Goal: Contribute content: Contribute content

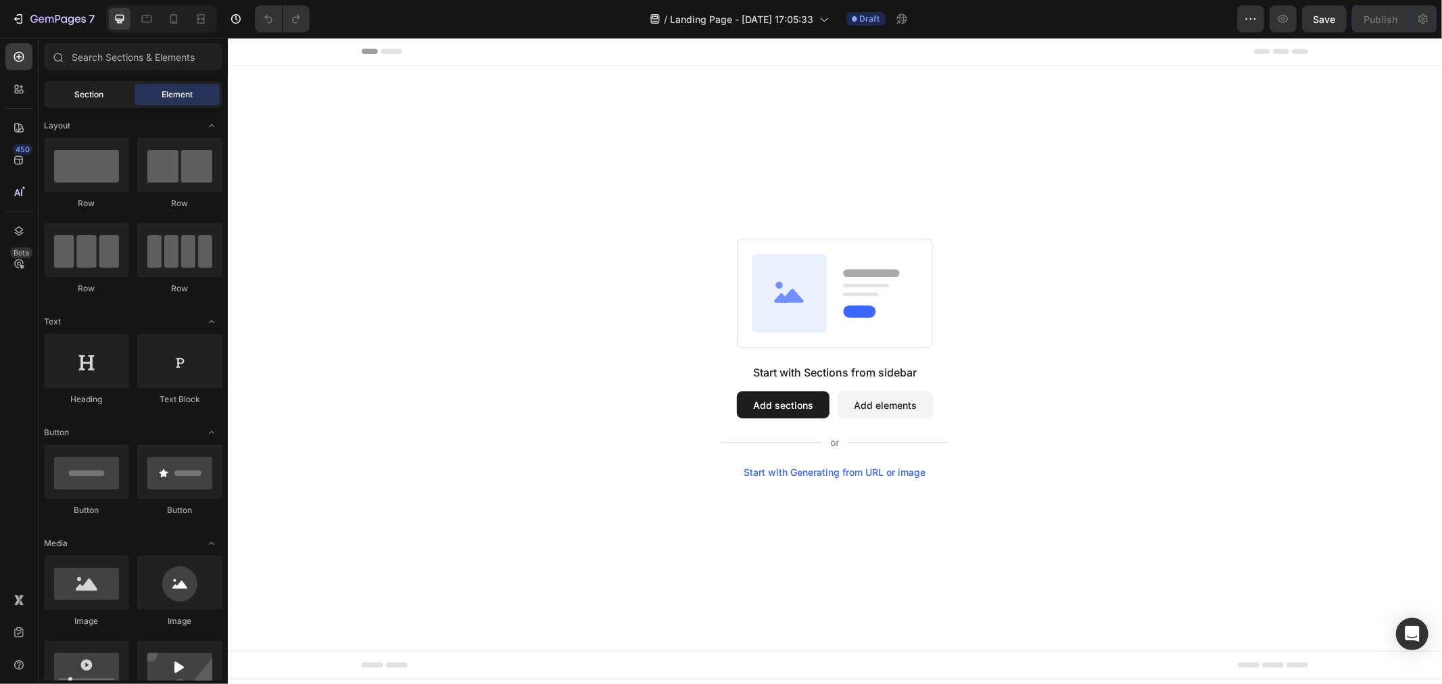
click at [103, 93] on span "Section" at bounding box center [89, 95] width 29 height 12
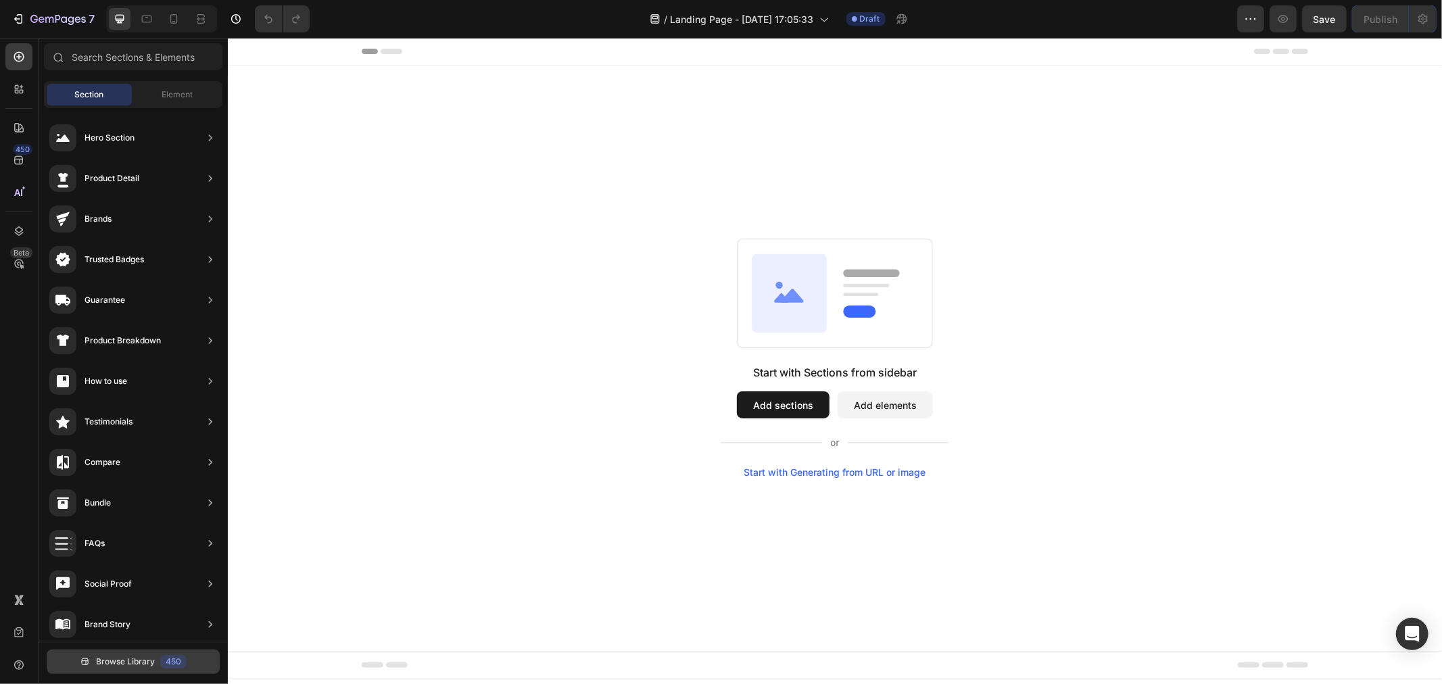
click at [143, 659] on span "Browse Library" at bounding box center [125, 662] width 59 height 12
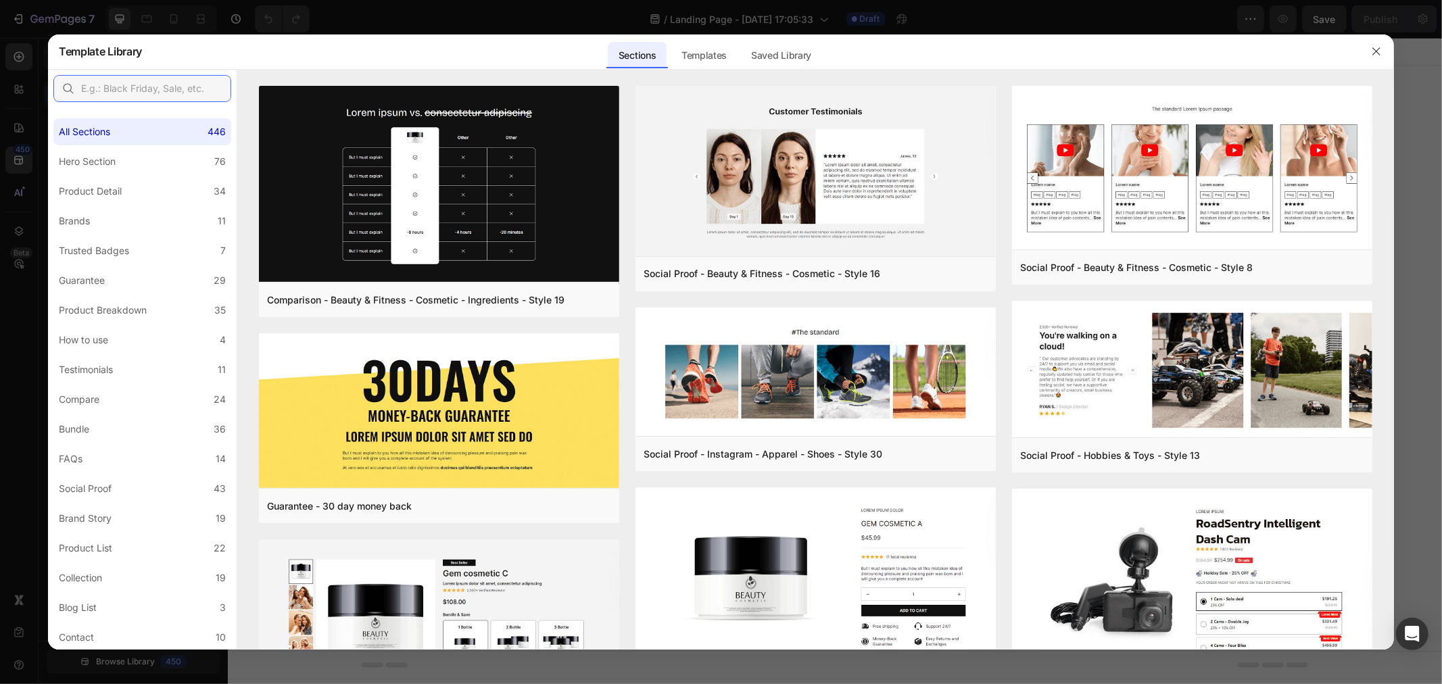
click at [145, 98] on input "text" at bounding box center [142, 88] width 178 height 27
paste input "Warranty"
type input "Warranty"
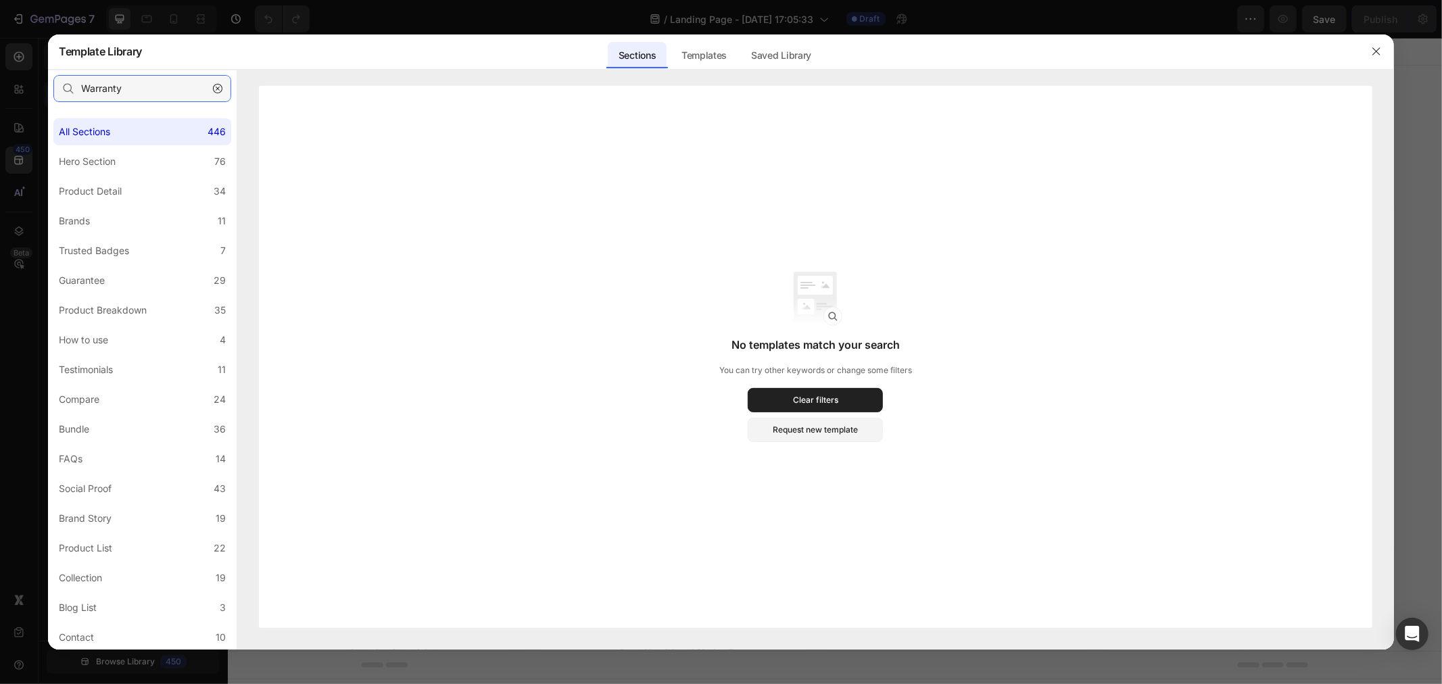
click at [152, 84] on input "Warranty" at bounding box center [142, 88] width 178 height 27
drag, startPoint x: 157, startPoint y: 85, endPoint x: 30, endPoint y: 78, distance: 127.3
click at [30, 78] on div "Template Library Sections Templates Existing pages Saved Library Templates Save…" at bounding box center [721, 342] width 1442 height 684
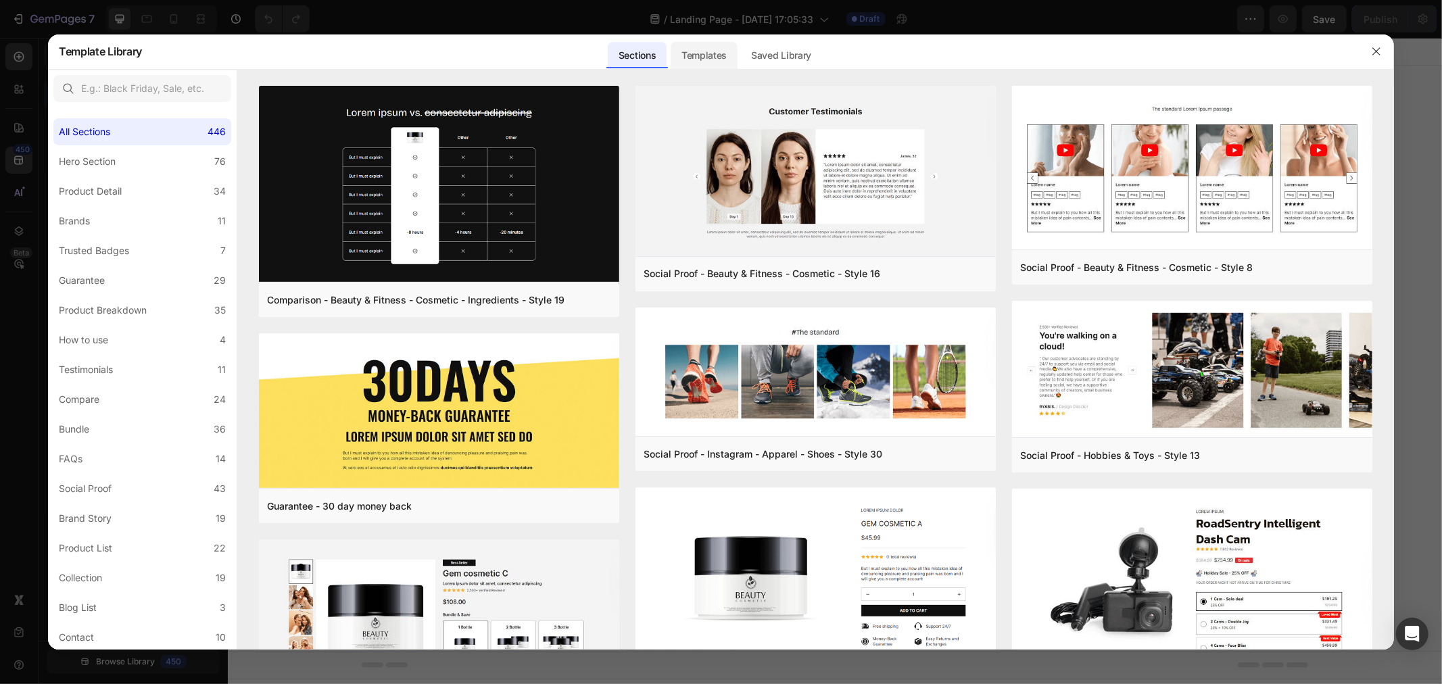
click at [715, 53] on div "Templates" at bounding box center [703, 55] width 67 height 27
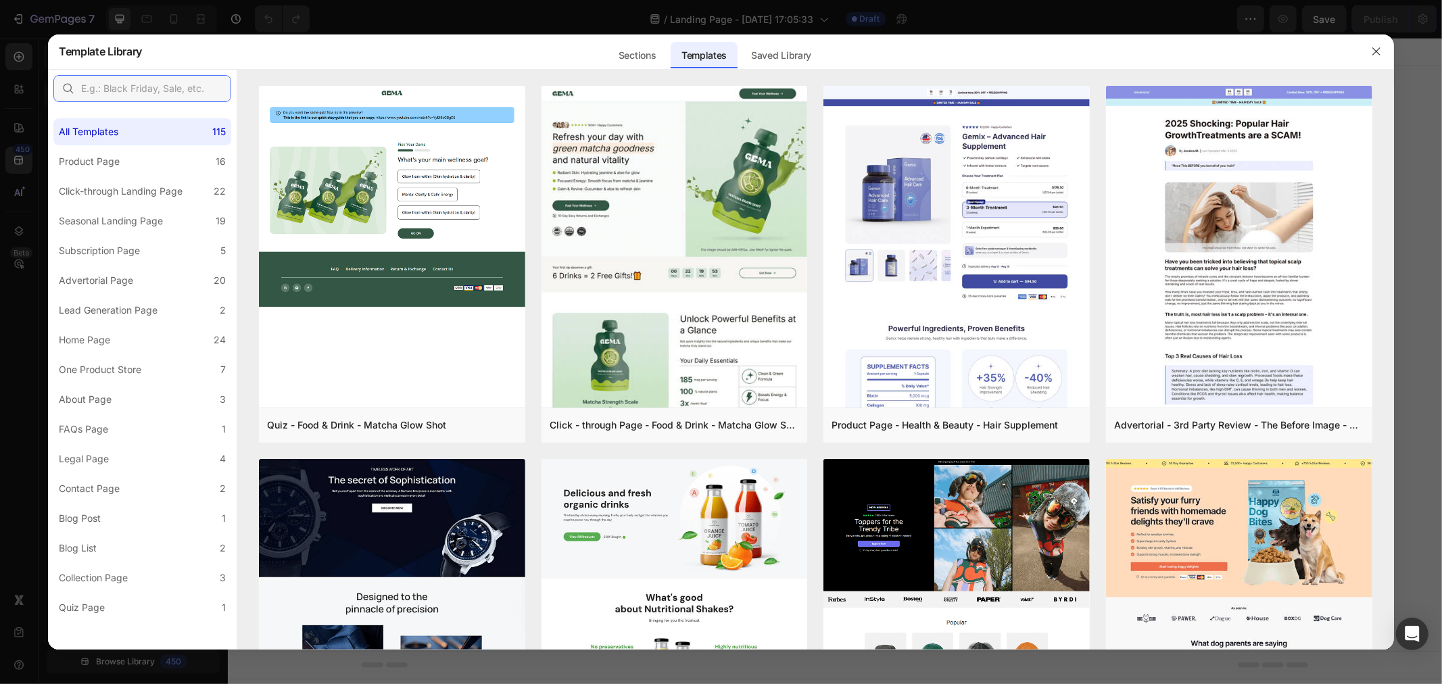
click at [157, 81] on input "text" at bounding box center [142, 88] width 178 height 27
paste input "Warranty"
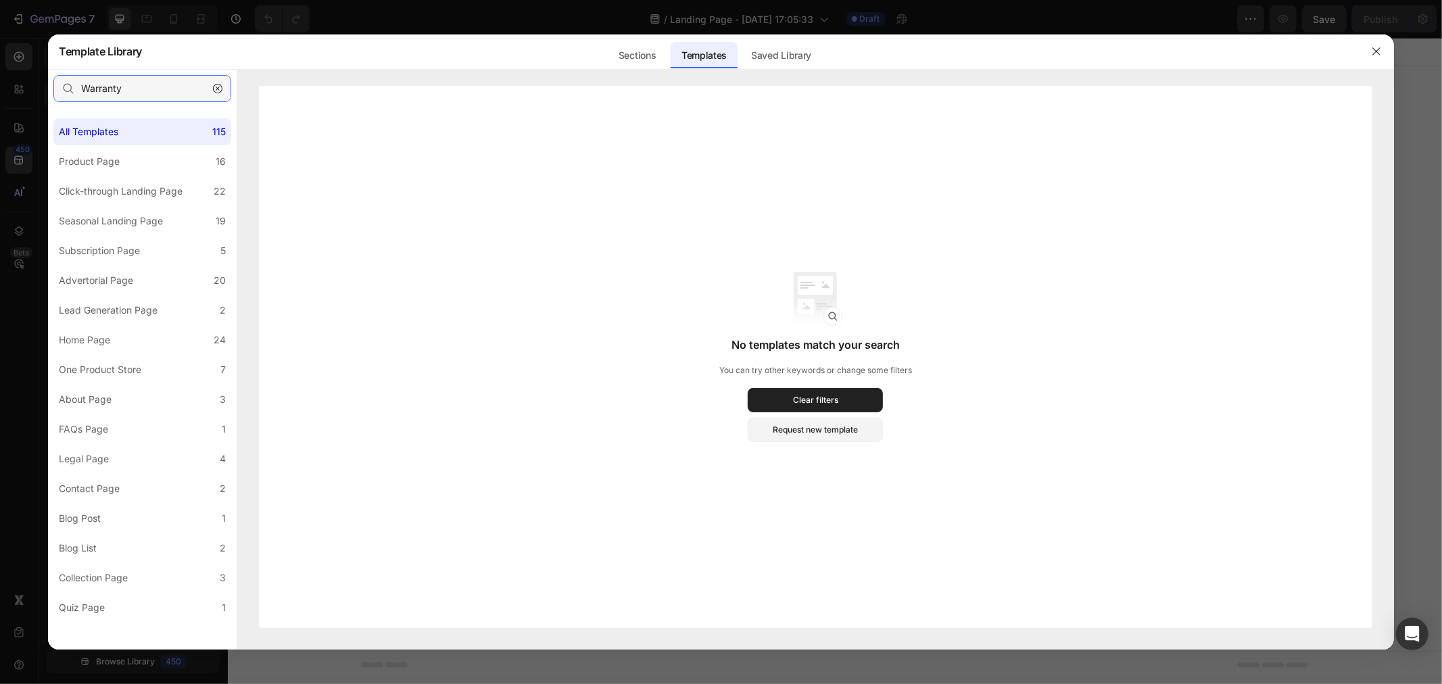
type input "Warranty"
click at [218, 87] on icon "button" at bounding box center [217, 88] width 9 height 9
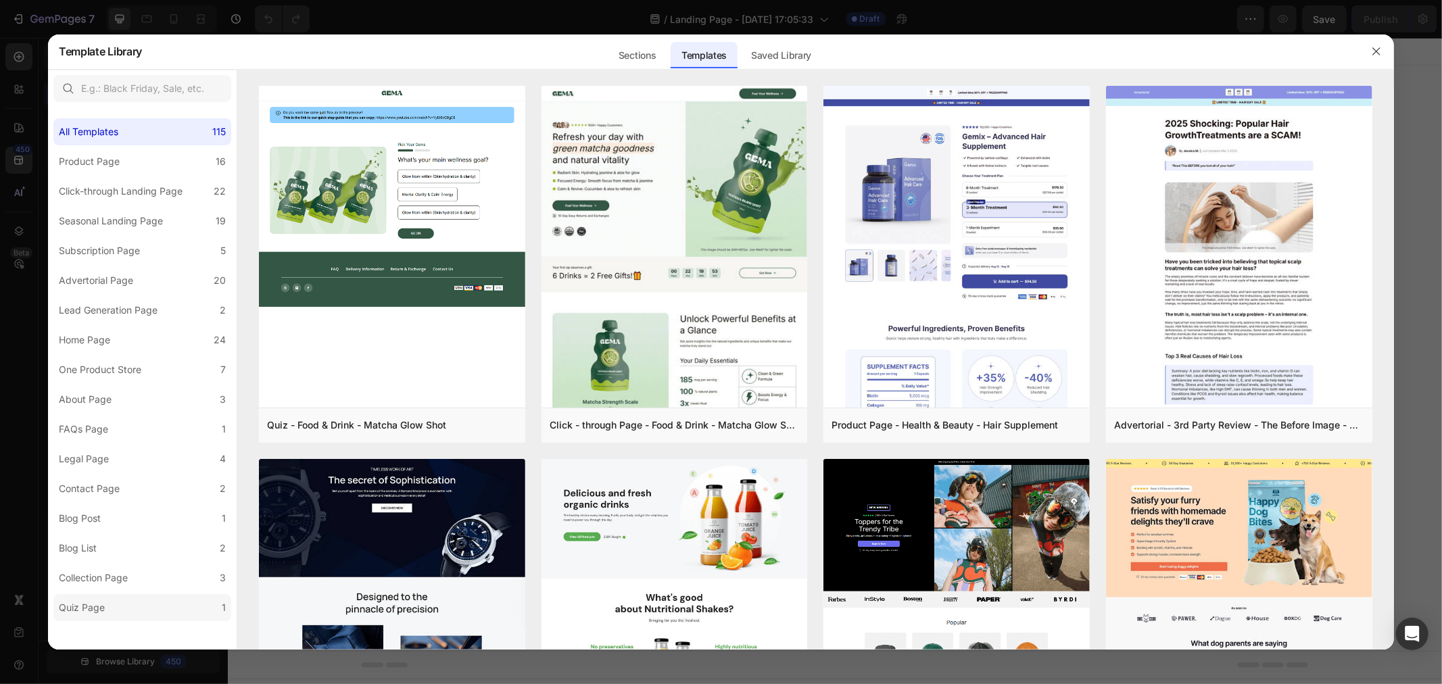
click at [128, 608] on label "Quiz Page 1" at bounding box center [142, 607] width 178 height 27
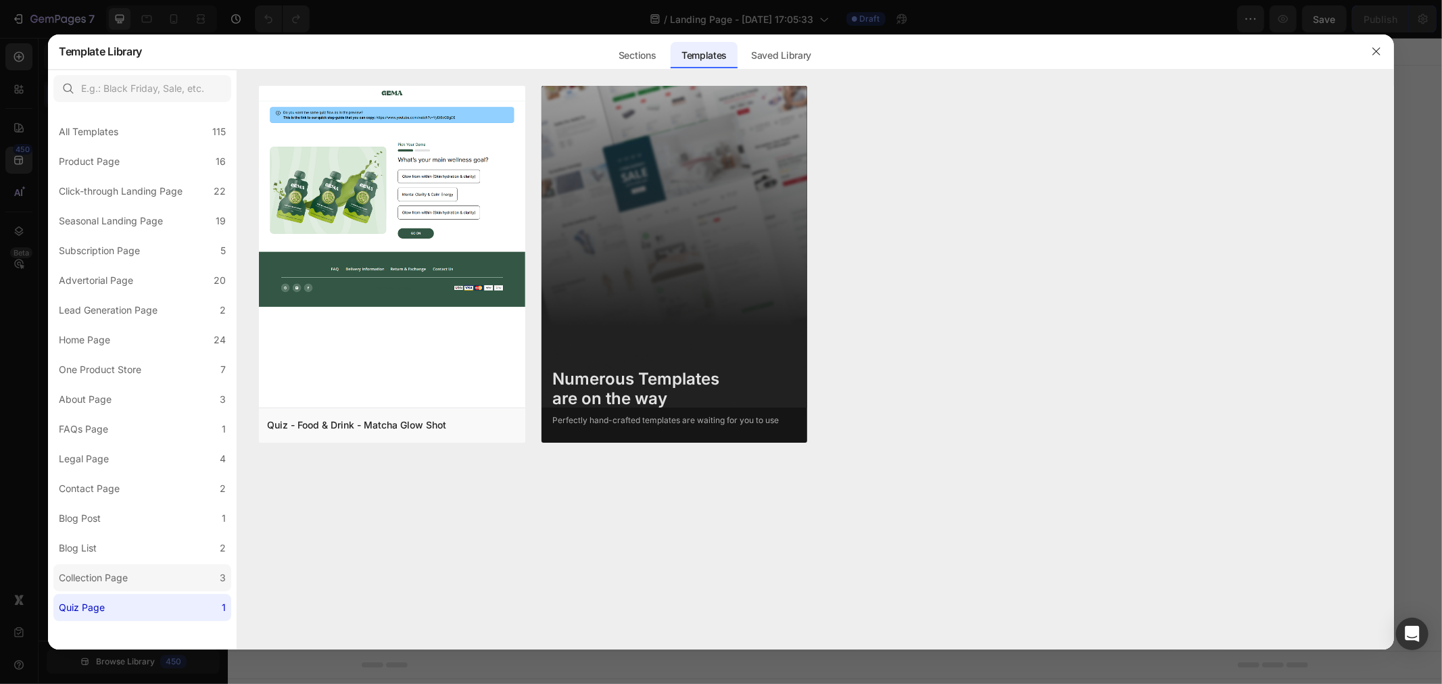
click at [128, 582] on div "Collection Page" at bounding box center [93, 578] width 69 height 16
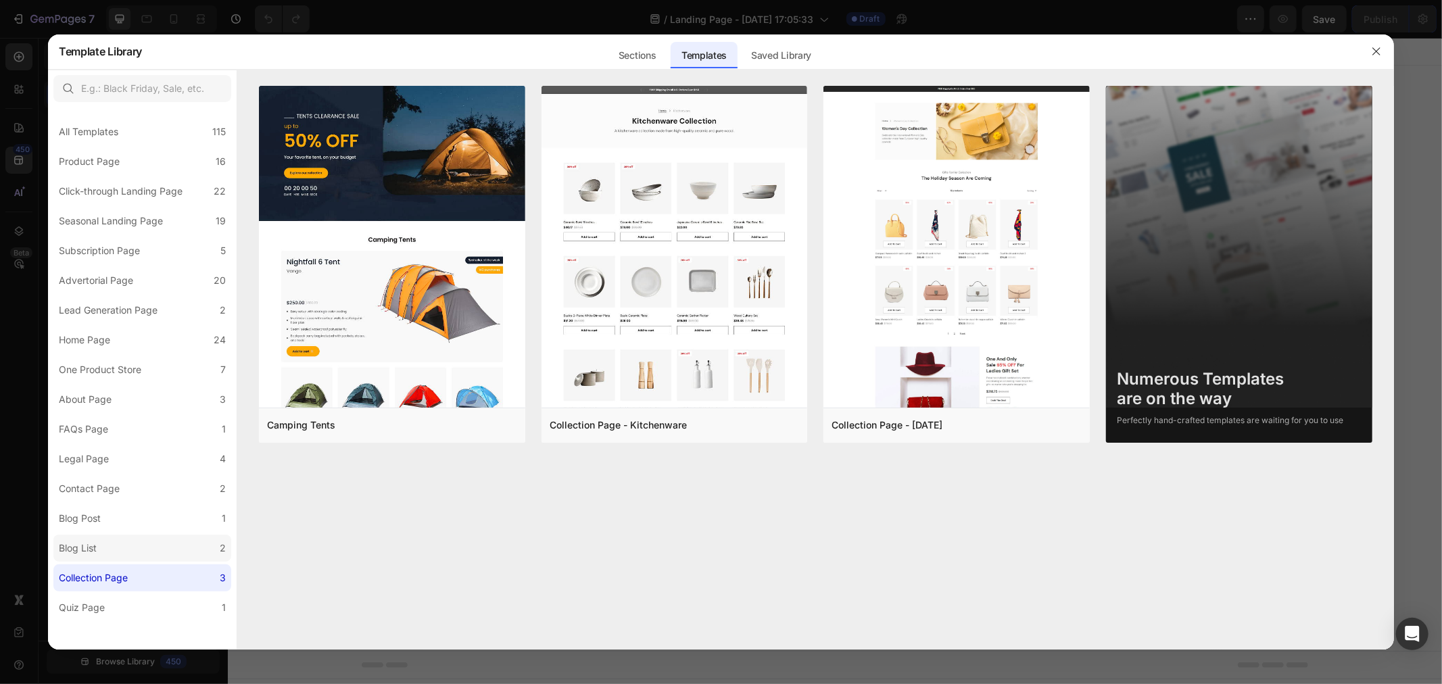
click at [120, 556] on label "Blog List 2" at bounding box center [142, 548] width 178 height 27
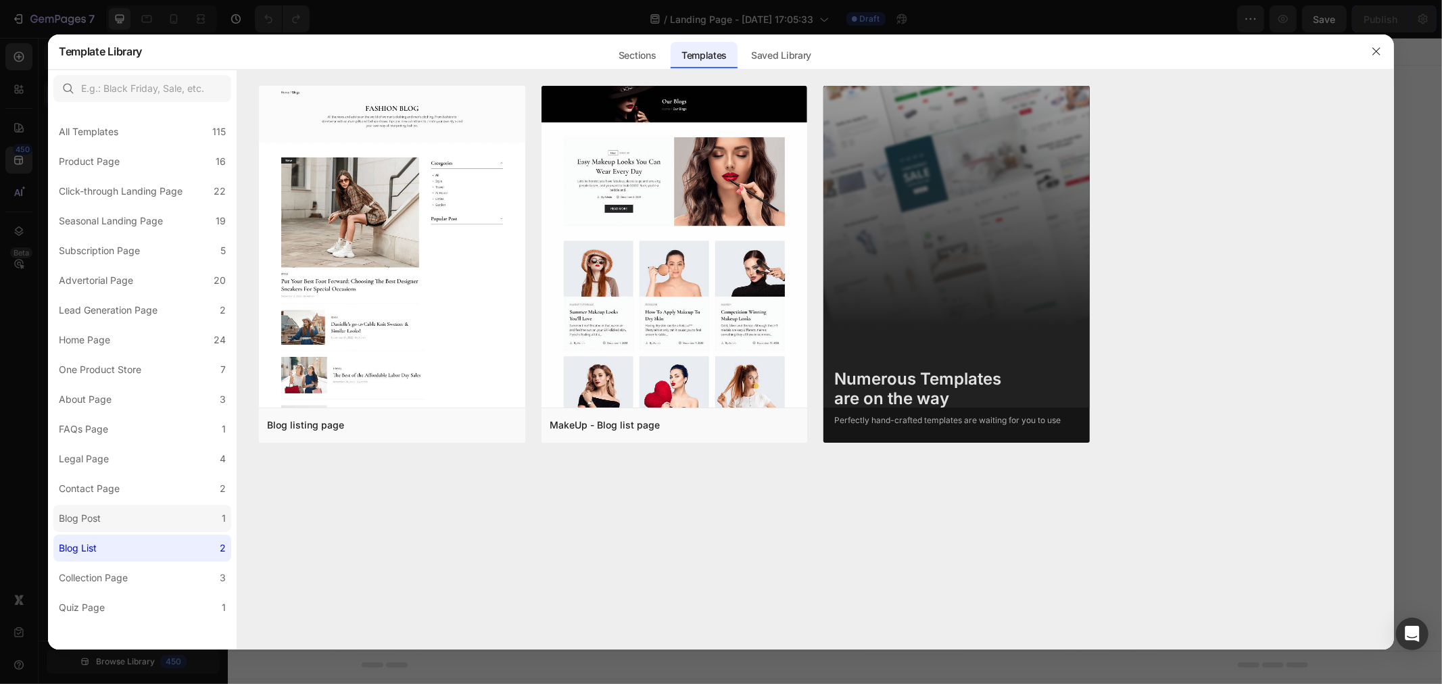
click at [124, 525] on label "Blog Post 1" at bounding box center [142, 518] width 178 height 27
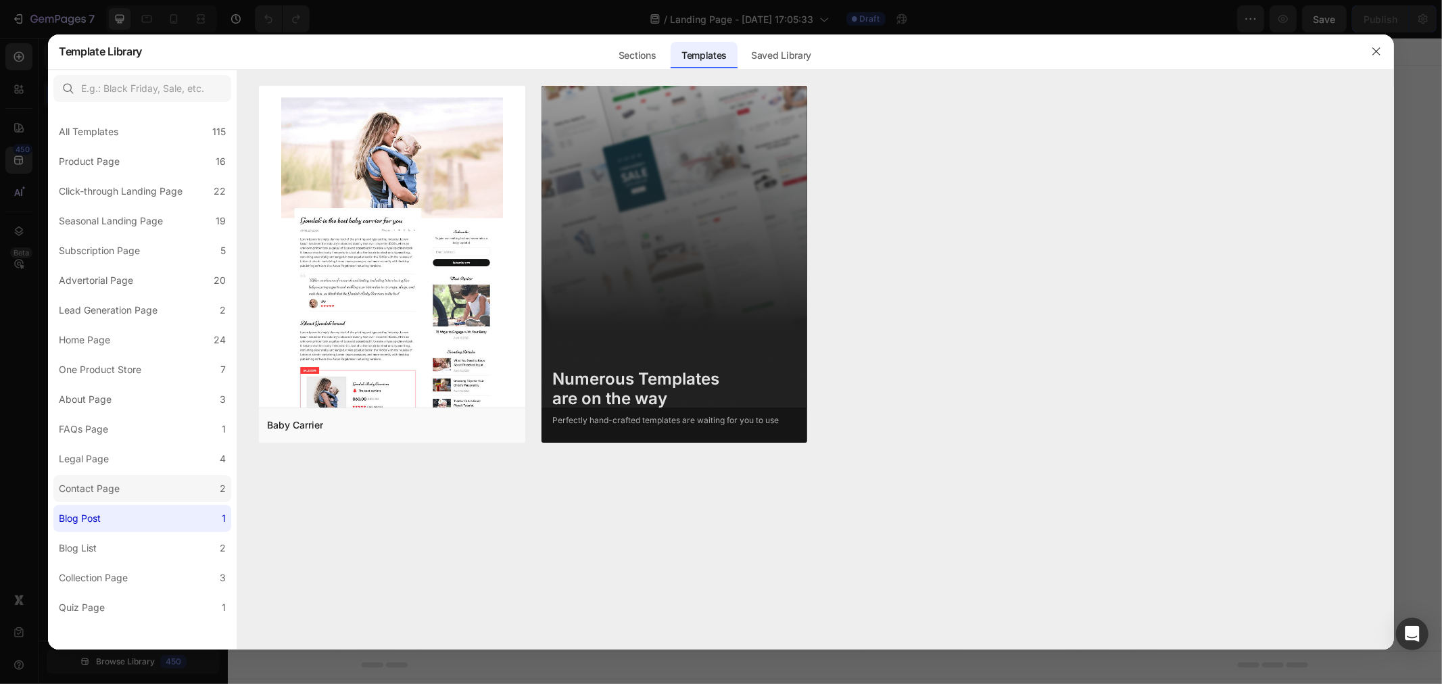
click at [124, 485] on div "Contact Page" at bounding box center [92, 489] width 66 height 16
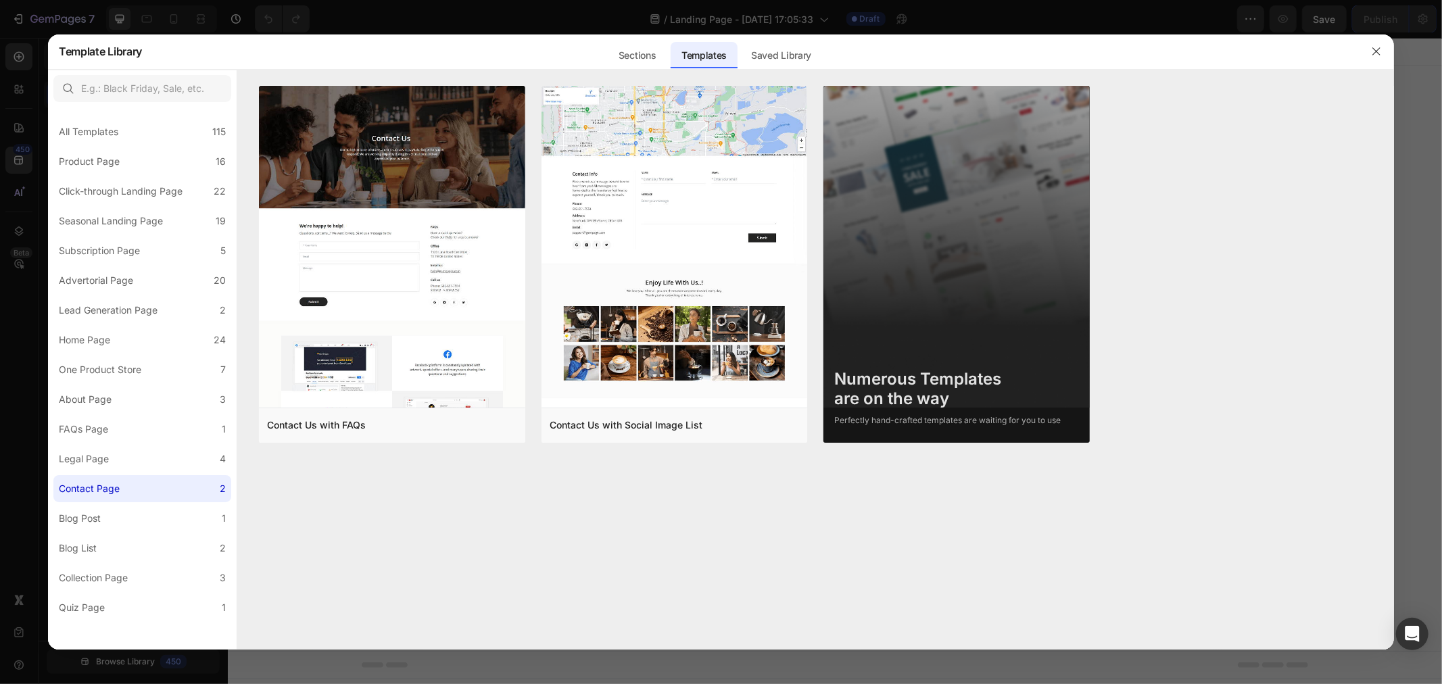
click at [127, 472] on div "All Templates 115 Product Page 16 Click-through Landing Page 22 Seasonal Landin…" at bounding box center [142, 364] width 189 height 514
click at [127, 470] on label "Legal Page 4" at bounding box center [142, 458] width 178 height 27
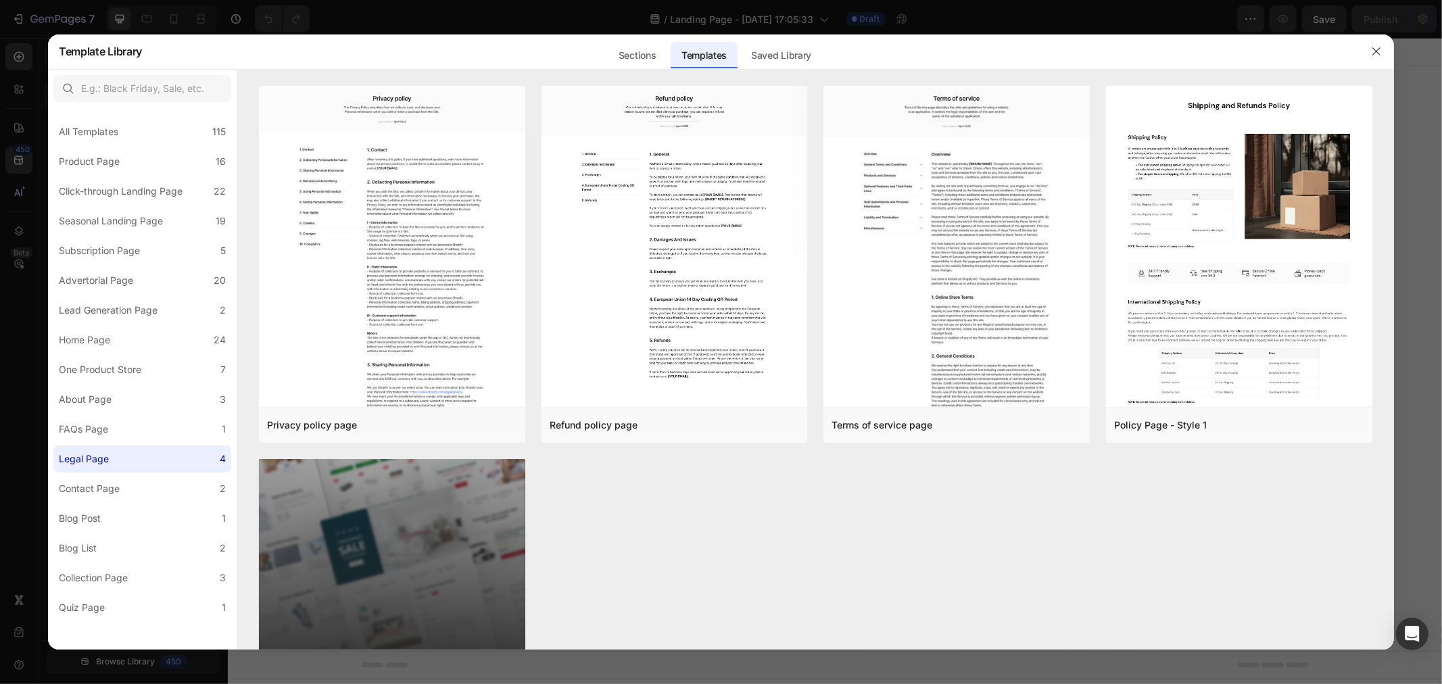
click at [744, 495] on div "Privacy policy page Add to page Preview Refund policy page Add to page Preview …" at bounding box center [815, 458] width 1113 height 745
click at [673, 353] on img at bounding box center [674, 240] width 266 height 308
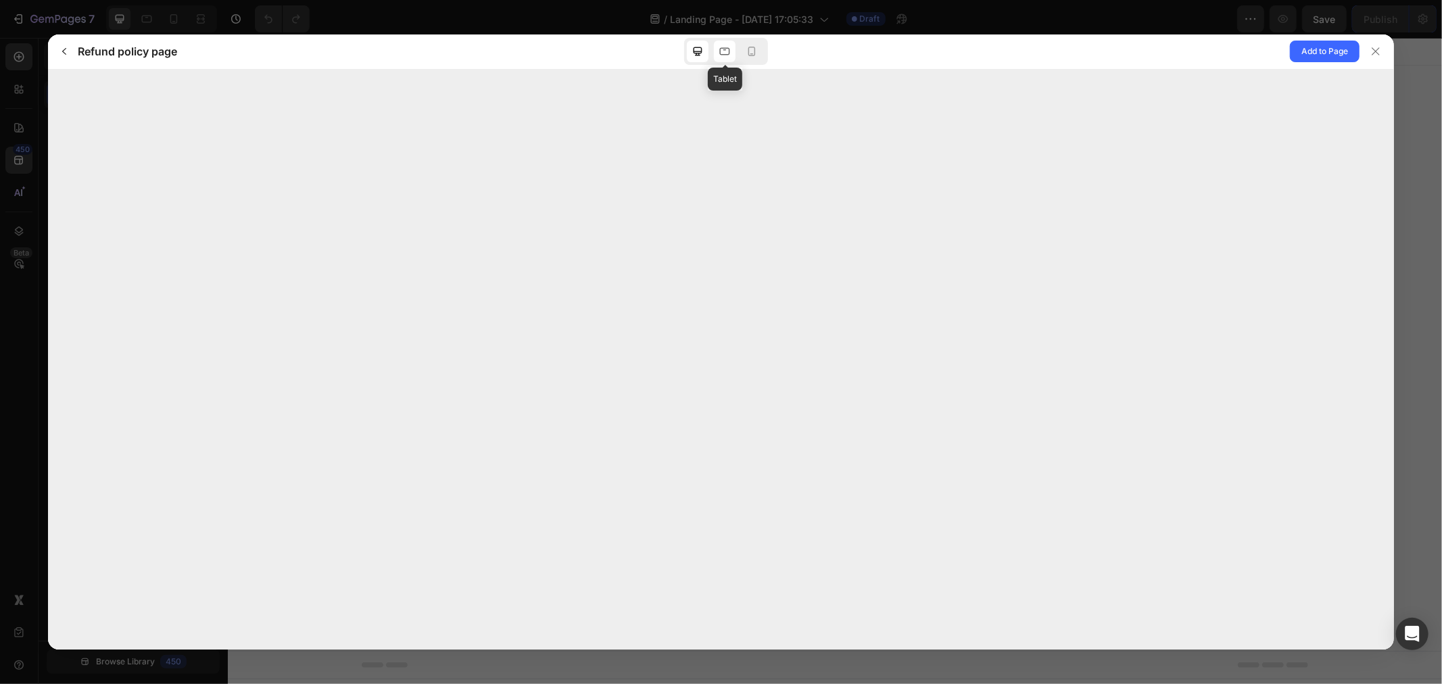
click at [727, 54] on icon at bounding box center [725, 52] width 14 height 14
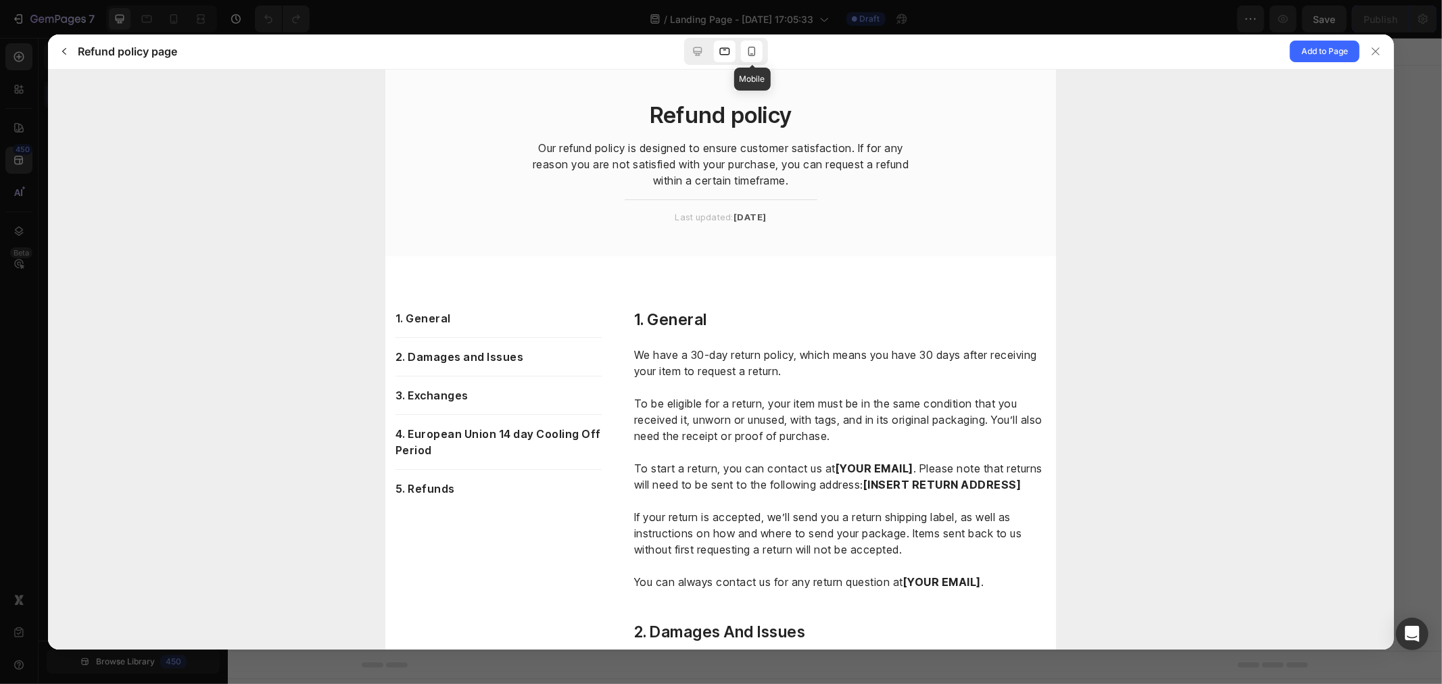
click at [752, 55] on icon at bounding box center [752, 52] width 14 height 14
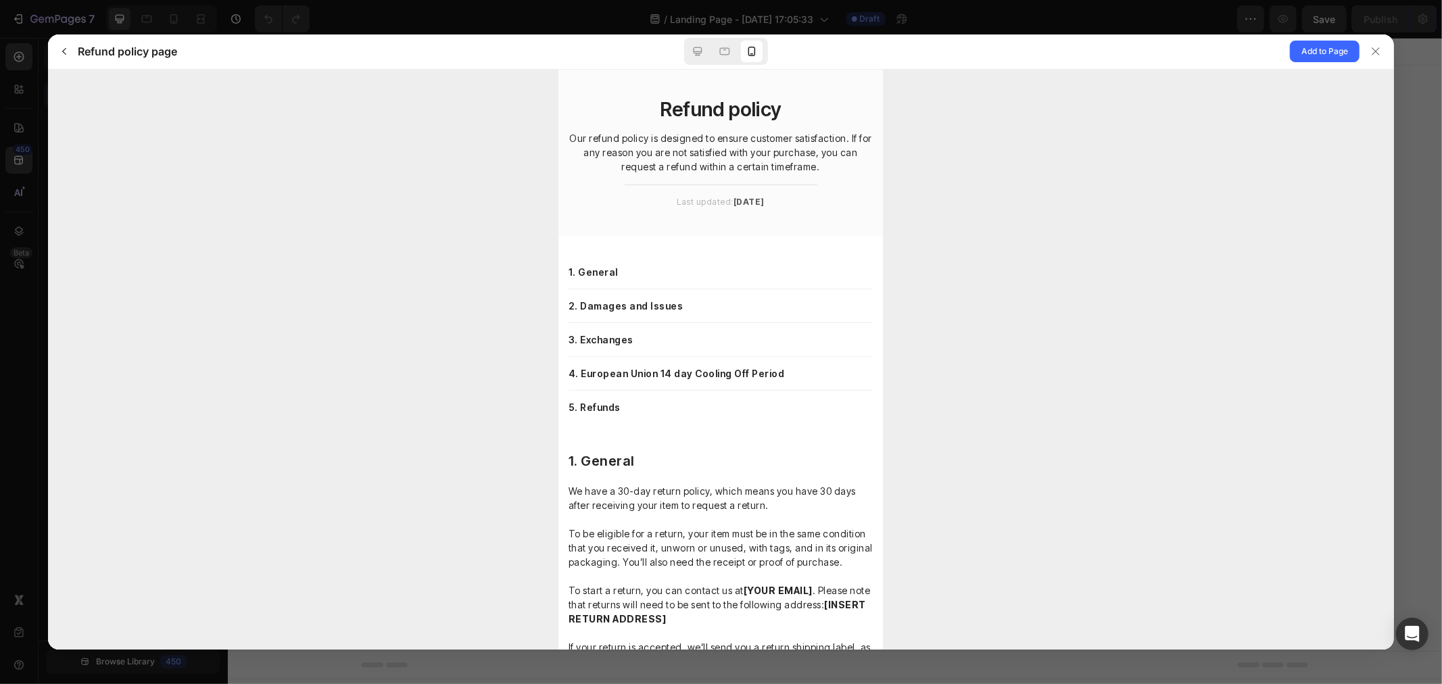
click at [610, 280] on div "1. General" at bounding box center [720, 276] width 304 height 24
click at [618, 315] on div "2. Damages and Issues" at bounding box center [720, 306] width 304 height 34
click at [623, 351] on div "3. Exchanges" at bounding box center [720, 339] width 304 height 34
click at [635, 414] on div "5. Refunds" at bounding box center [720, 406] width 304 height 33
click at [614, 383] on div "4. European Union 14 day Cooling Off Period" at bounding box center [720, 373] width 304 height 34
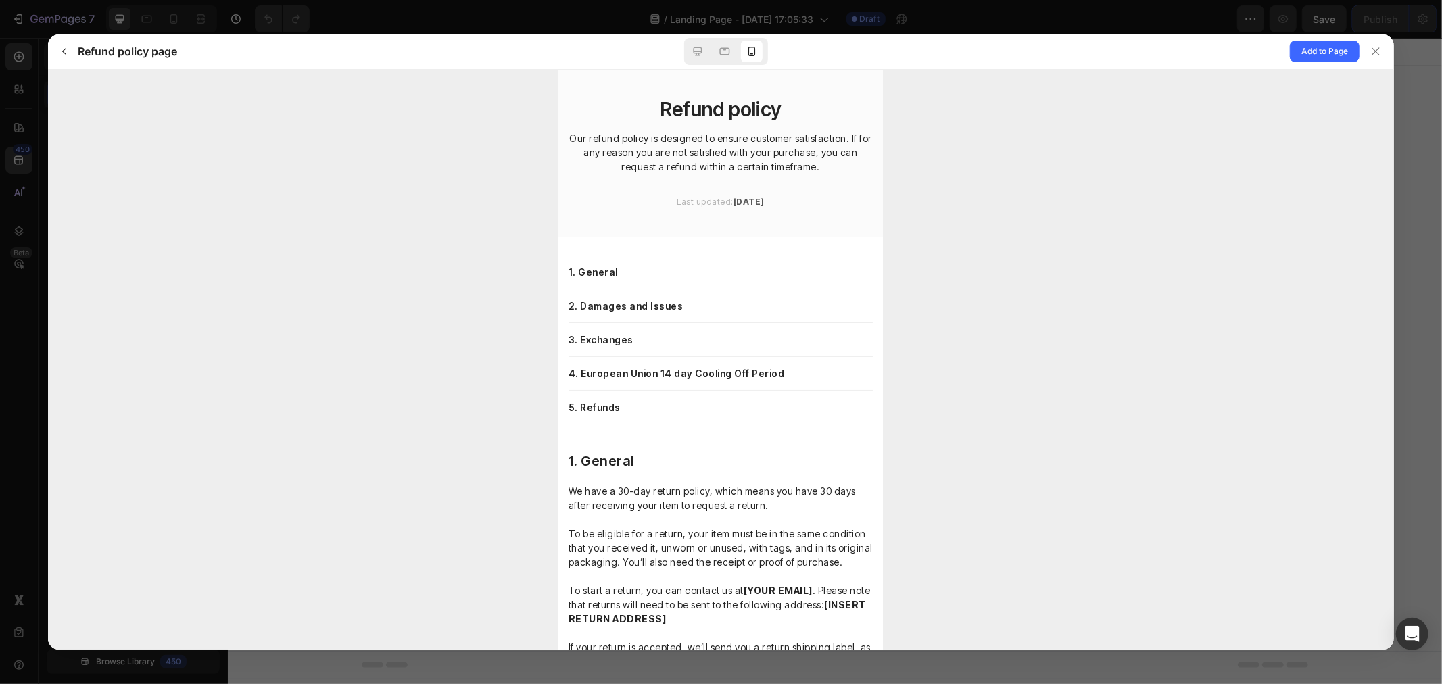
click at [595, 408] on p "5. Refunds" at bounding box center [594, 406] width 52 height 11
click at [627, 343] on p "3. Exchanges" at bounding box center [600, 338] width 65 height 11
click at [692, 215] on div "Refund policy Our refund policy is designed to ensure customer satisfaction. If…" at bounding box center [720, 157] width 304 height 120
click at [712, 130] on div "Our refund policy is designed to ensure customer satisfaction. If for any reaso…" at bounding box center [720, 151] width 304 height 43
click at [700, 49] on icon at bounding box center [698, 52] width 14 height 14
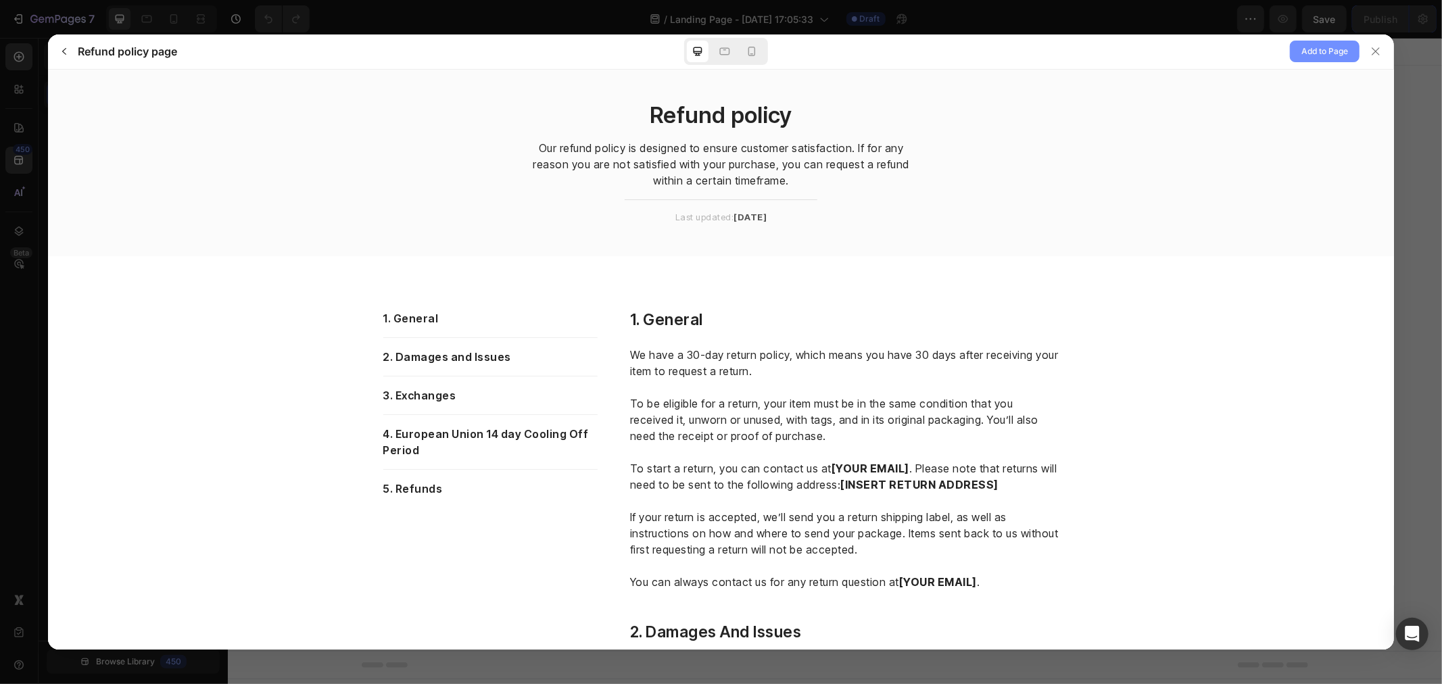
click at [1336, 48] on span "Add to Page" at bounding box center [1324, 51] width 47 height 16
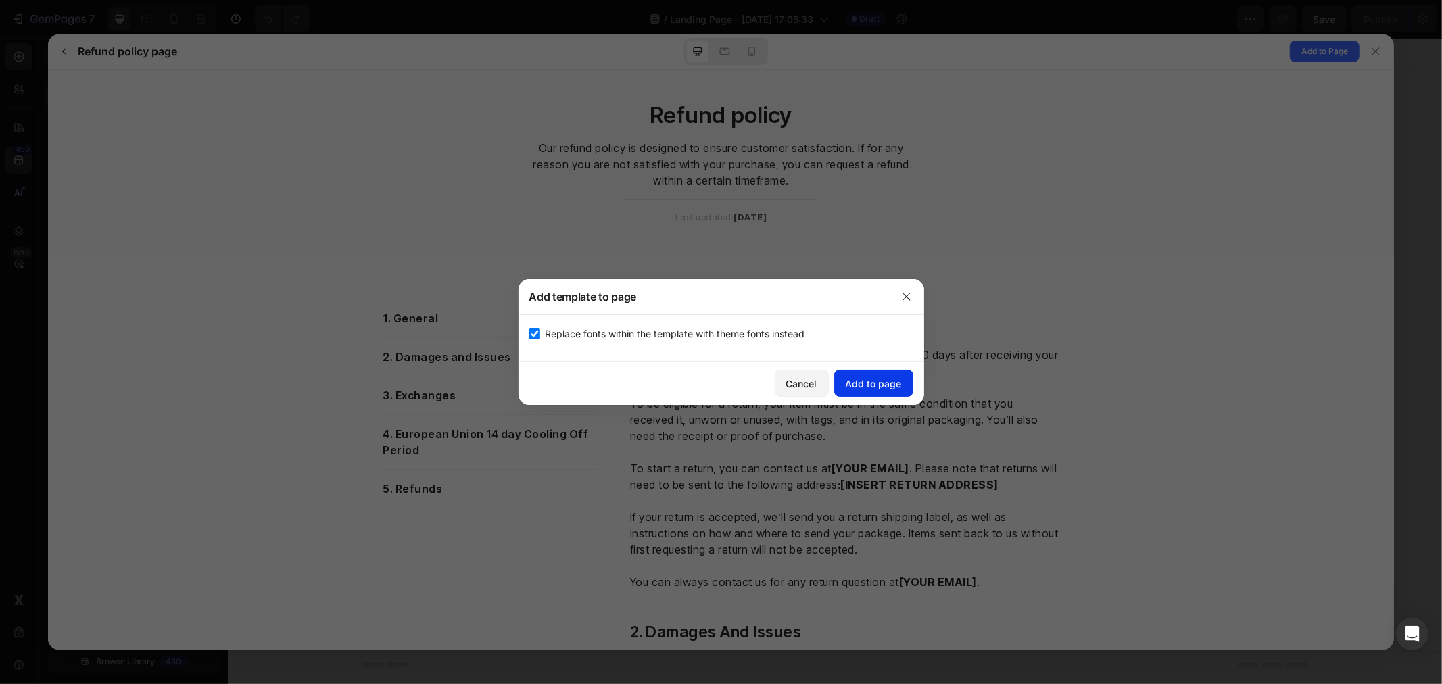
click at [888, 372] on button "Add to page" at bounding box center [873, 383] width 79 height 27
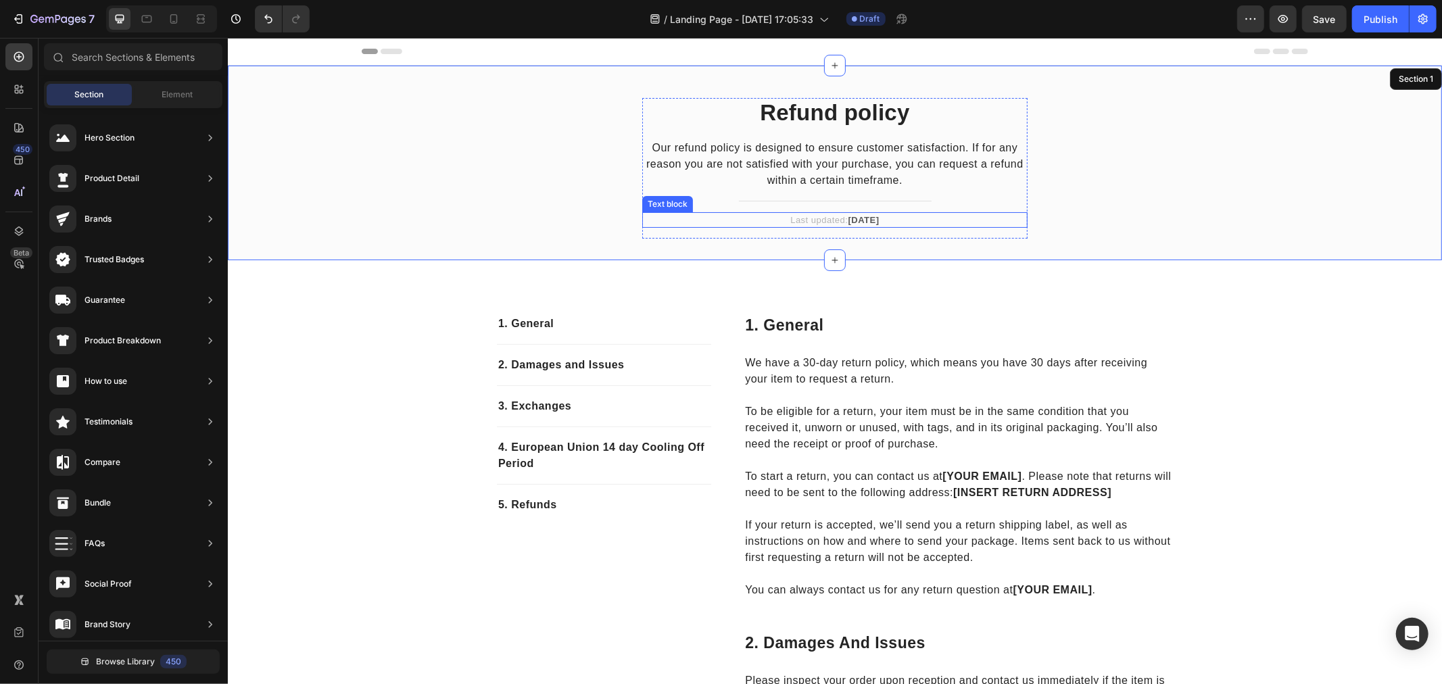
click at [848, 219] on strong "[DATE]" at bounding box center [863, 219] width 31 height 10
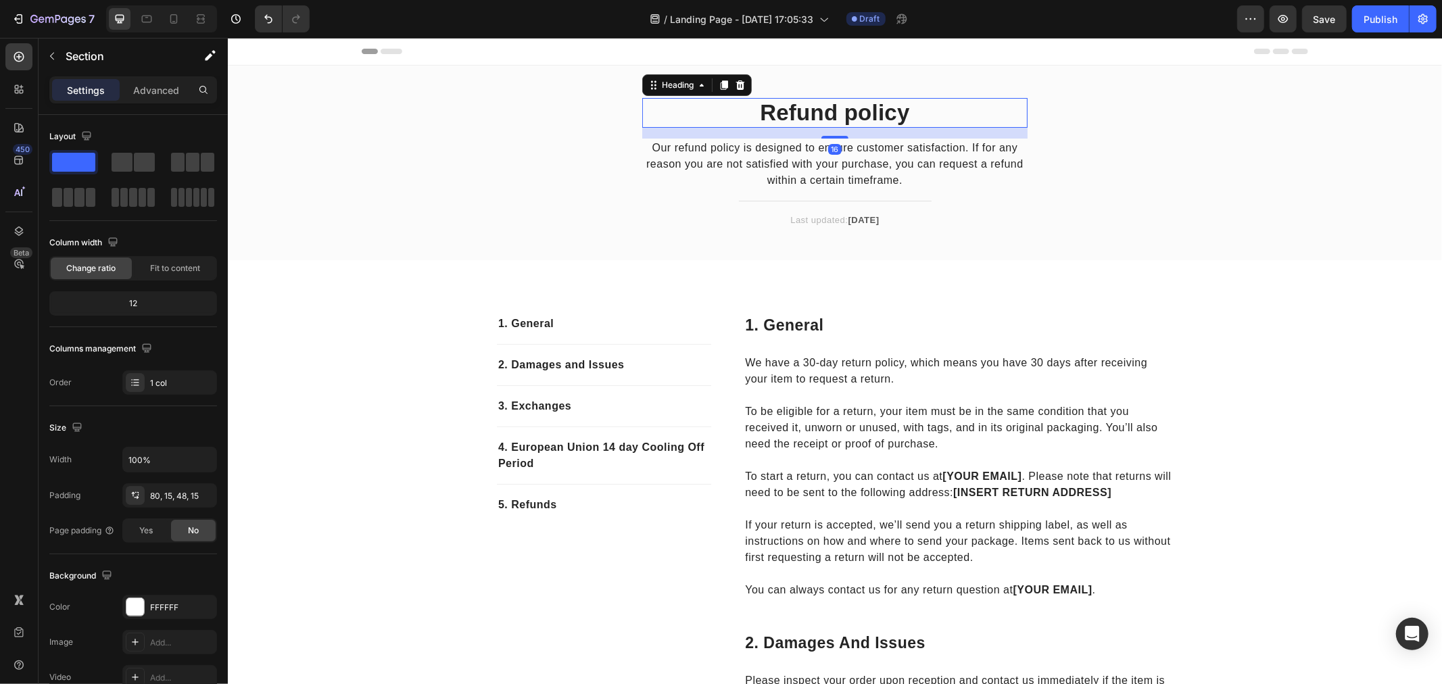
click at [870, 112] on p "Refund policy" at bounding box center [834, 112] width 383 height 27
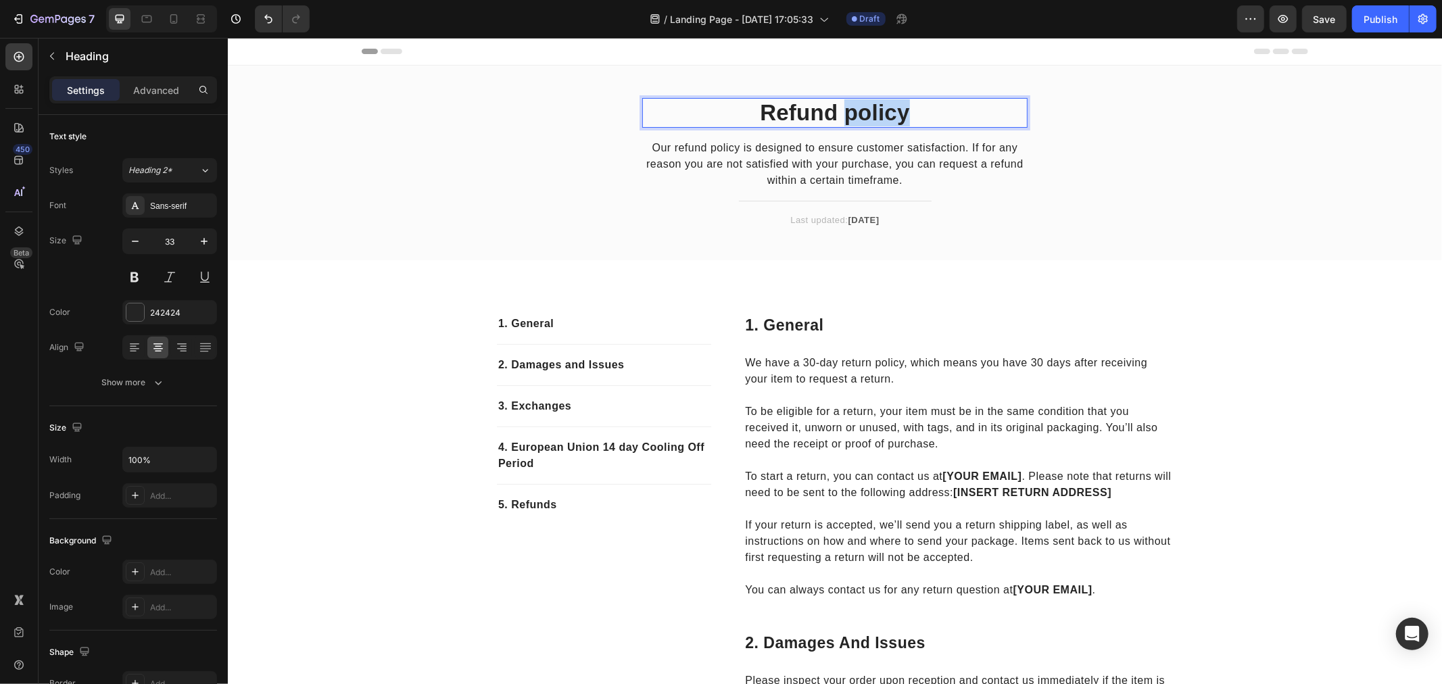
click at [870, 112] on p "Refund policy" at bounding box center [834, 112] width 383 height 27
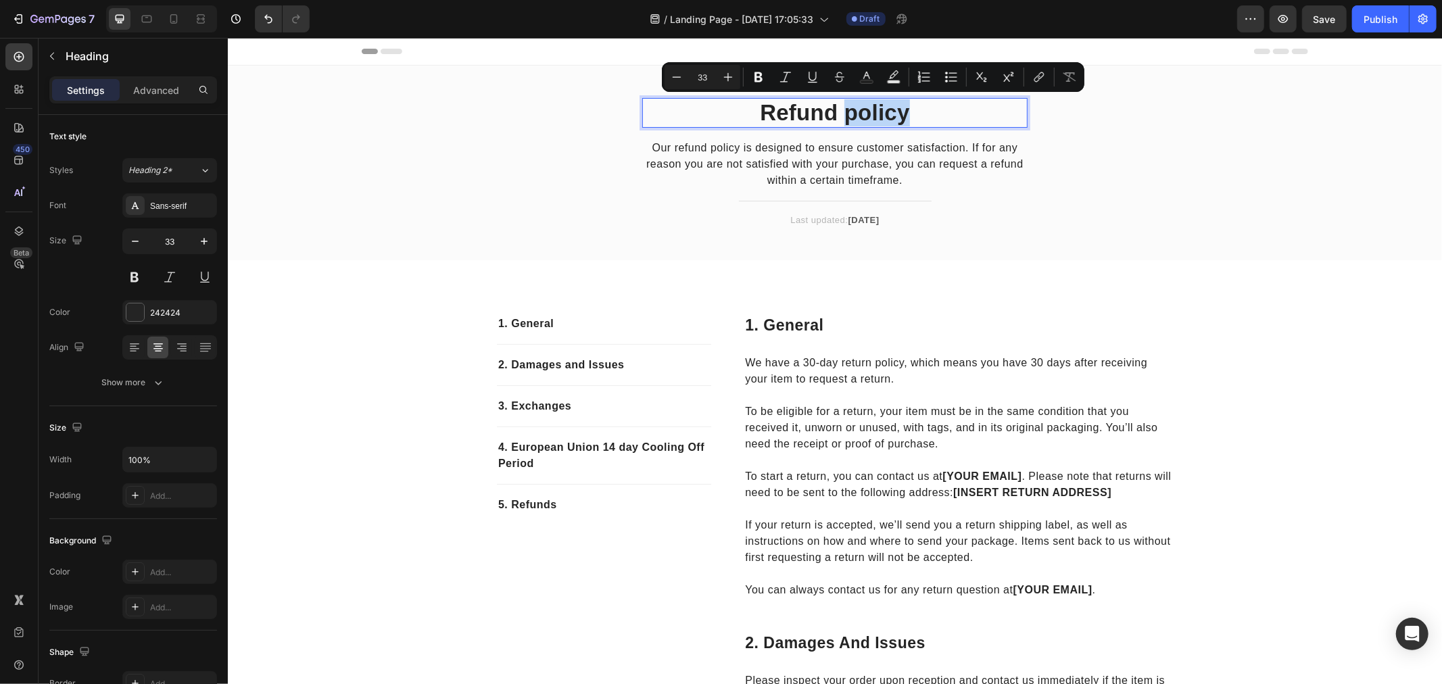
click at [870, 112] on p "Refund policy" at bounding box center [834, 112] width 383 height 27
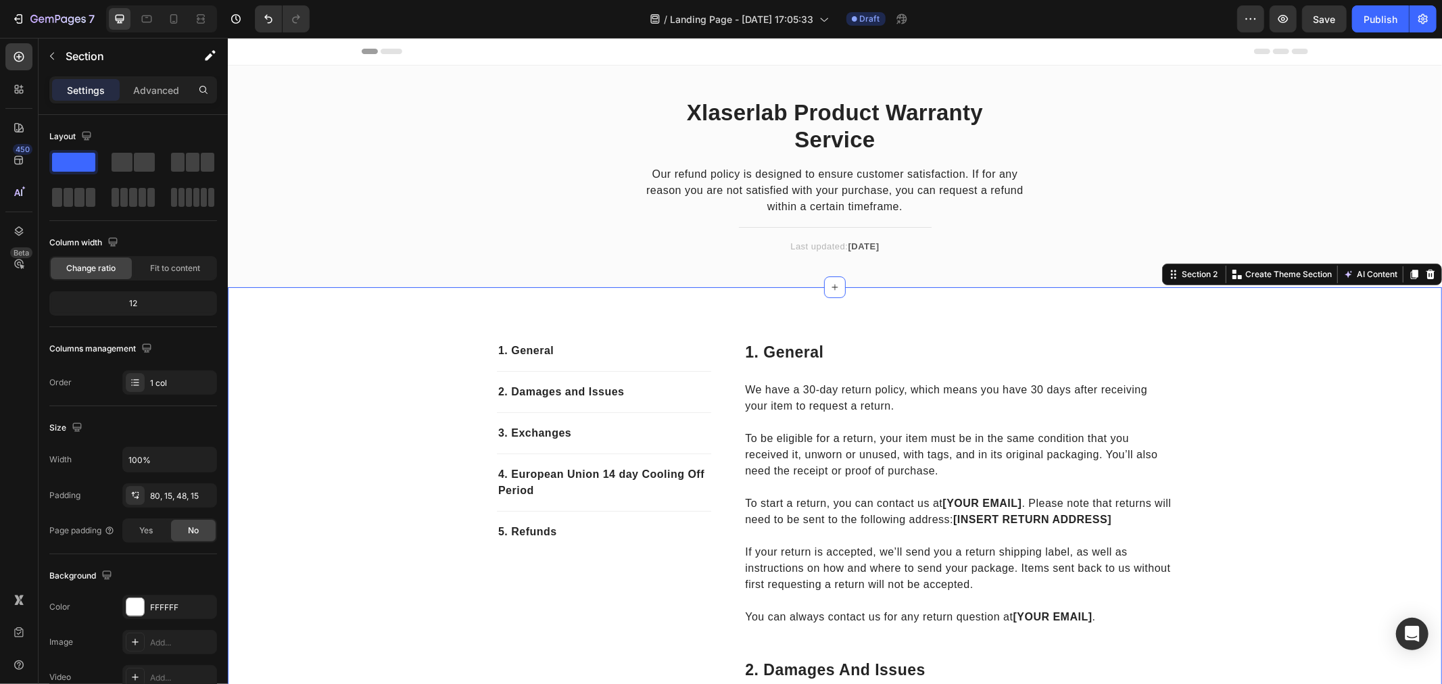
click at [829, 214] on div "Our refund policy is designed to ensure customer satisfaction. If for any reaso…" at bounding box center [833, 189] width 385 height 51
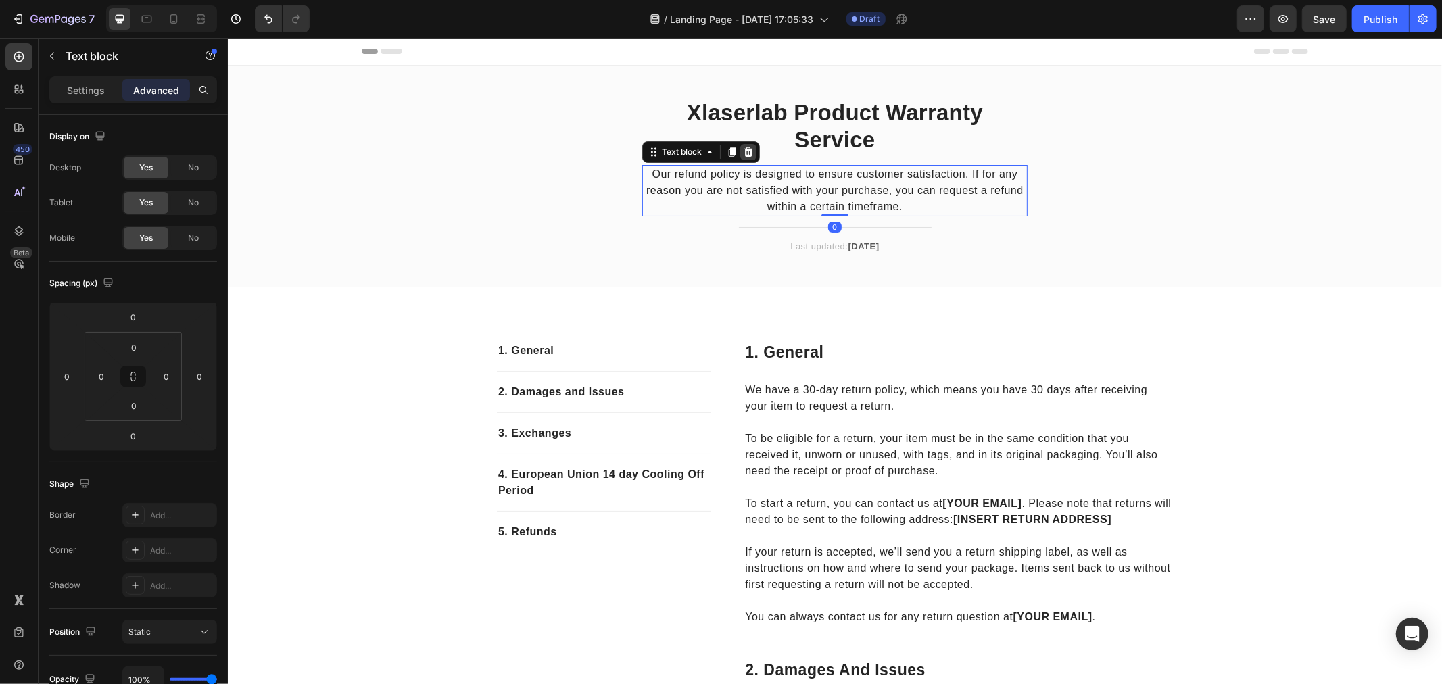
click at [746, 152] on icon at bounding box center [747, 151] width 11 height 11
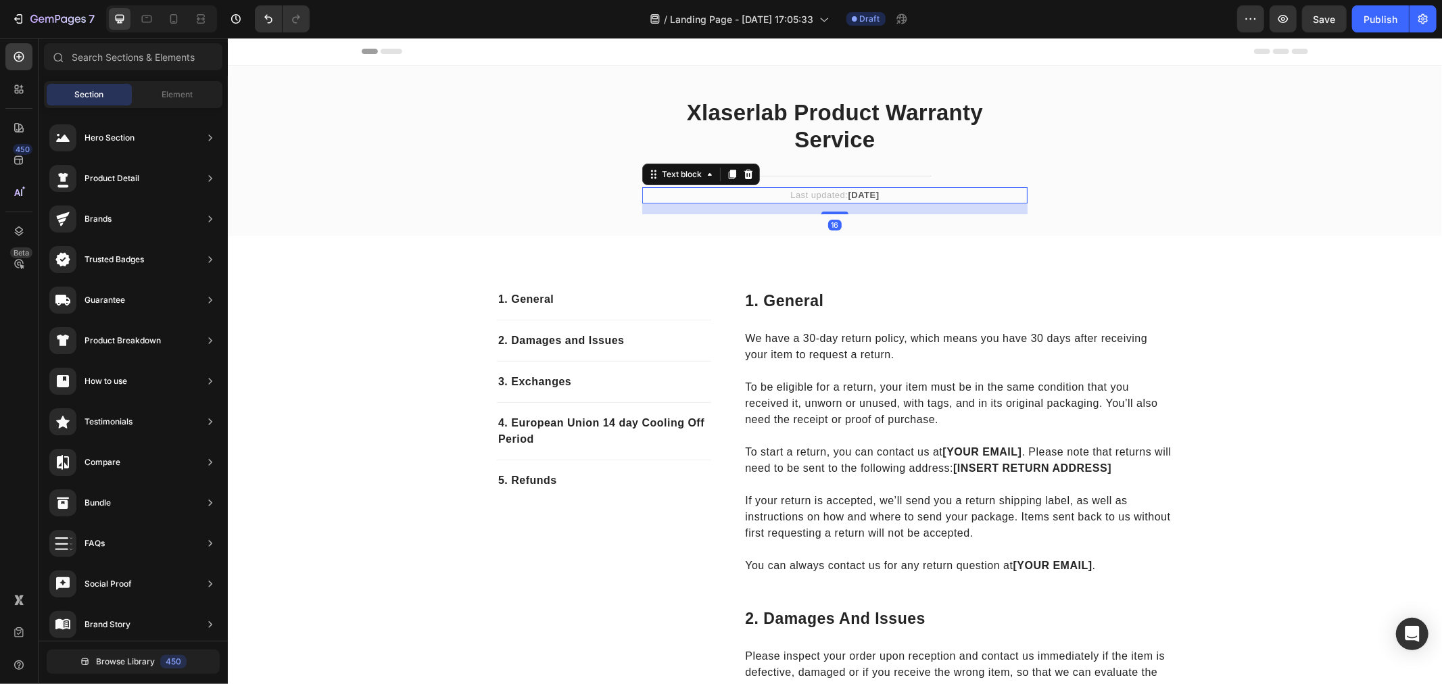
click at [819, 193] on p "Last updated: [DATE]" at bounding box center [834, 195] width 383 height 14
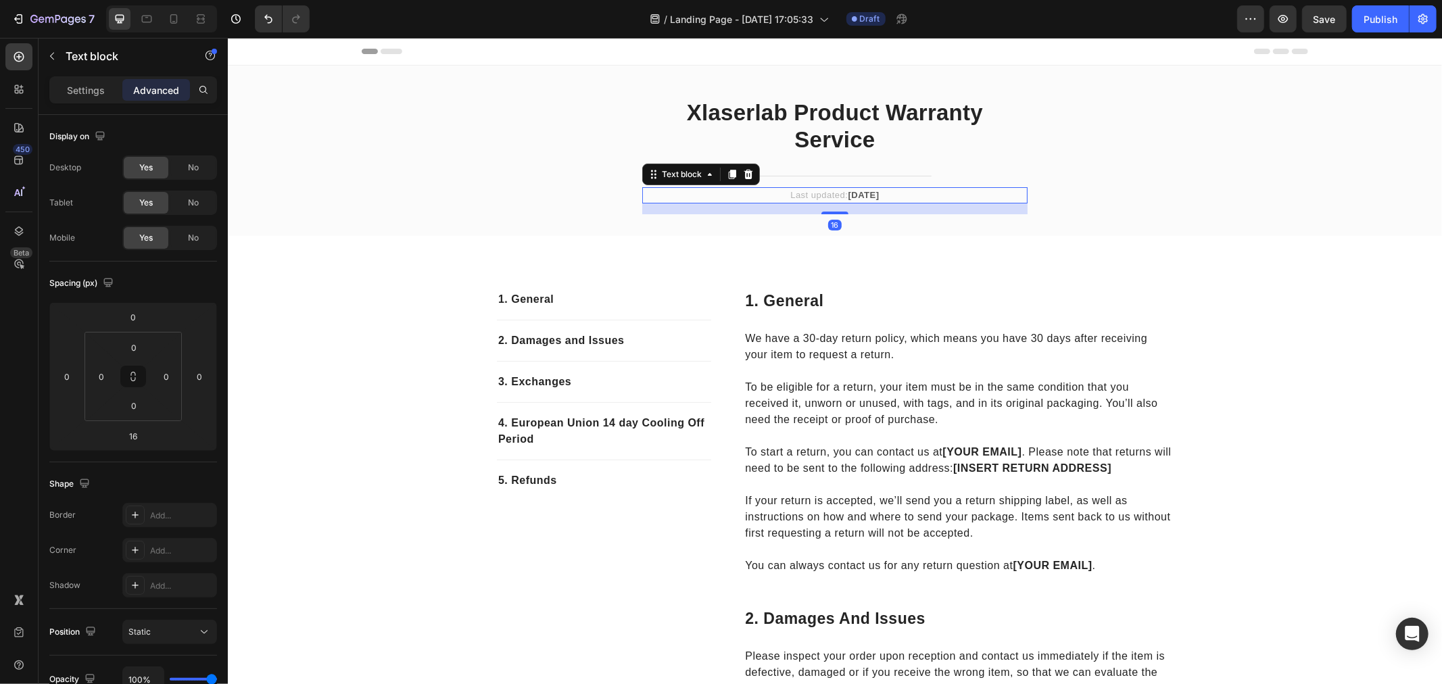
click at [746, 172] on icon at bounding box center [747, 173] width 11 height 11
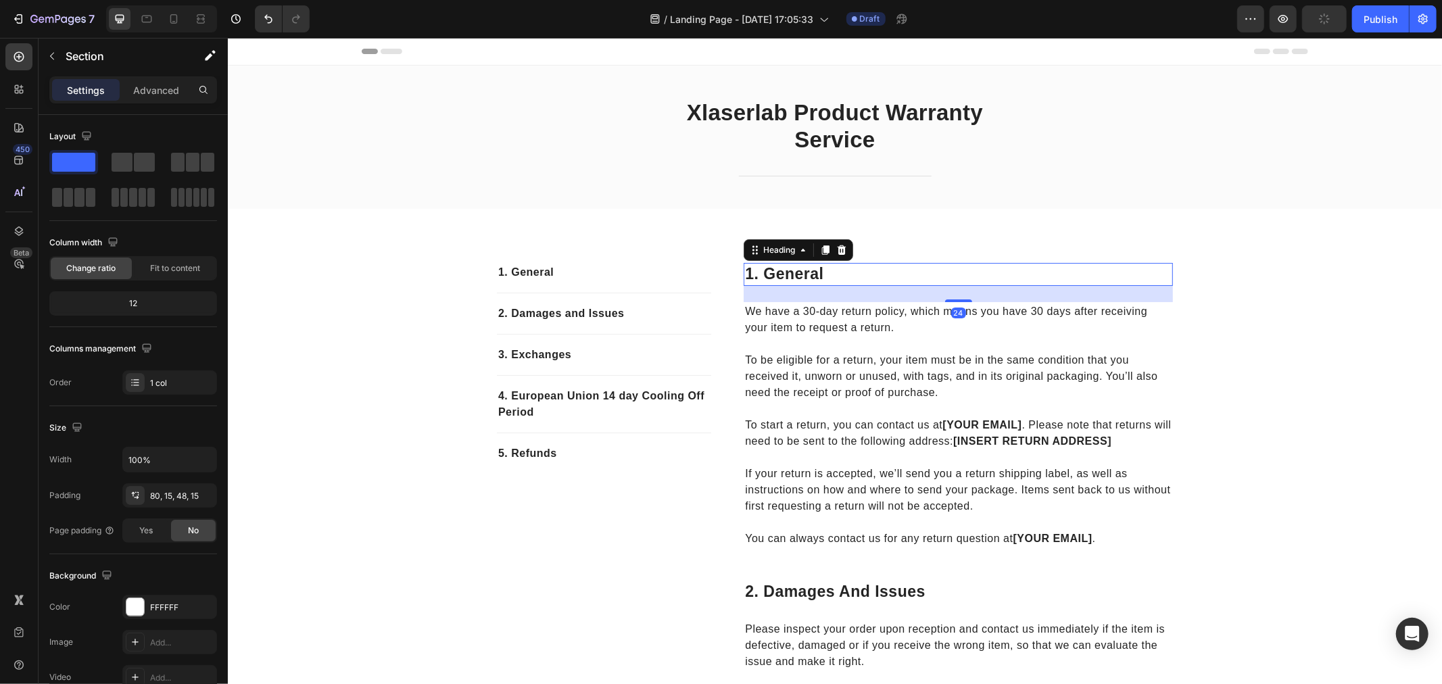
click at [831, 272] on p "1. general" at bounding box center [957, 274] width 426 height 20
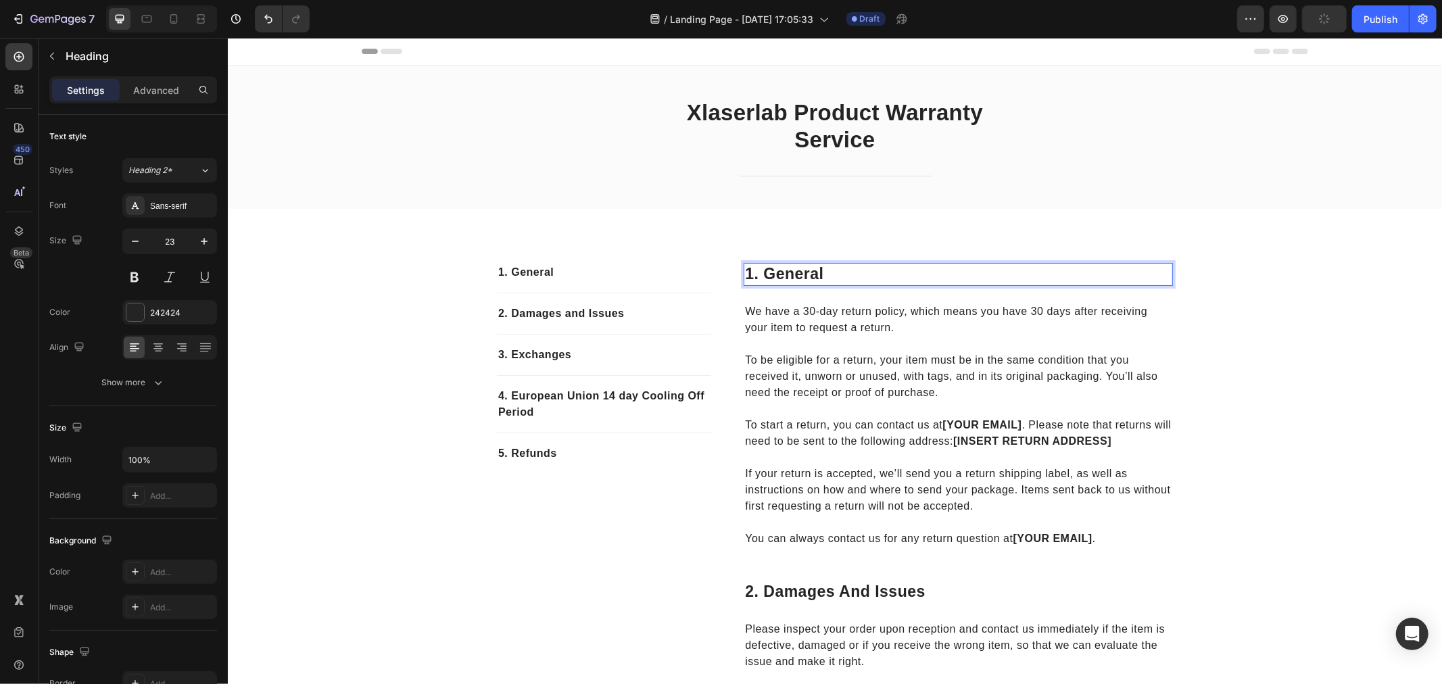
click at [831, 272] on p "1. general" at bounding box center [957, 274] width 426 height 20
click at [571, 275] on p "1. General" at bounding box center [603, 272] width 212 height 16
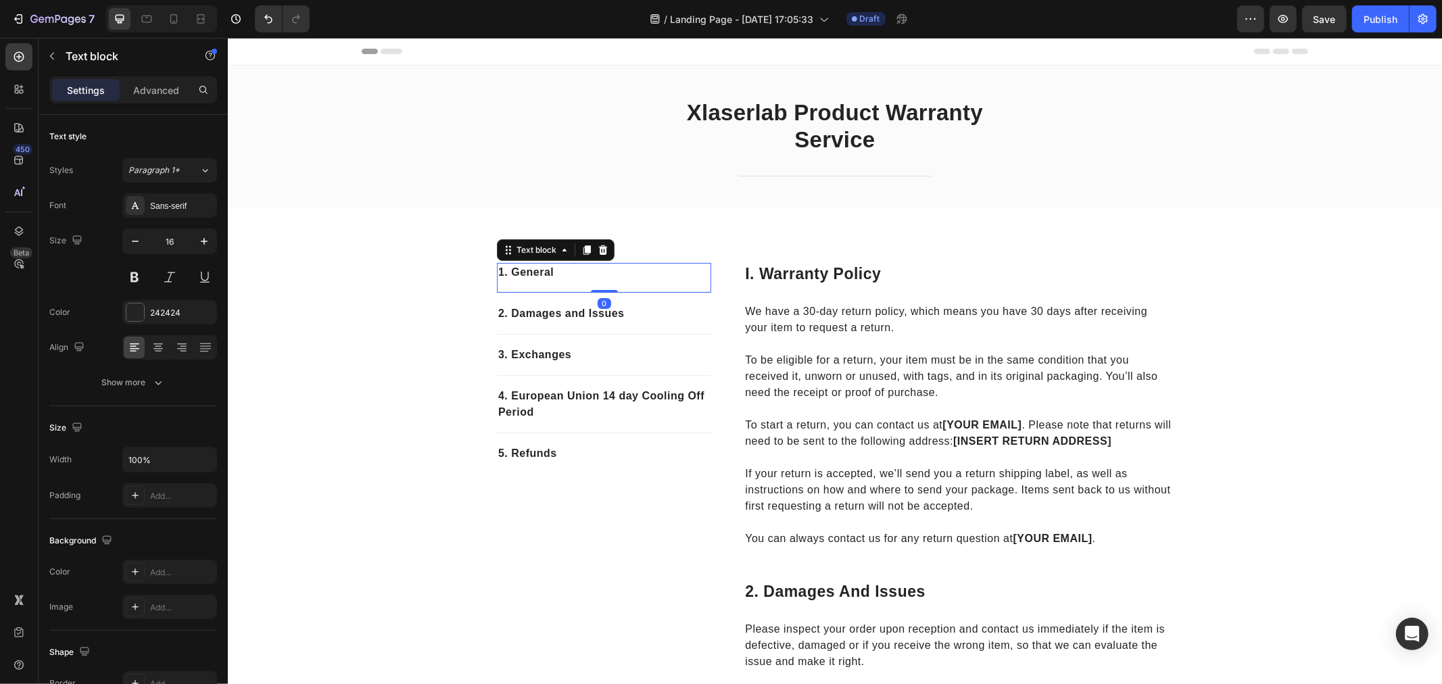
click at [571, 275] on p "1. General" at bounding box center [603, 272] width 212 height 16
click at [844, 341] on p "To be eligible for a return, your item must be in the same condition that you r…" at bounding box center [957, 367] width 426 height 65
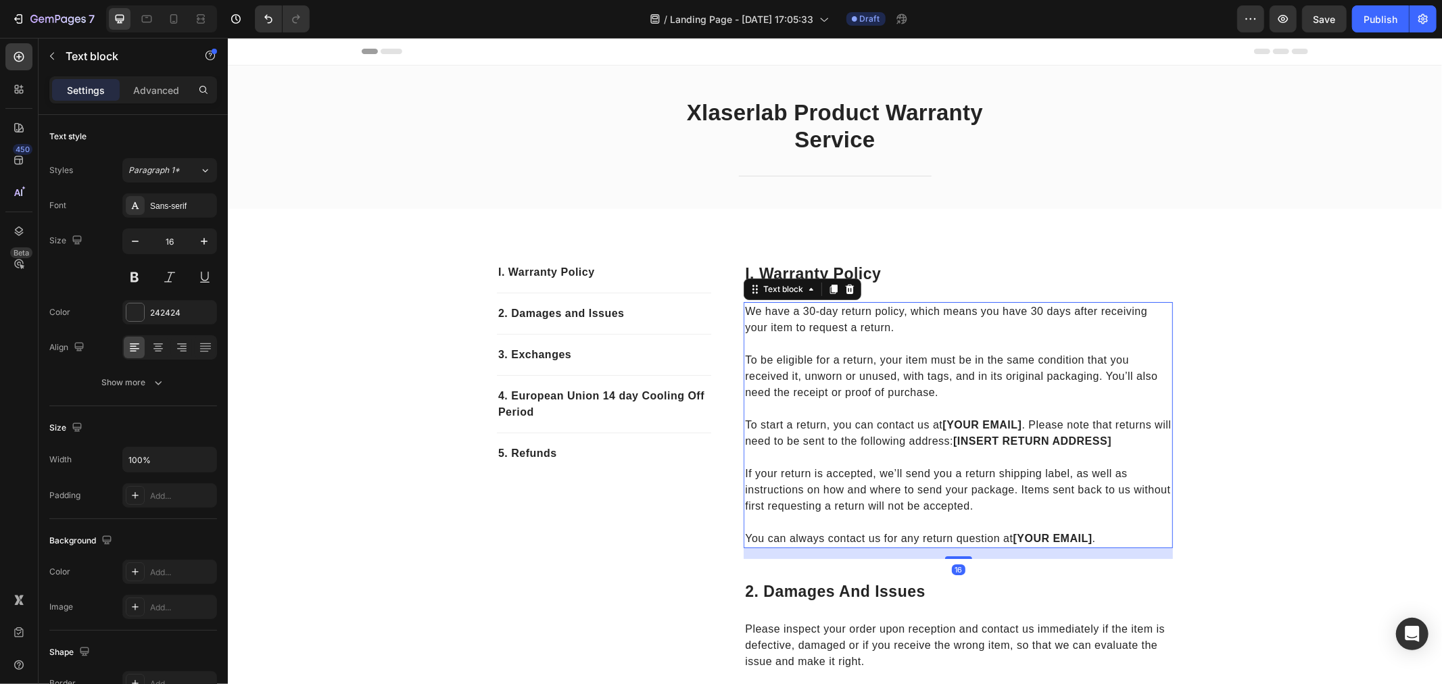
click at [844, 341] on p "To be eligible for a return, your item must be in the same condition that you r…" at bounding box center [957, 367] width 426 height 65
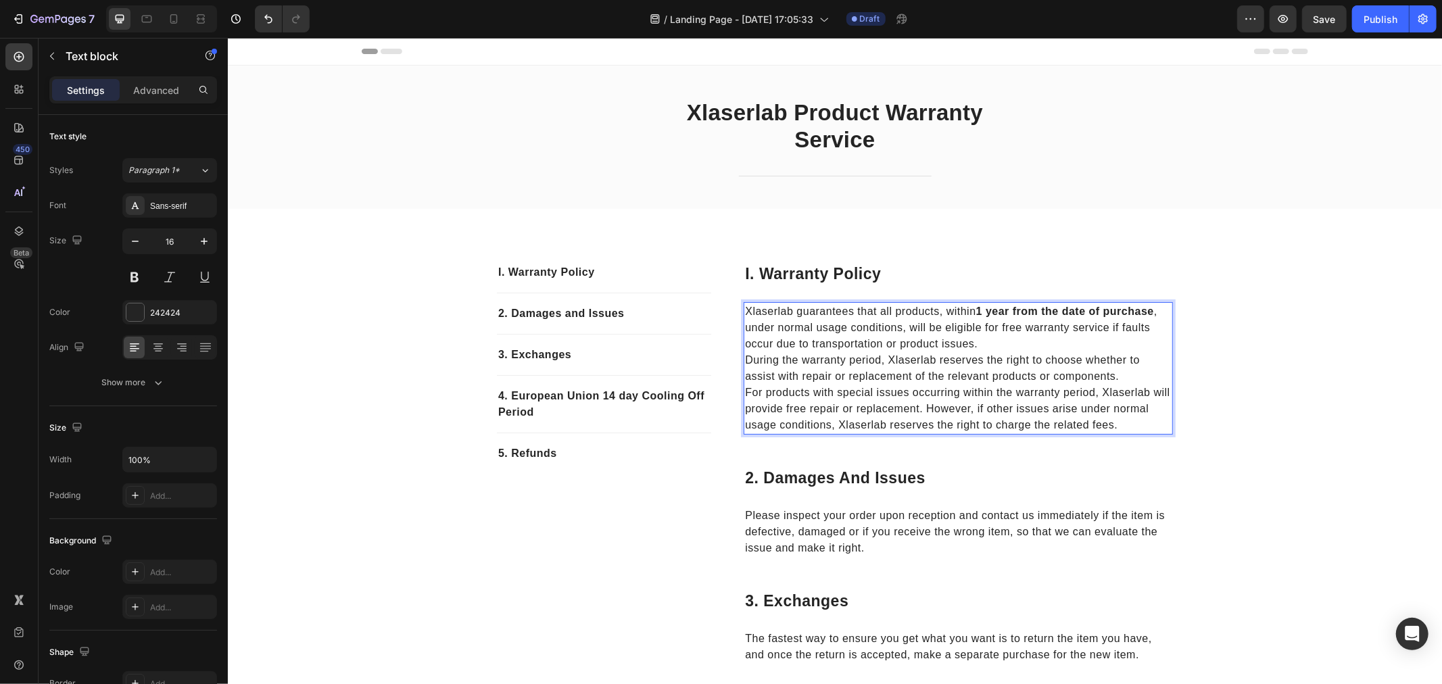
click at [1094, 347] on p "Xlaserlab guarantees that all products, [DATE] from the date of purchase , unde…" at bounding box center [957, 327] width 426 height 49
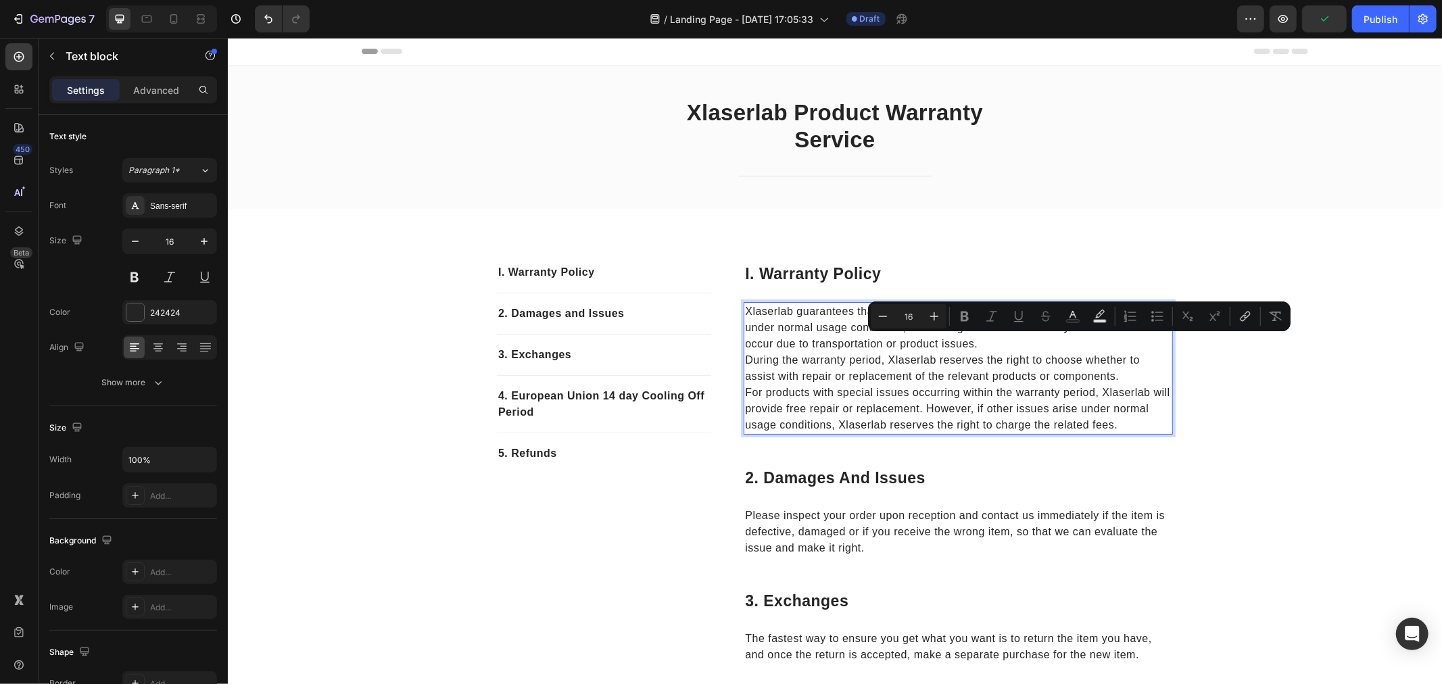
click at [1094, 343] on p "Xlaserlab guarantees that all products, [DATE] from the date of purchase , unde…" at bounding box center [957, 327] width 426 height 49
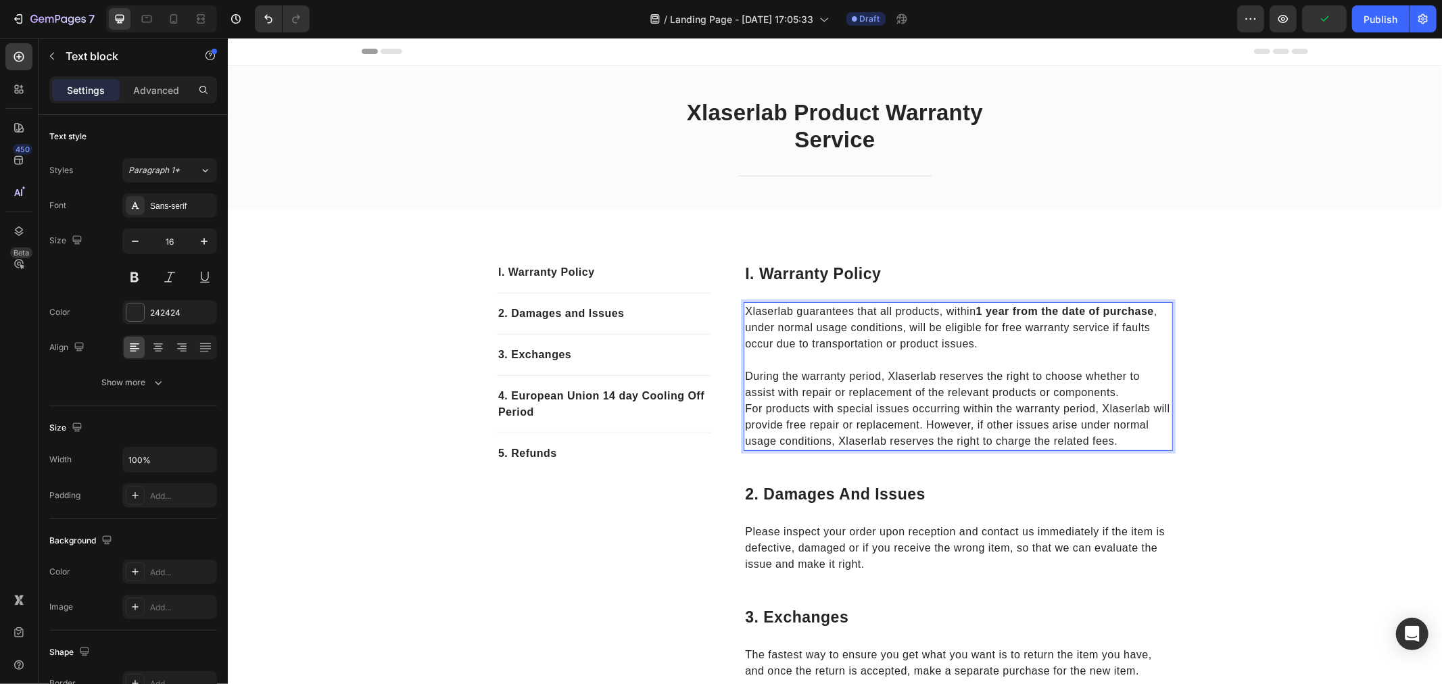
click at [1161, 389] on p "During the warranty period, Xlaserlab reserves the right to choose whether to a…" at bounding box center [957, 384] width 426 height 32
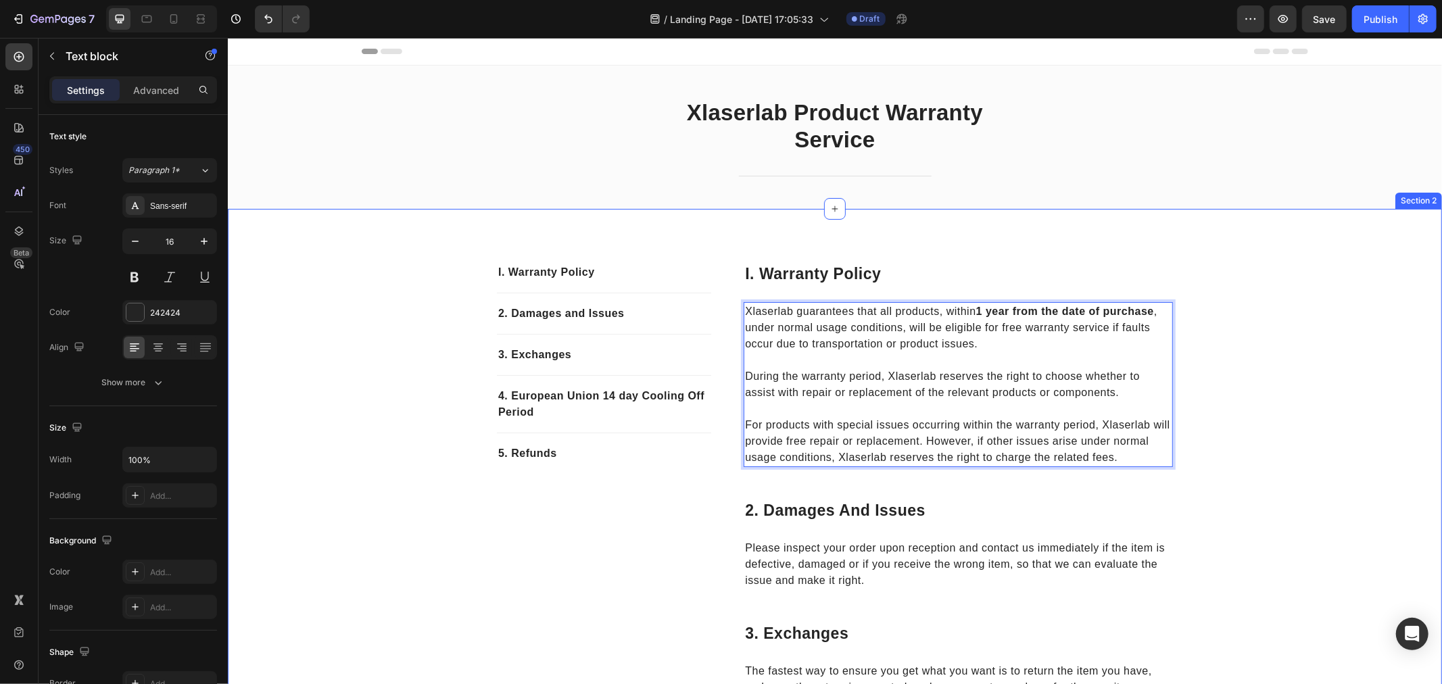
click at [1294, 414] on div "I. Warranty Policy Text block 2. Damages and Issues Text block 3. Exchanges Tex…" at bounding box center [834, 669] width 1194 height 815
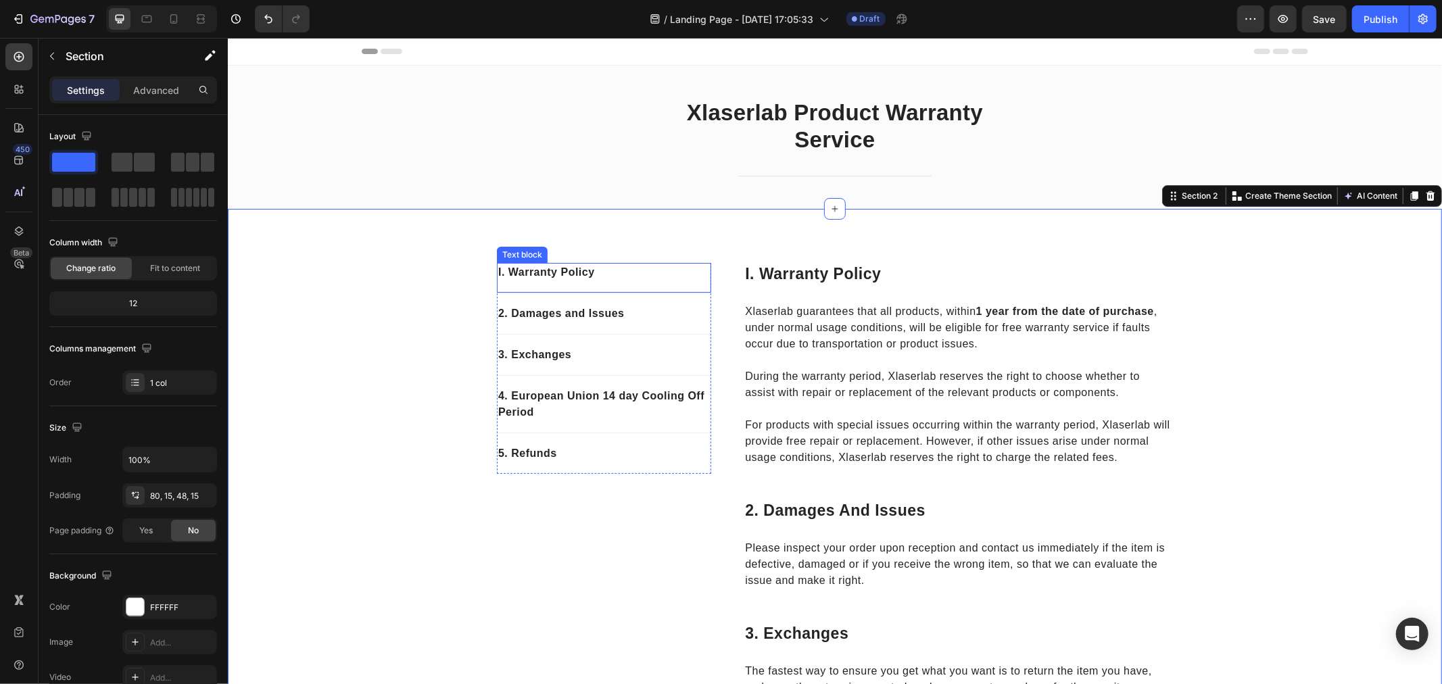
click at [503, 267] on p "I. Warranty Policy" at bounding box center [603, 272] width 212 height 16
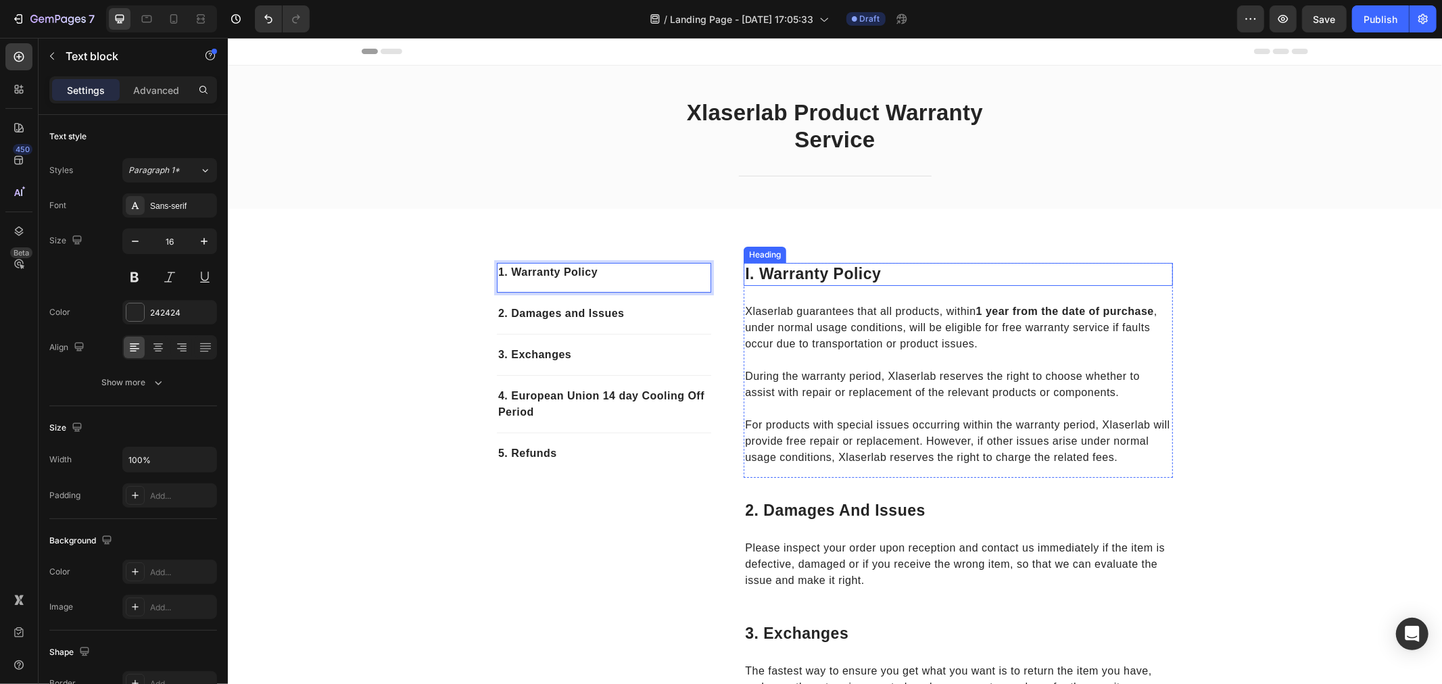
click at [744, 267] on p "I. Warranty Policy" at bounding box center [957, 274] width 426 height 20
click at [796, 520] on p "2. damages and issues" at bounding box center [957, 510] width 426 height 20
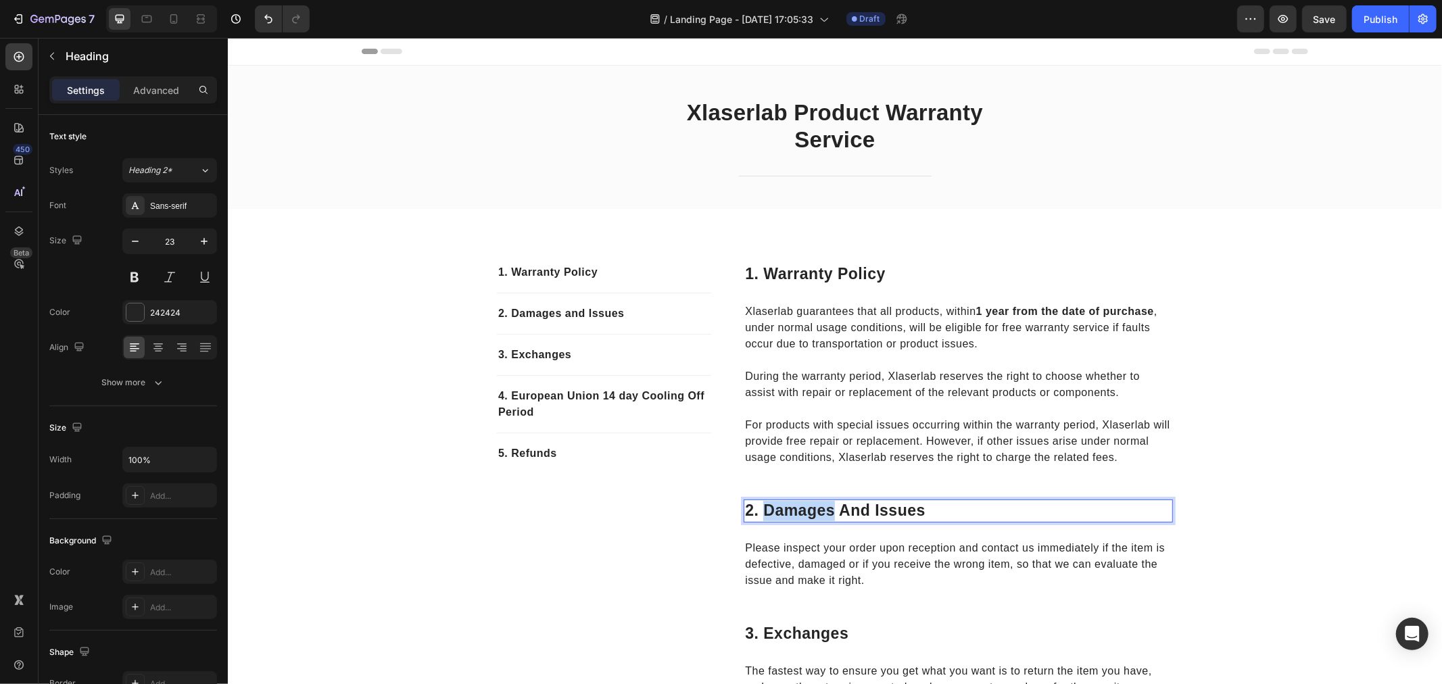
click at [796, 520] on p "2. damages and issues" at bounding box center [957, 510] width 426 height 20
click at [956, 520] on p "2. damages and issues" at bounding box center [957, 510] width 426 height 20
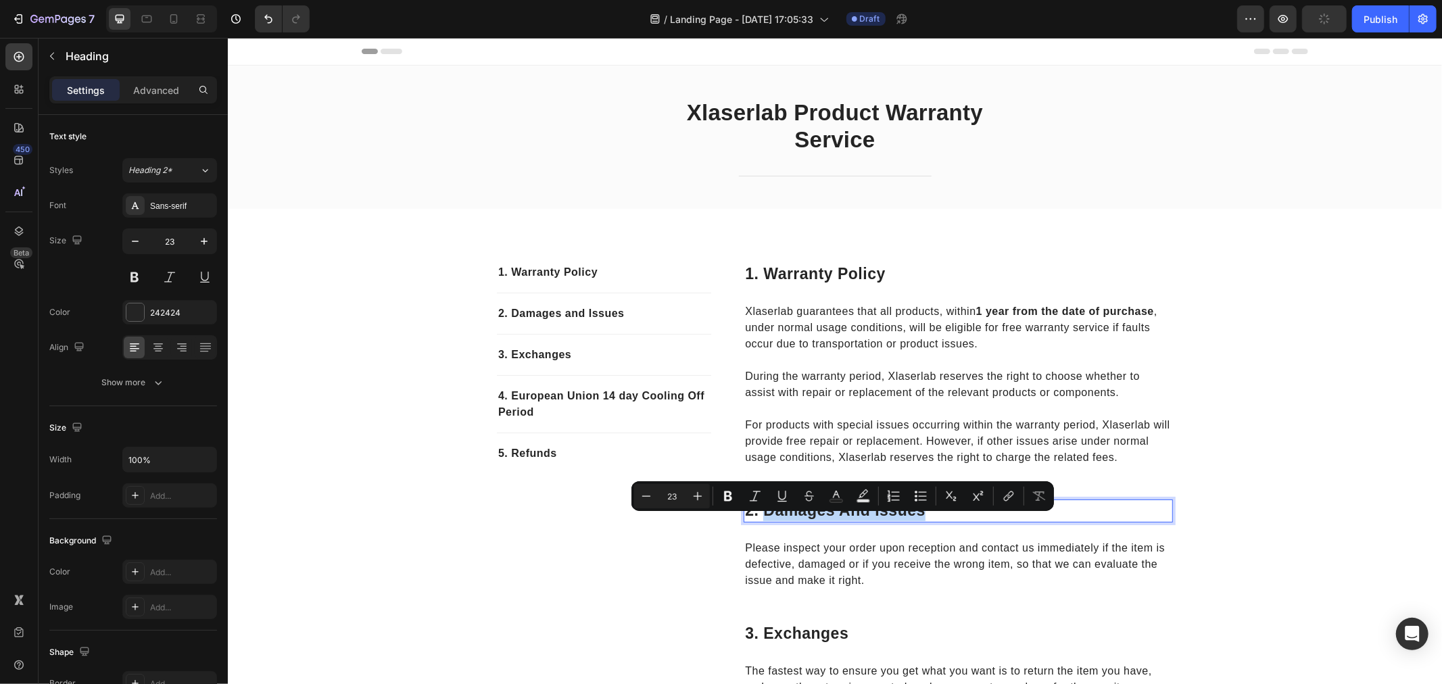
drag, startPoint x: 943, startPoint y: 529, endPoint x: 762, endPoint y: 523, distance: 181.2
click at [762, 520] on p "2. damages and issues" at bounding box center [957, 510] width 426 height 20
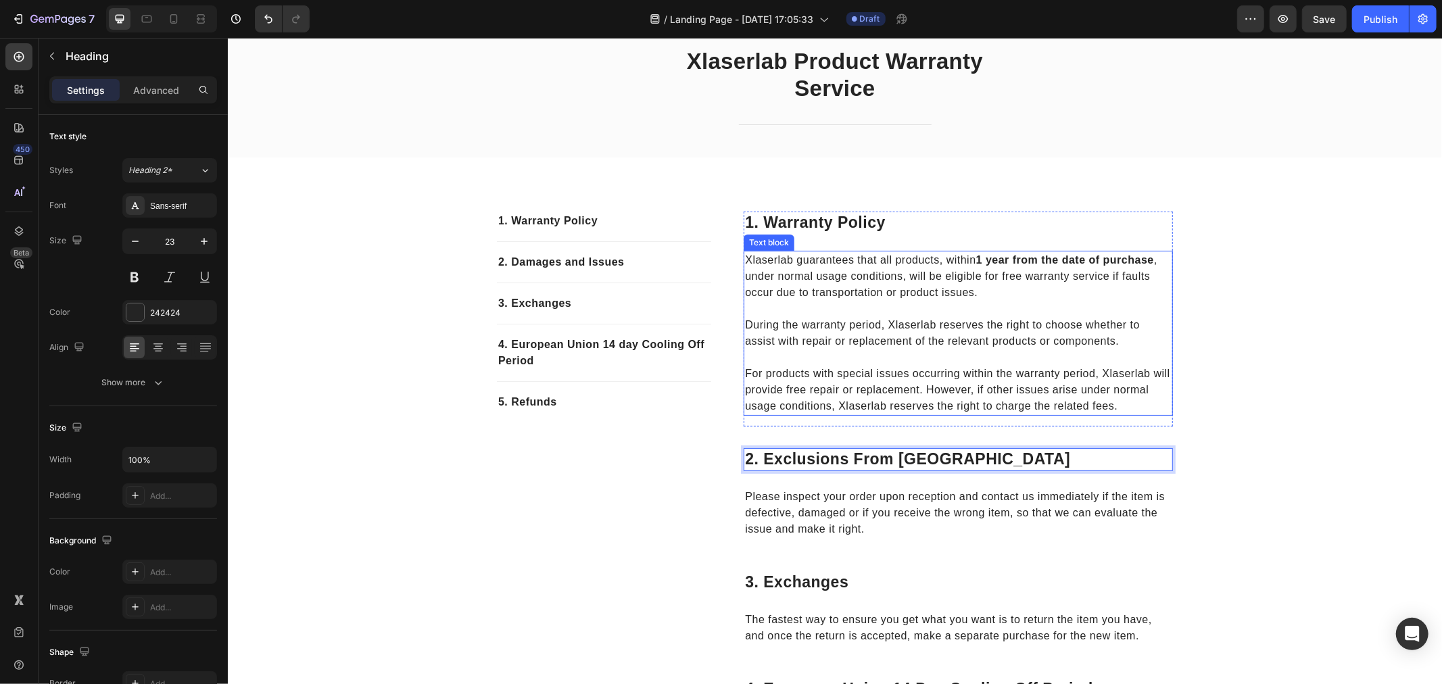
scroll to position [150, 0]
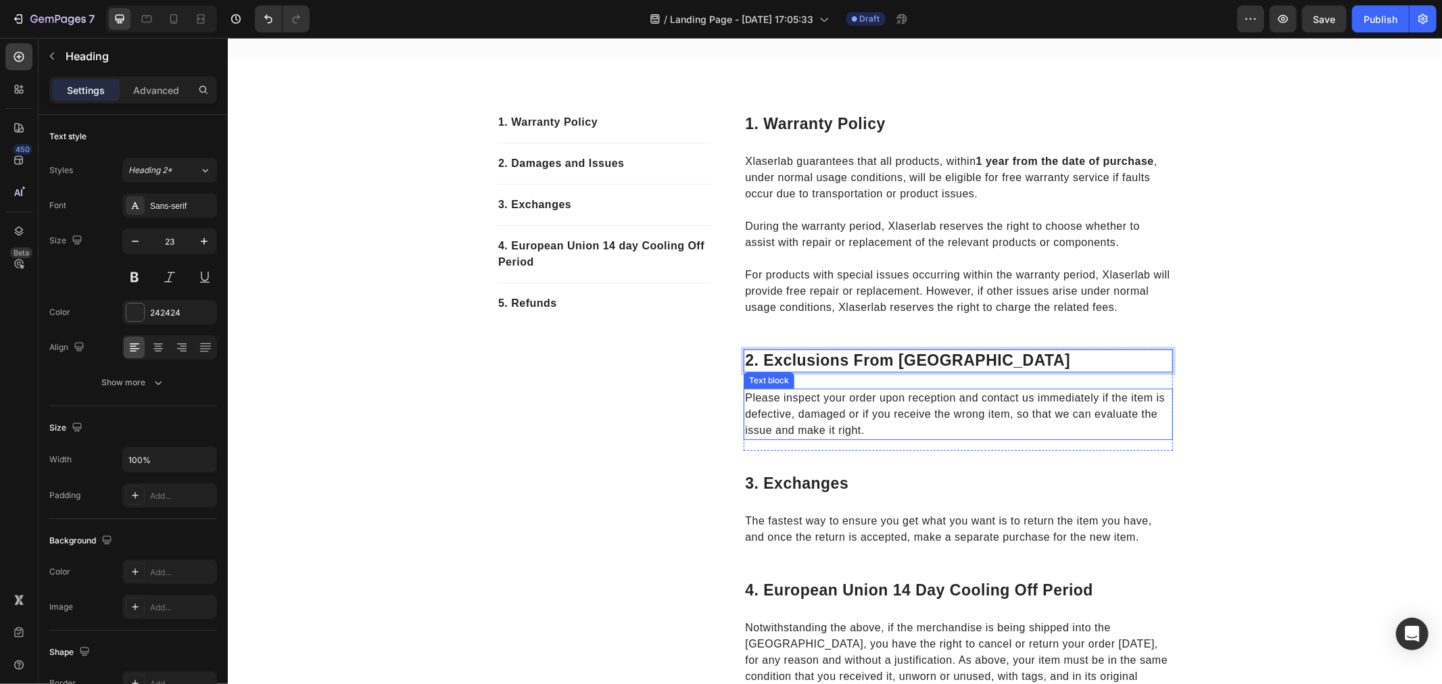
click at [887, 421] on p "Please inspect your order upon reception and contact us immediately if the item…" at bounding box center [957, 413] width 426 height 49
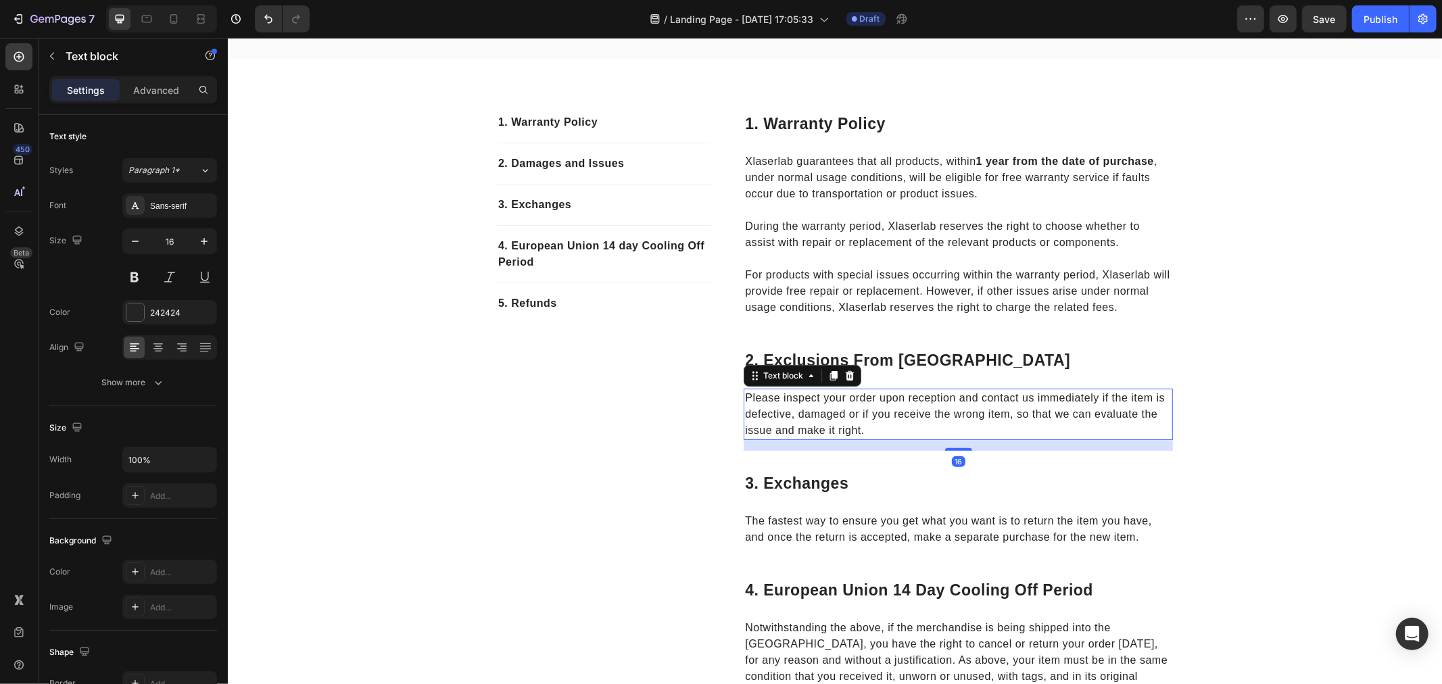
click at [887, 421] on p "Please inspect your order upon reception and contact us immediately if the item…" at bounding box center [957, 413] width 426 height 49
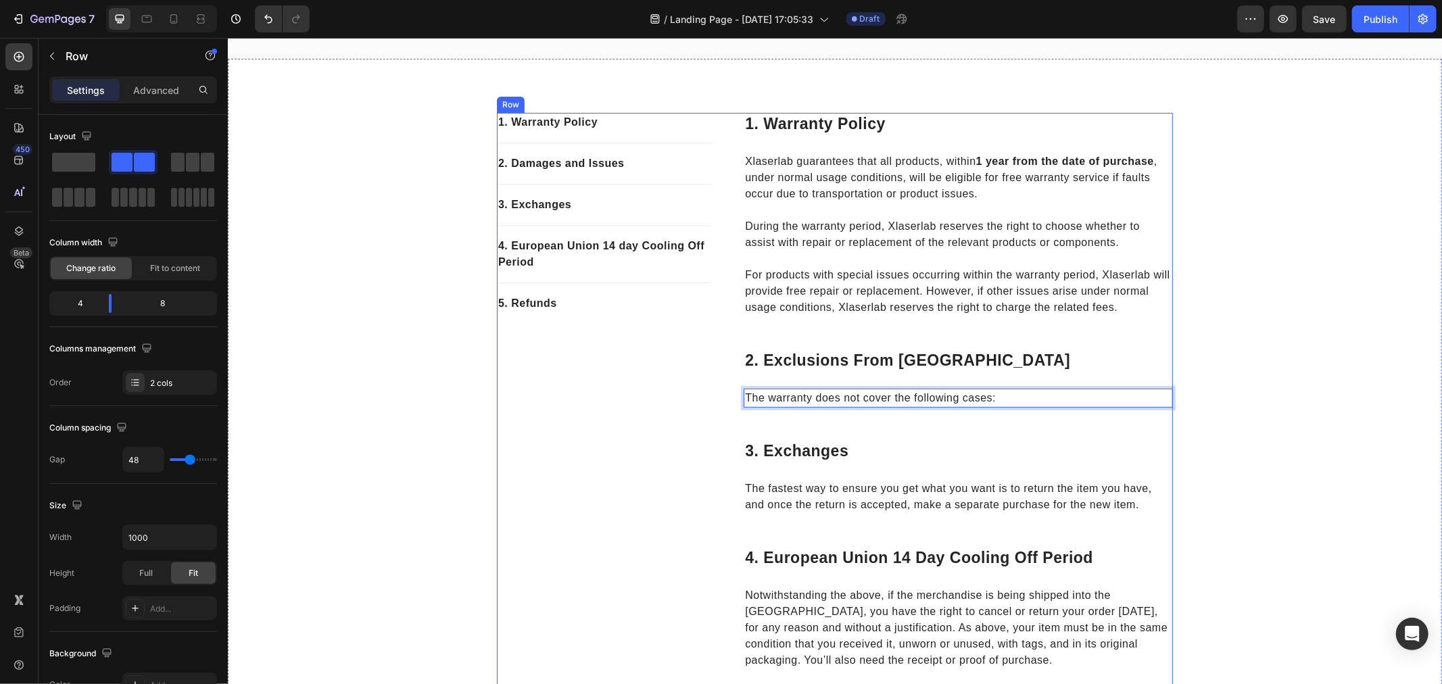
click at [599, 406] on div "1. Warranty Policy Text block 2. Damages and Issues Text block 3. Exchanges Tex…" at bounding box center [603, 498] width 214 height 772
click at [785, 406] on p "The warranty does not cover the following cases:" at bounding box center [957, 397] width 426 height 16
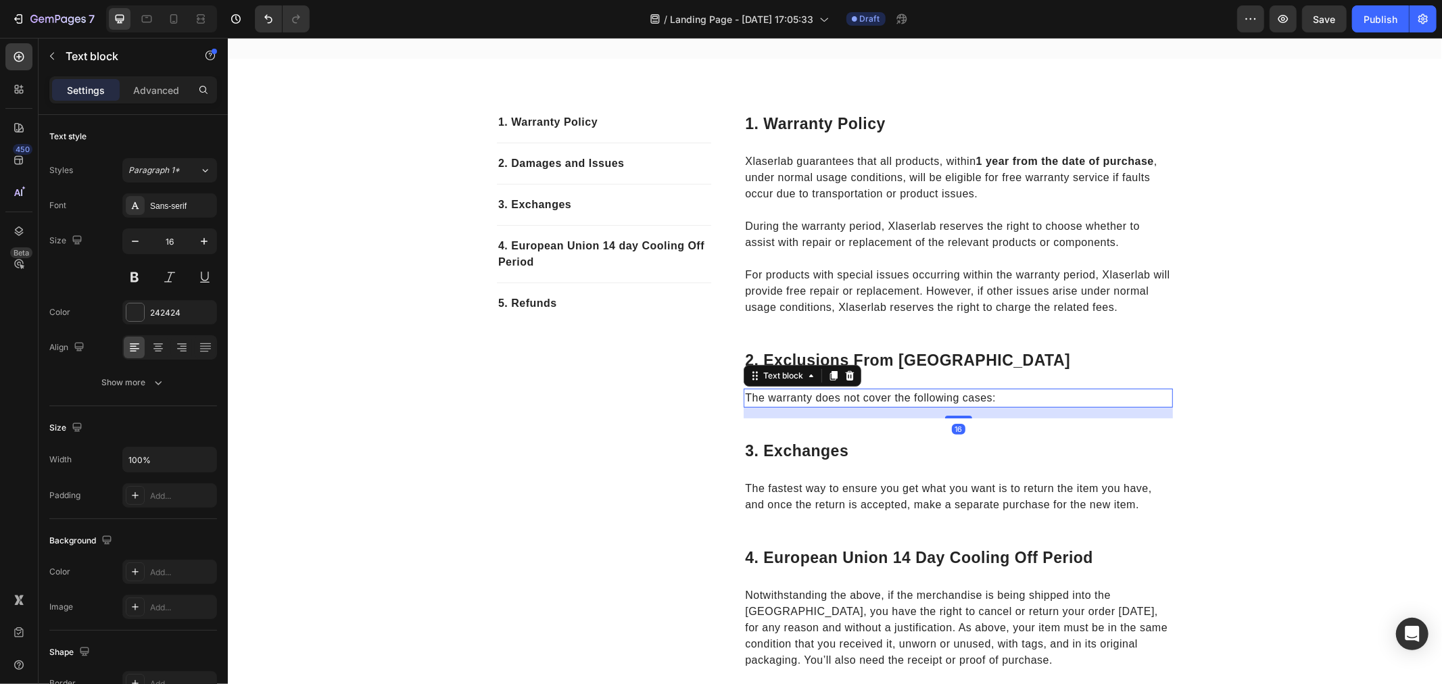
click at [829, 380] on icon at bounding box center [832, 374] width 7 height 9
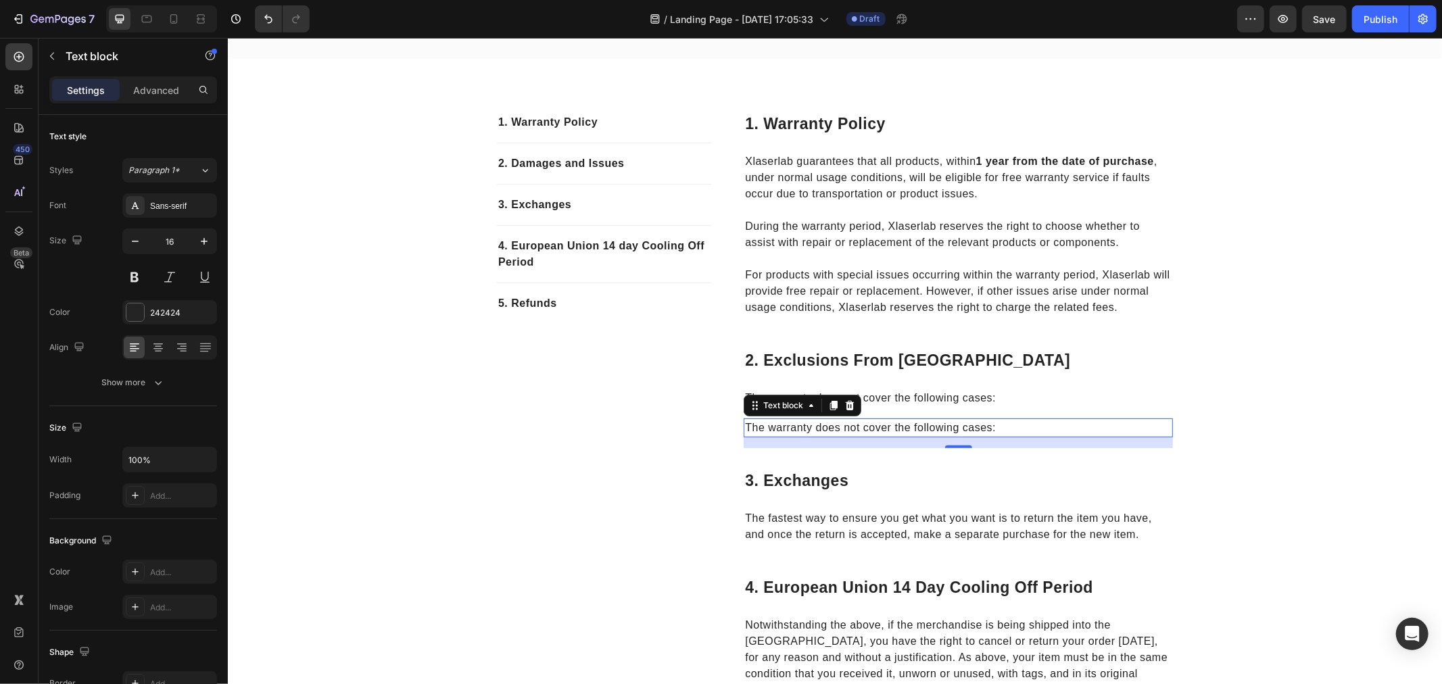
click at [902, 435] on p "The warranty does not cover the following cases:" at bounding box center [957, 427] width 426 height 16
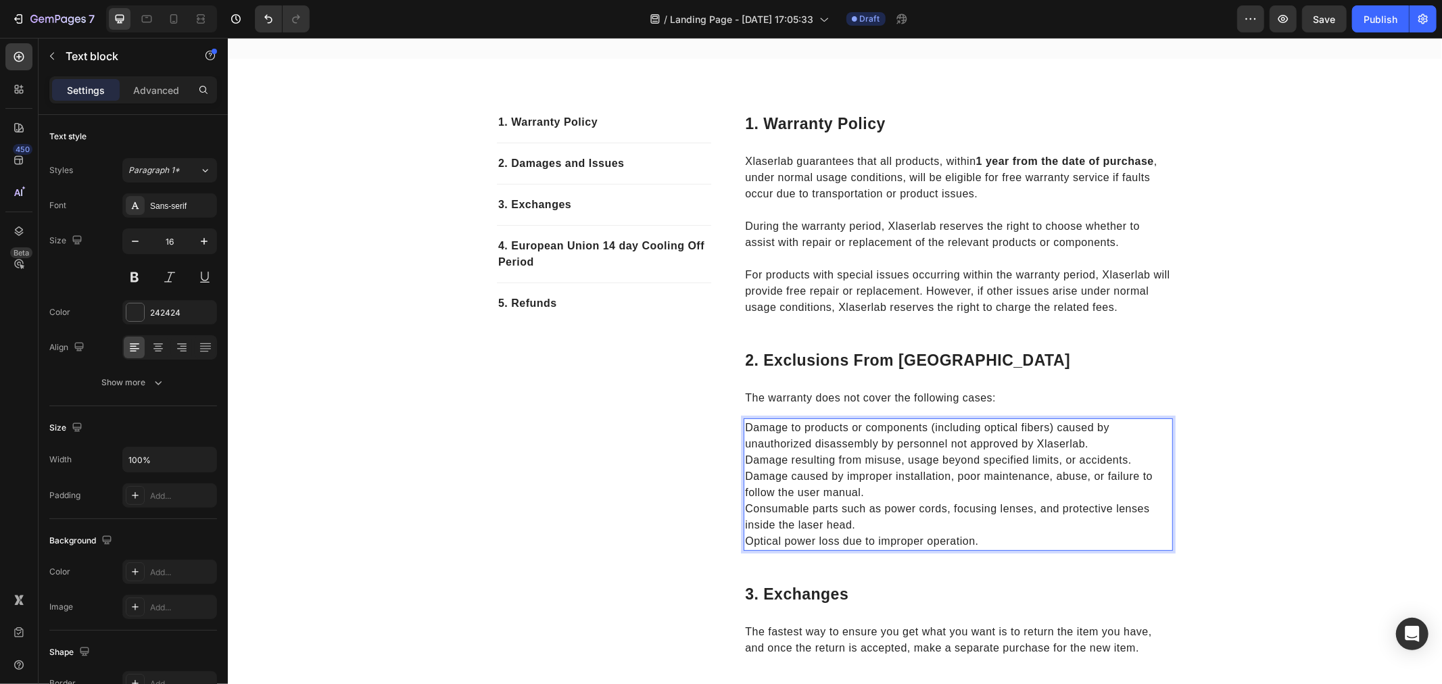
click at [1120, 450] on p "Damage to products or components (including optical fibers) caused by unauthori…" at bounding box center [957, 435] width 426 height 32
click at [1117, 452] on p "Damage to products or components (including optical fibers) caused by unauthori…" at bounding box center [957, 435] width 426 height 32
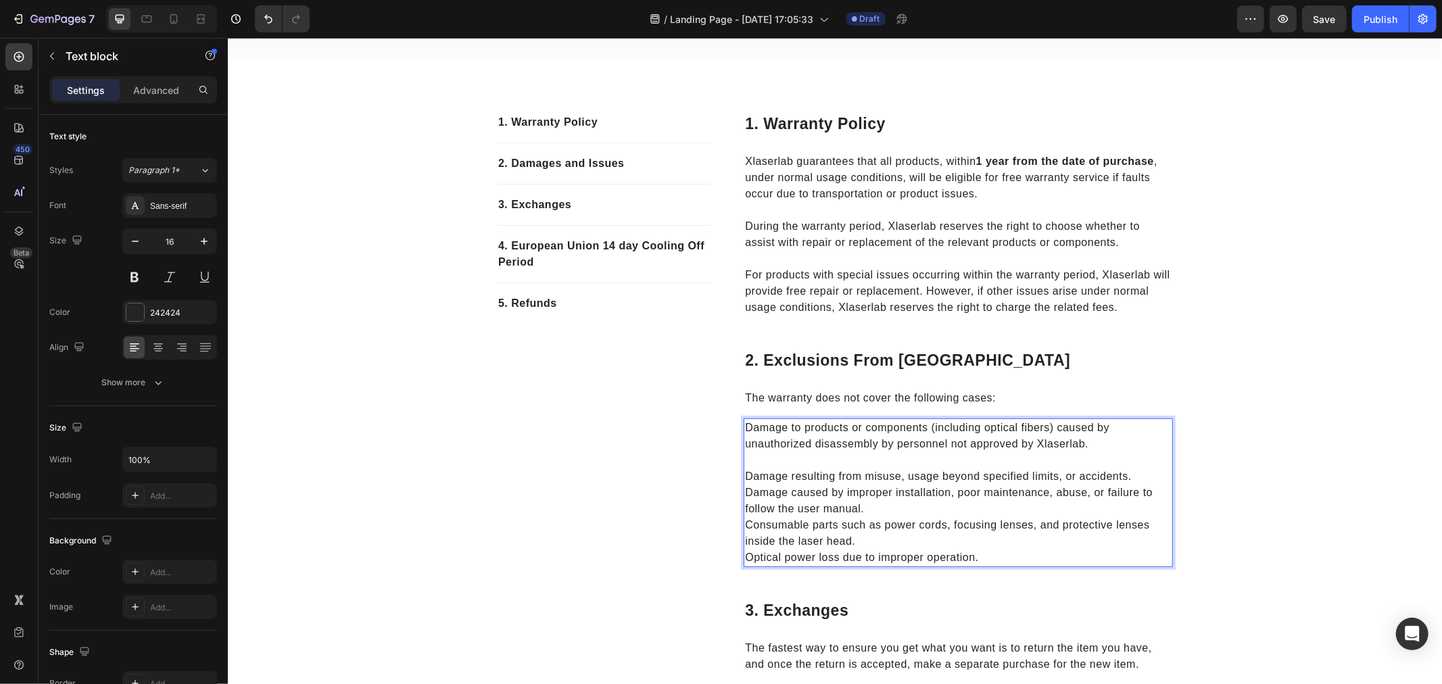
click at [883, 516] on p "Damage caused by improper installation, poor maintenance, abuse, or failure to …" at bounding box center [957, 500] width 426 height 32
click at [1151, 484] on p "Damage resulting from misuse, usage beyond specified limits, or accidents." at bounding box center [957, 476] width 426 height 16
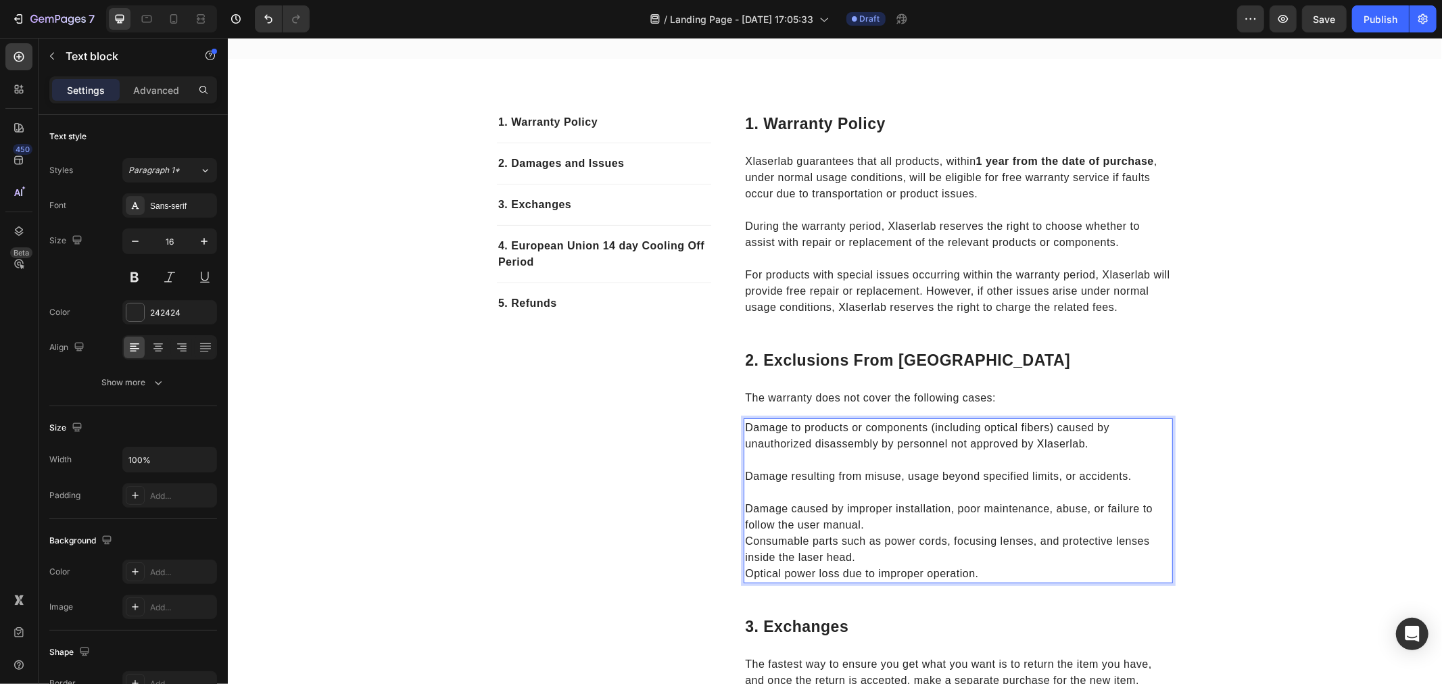
click at [958, 528] on p "Damage caused by improper installation, poor maintenance, abuse, or failure to …" at bounding box center [957, 516] width 426 height 32
click at [923, 533] on p "Damage caused by improper installation, poor maintenance, abuse, or failure to …" at bounding box center [957, 516] width 426 height 32
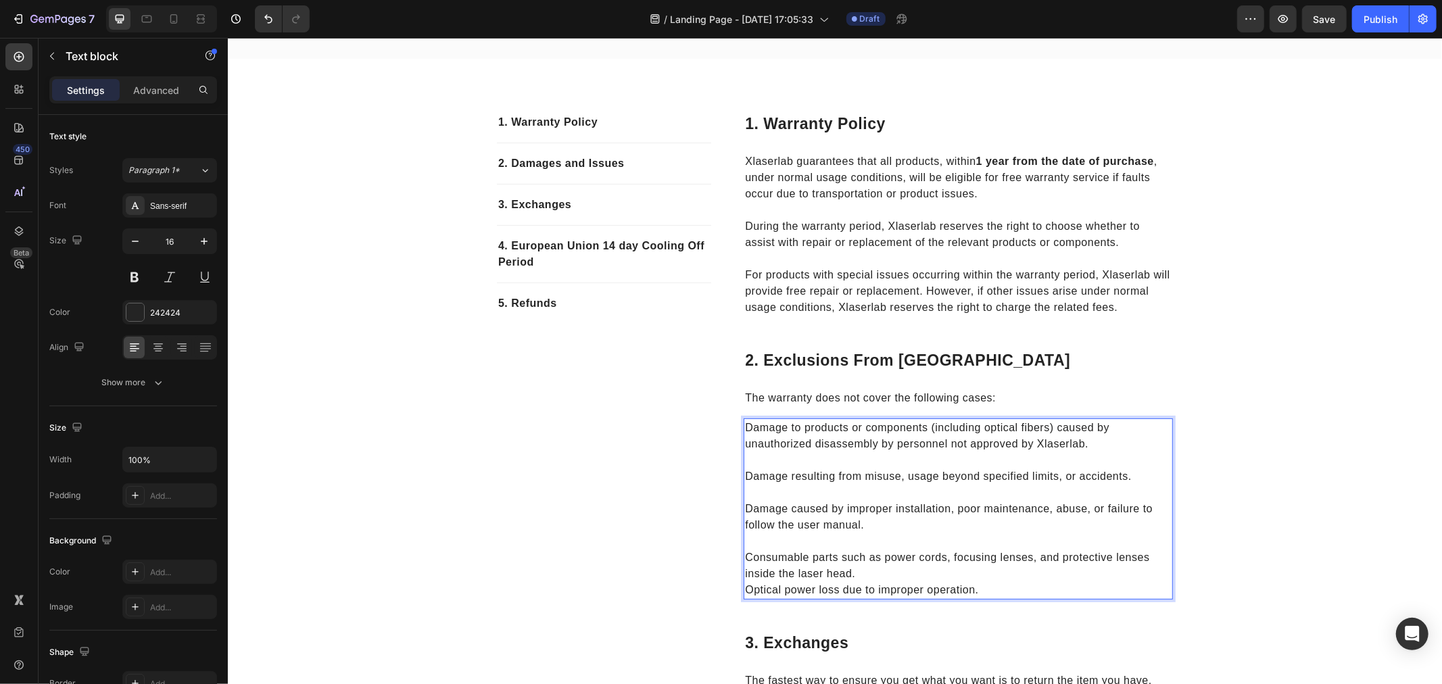
click at [906, 581] on p "Consumable parts such as power cords, focusing lenses, and protective lenses in…" at bounding box center [957, 565] width 426 height 32
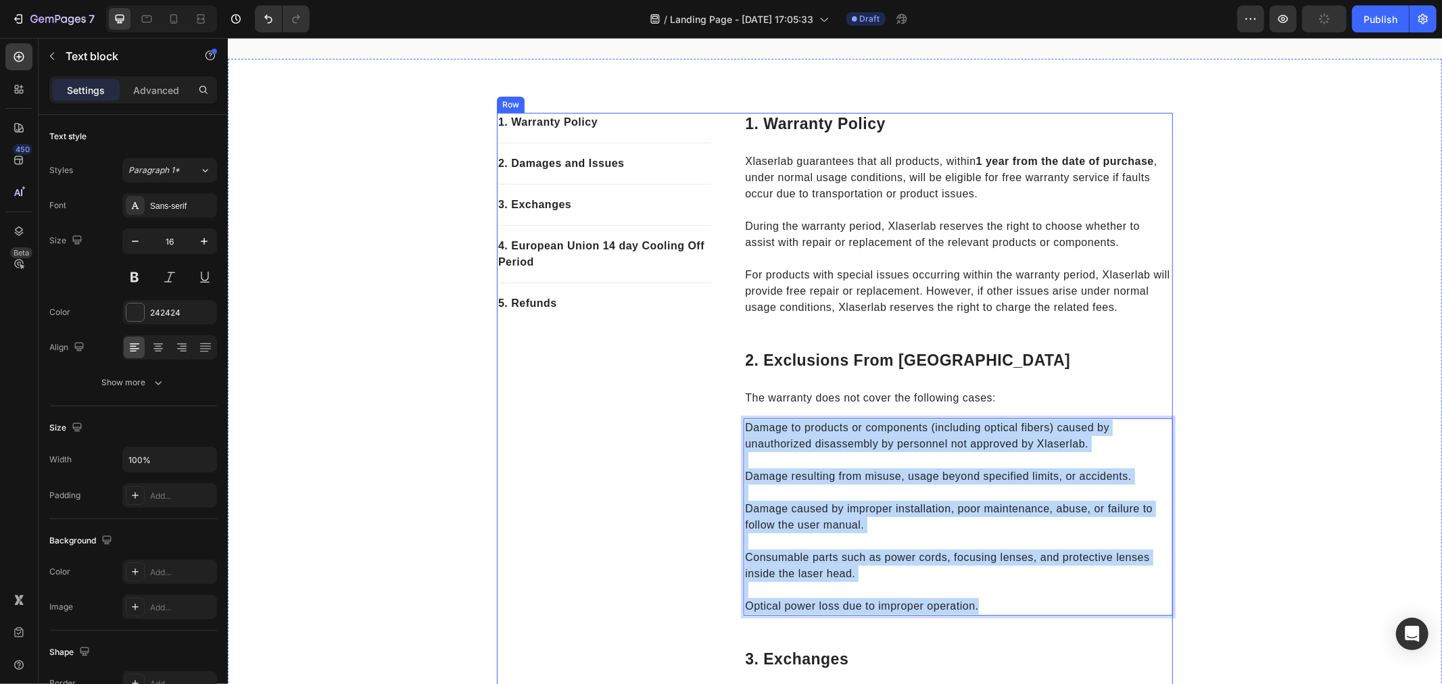
drag, startPoint x: 1015, startPoint y: 621, endPoint x: 735, endPoint y: 439, distance: 334.3
click at [735, 439] on div "1. Warranty Policy Text block 2. Damages and Issues Text block 3. Exchanges Tex…" at bounding box center [834, 602] width 676 height 980
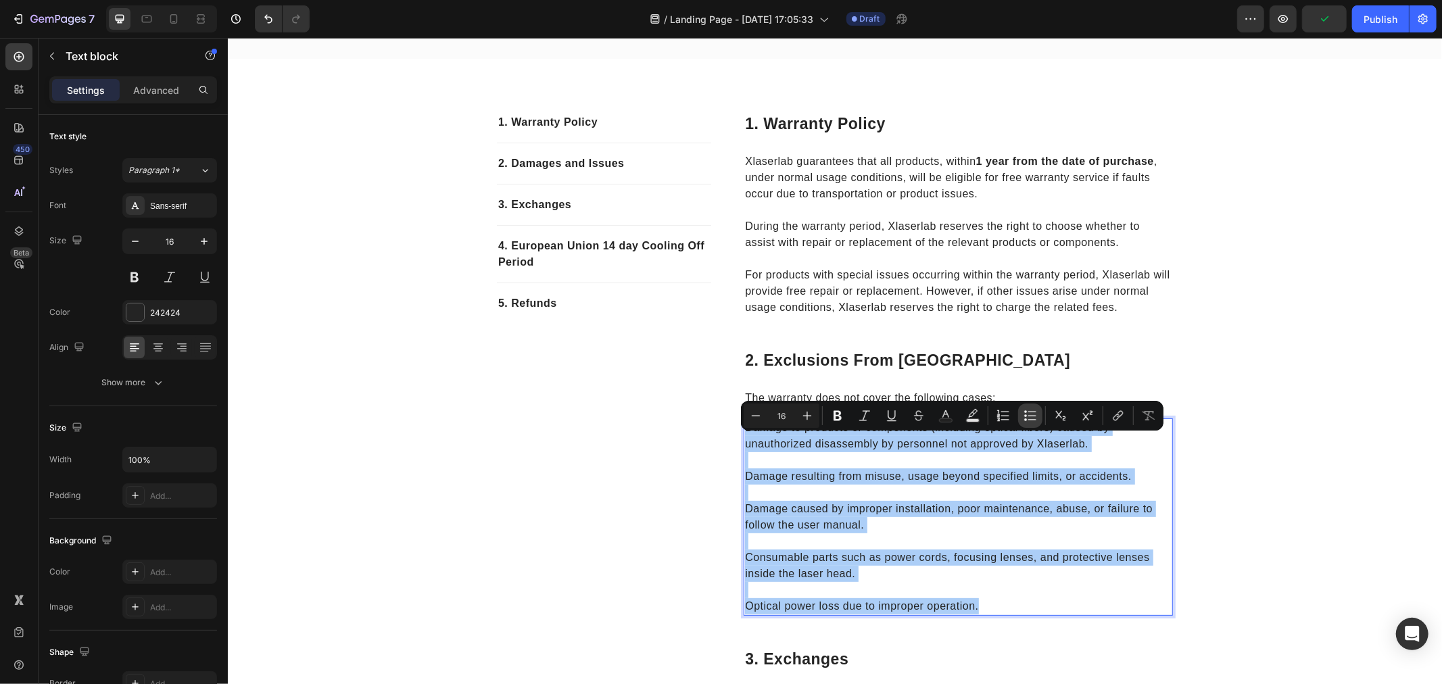
drag, startPoint x: 1029, startPoint y: 413, endPoint x: 771, endPoint y: 393, distance: 258.3
click at [1029, 413] on icon "Editor contextual toolbar" at bounding box center [1030, 416] width 14 height 14
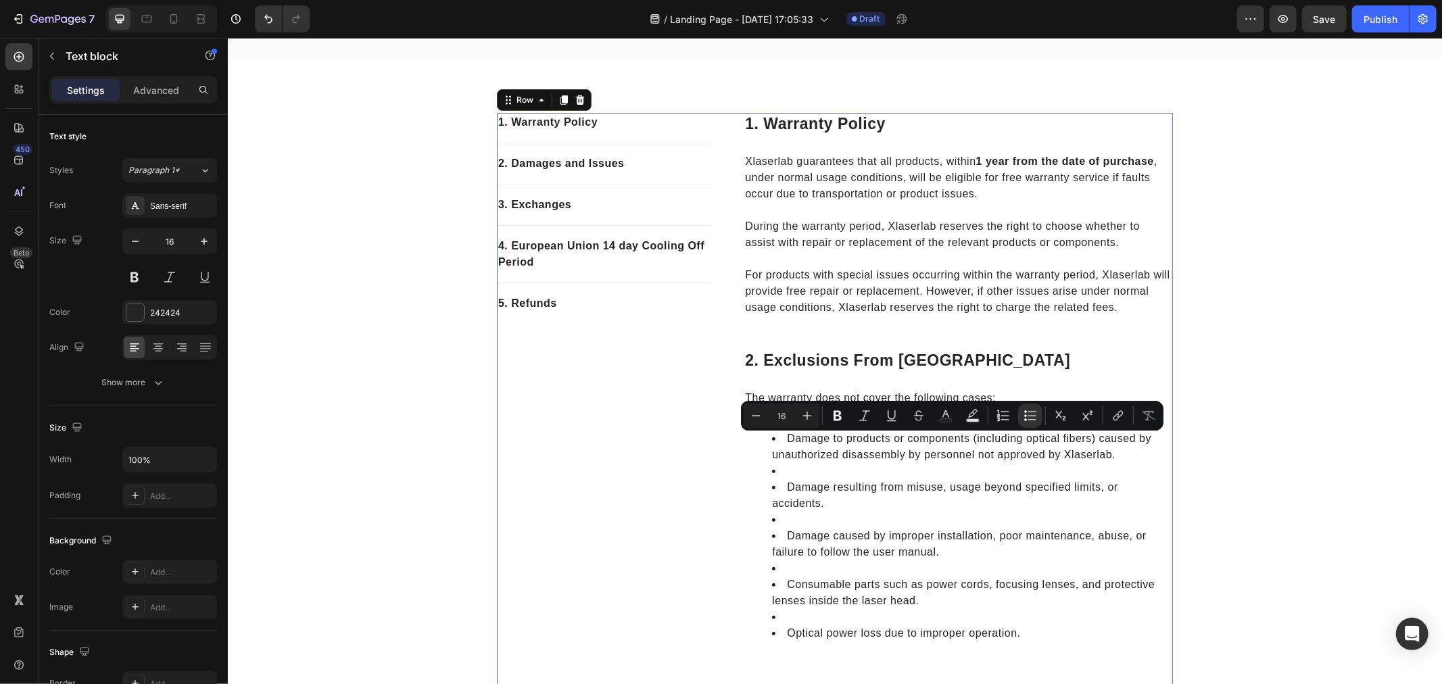
click at [605, 461] on div "1. Warranty Policy Text block 2. Damages and Issues Text block 3. Exchanges Tex…" at bounding box center [603, 621] width 214 height 1018
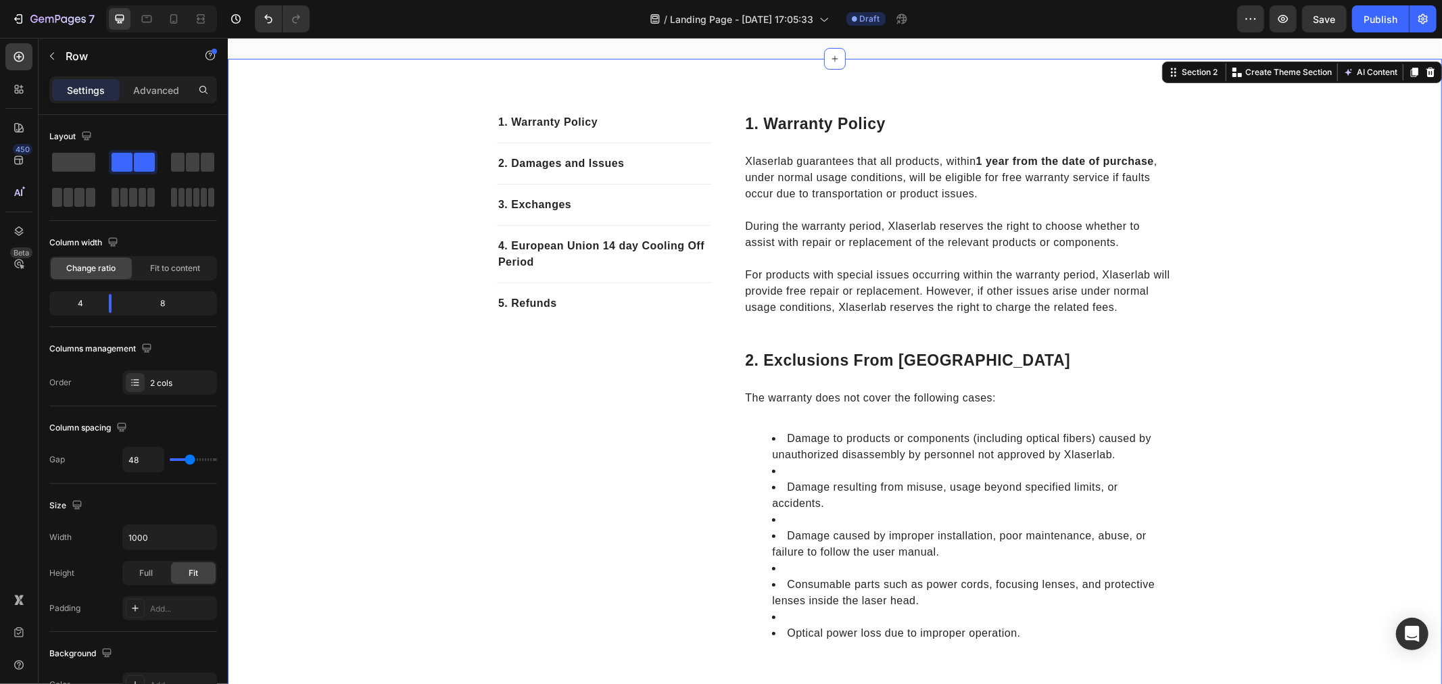
click at [1240, 450] on div "1. Warranty Policy Text block 2. Damages and Issues Text block 3. Exchanges Tex…" at bounding box center [834, 626] width 1194 height 1029
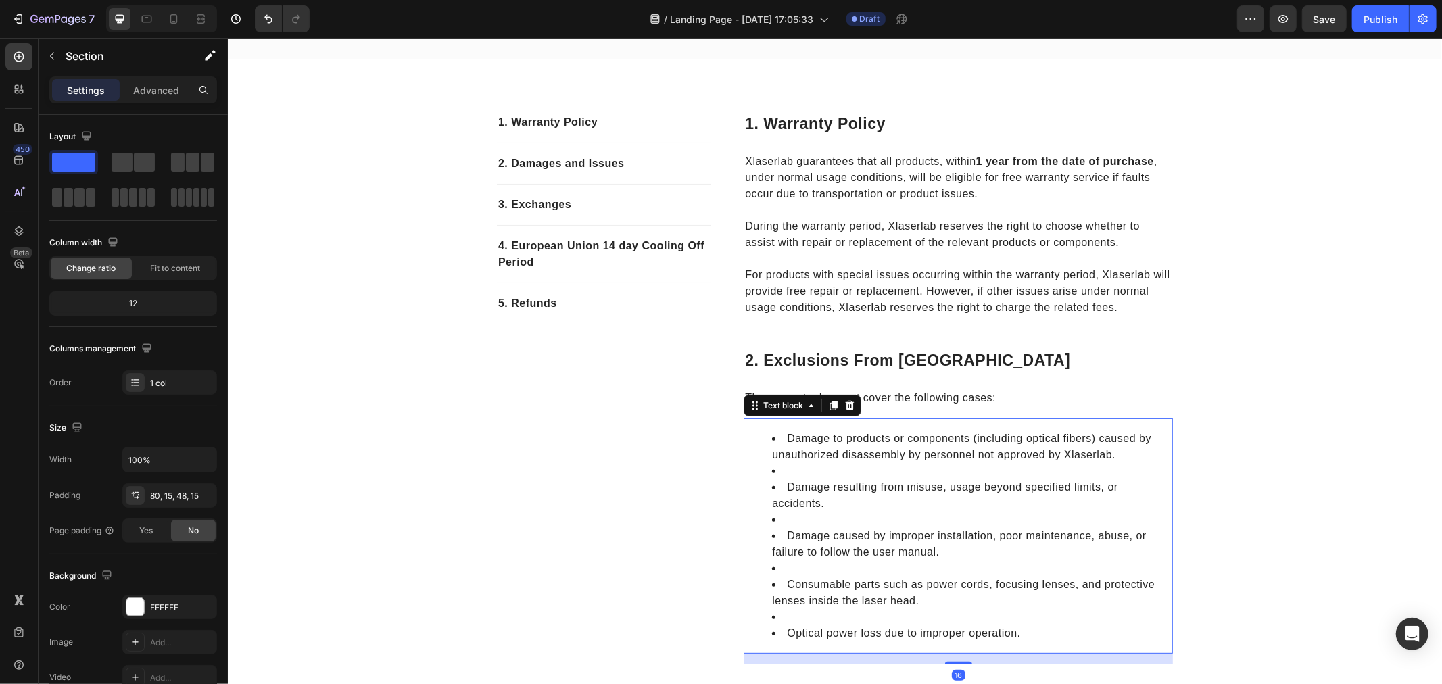
click at [852, 479] on li "Rich Text Editor. Editing area: main" at bounding box center [970, 470] width 399 height 16
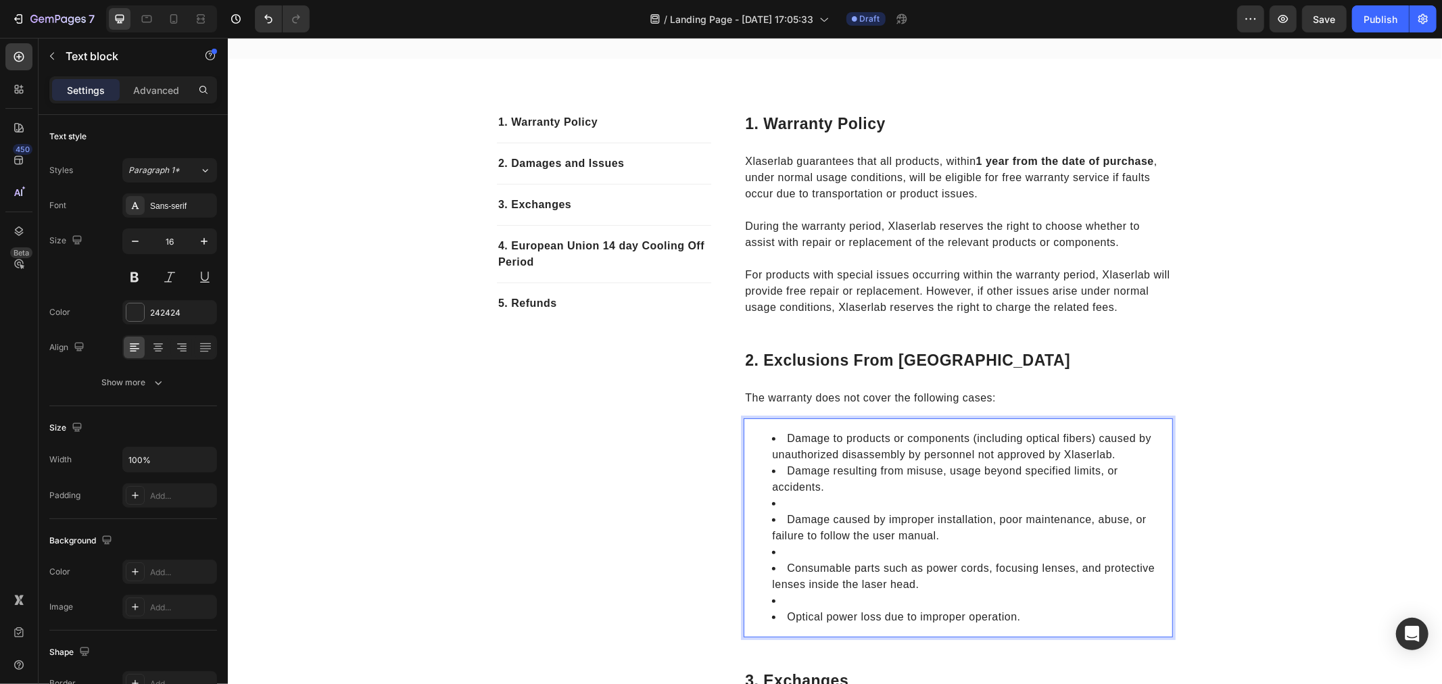
click at [800, 511] on li "Rich Text Editor. Editing area: main" at bounding box center [970, 503] width 399 height 16
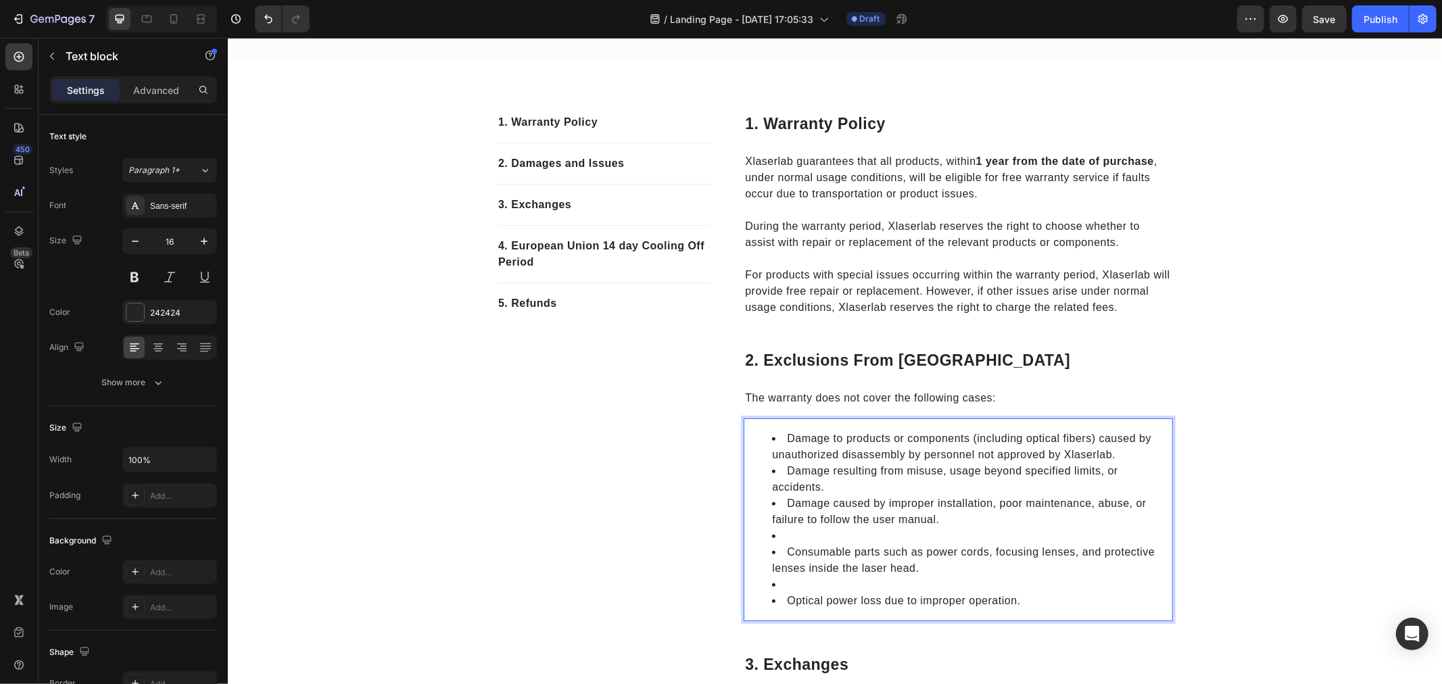
click at [812, 543] on li "Rich Text Editor. Editing area: main" at bounding box center [970, 535] width 399 height 16
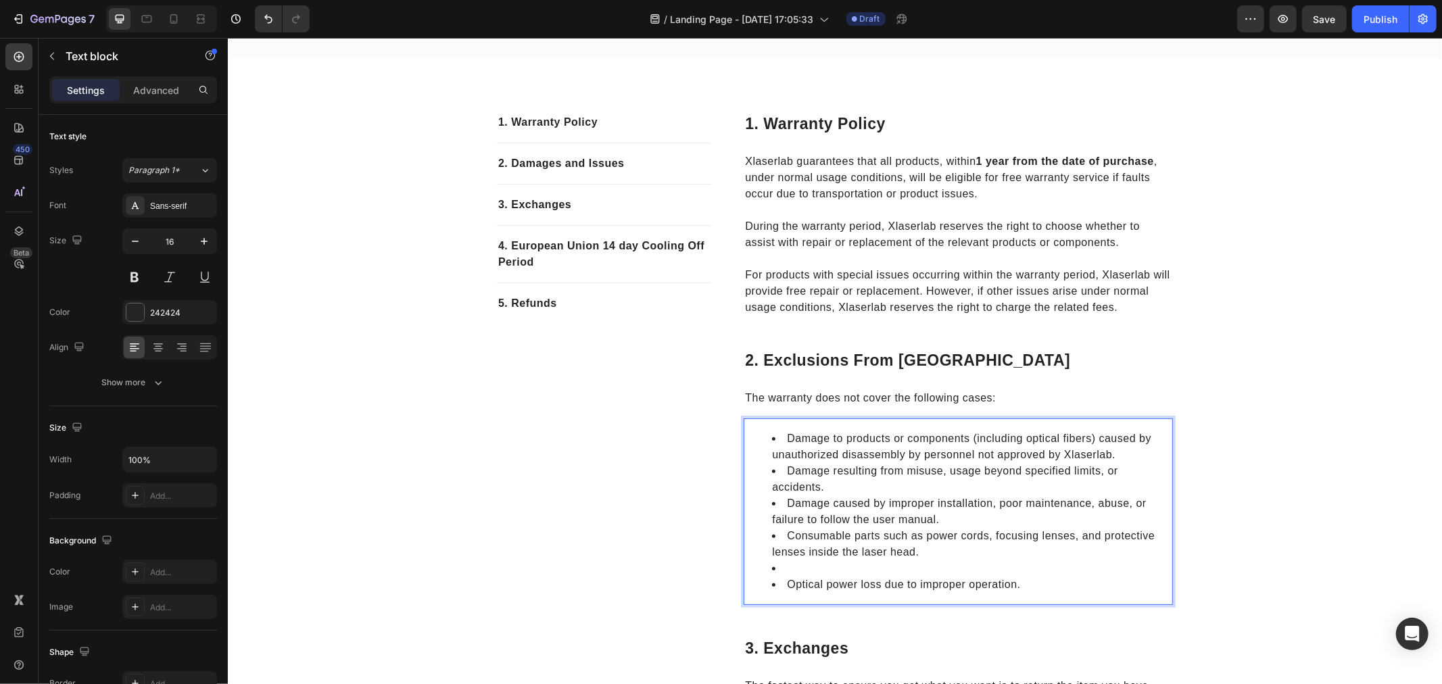
click at [807, 576] on li "Rich Text Editor. Editing area: main" at bounding box center [970, 568] width 399 height 16
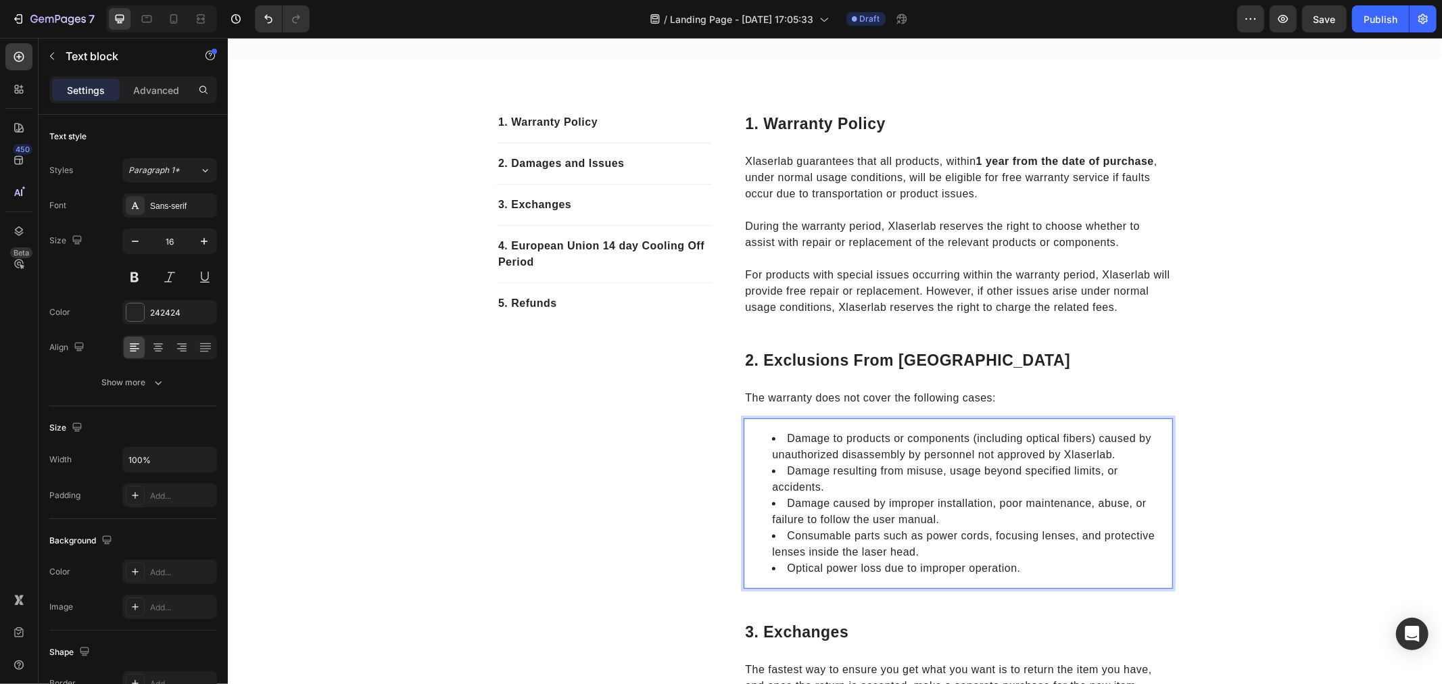
click at [847, 543] on li "Consumable parts such as power cords, focusing lenses, and protective lenses in…" at bounding box center [970, 543] width 399 height 32
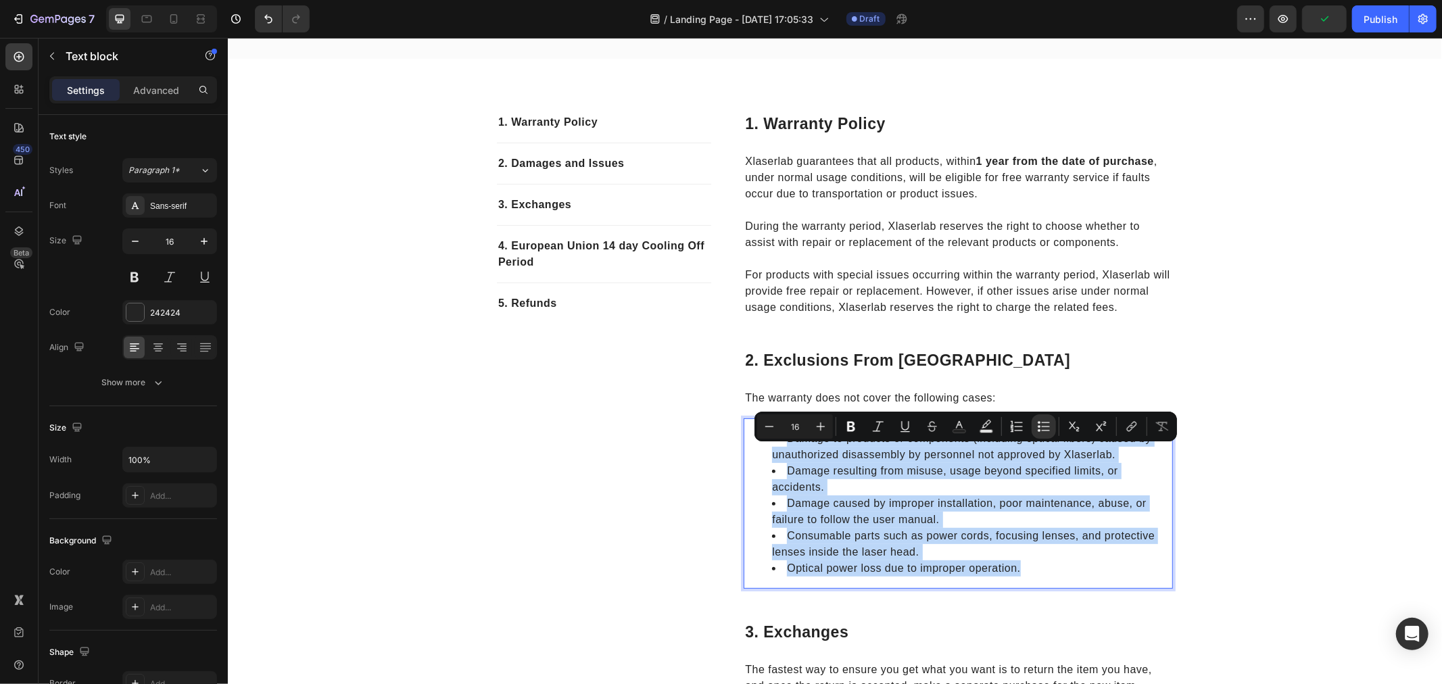
copy ul "Damage to products or components (including optical fibers) caused by unauthori…"
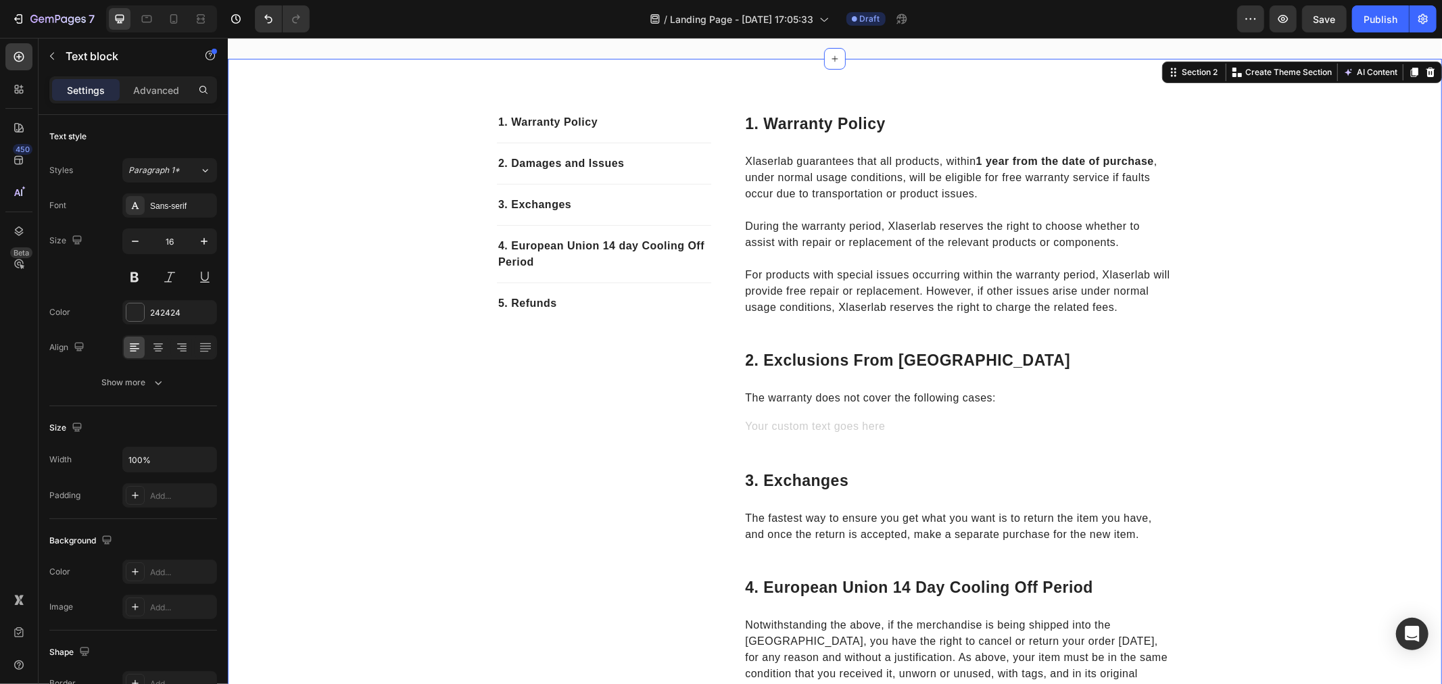
click at [1253, 454] on div "1. Warranty Policy Text block 2. Damages and Issues Text block 3. Exchanges Tex…" at bounding box center [834, 518] width 1194 height 812
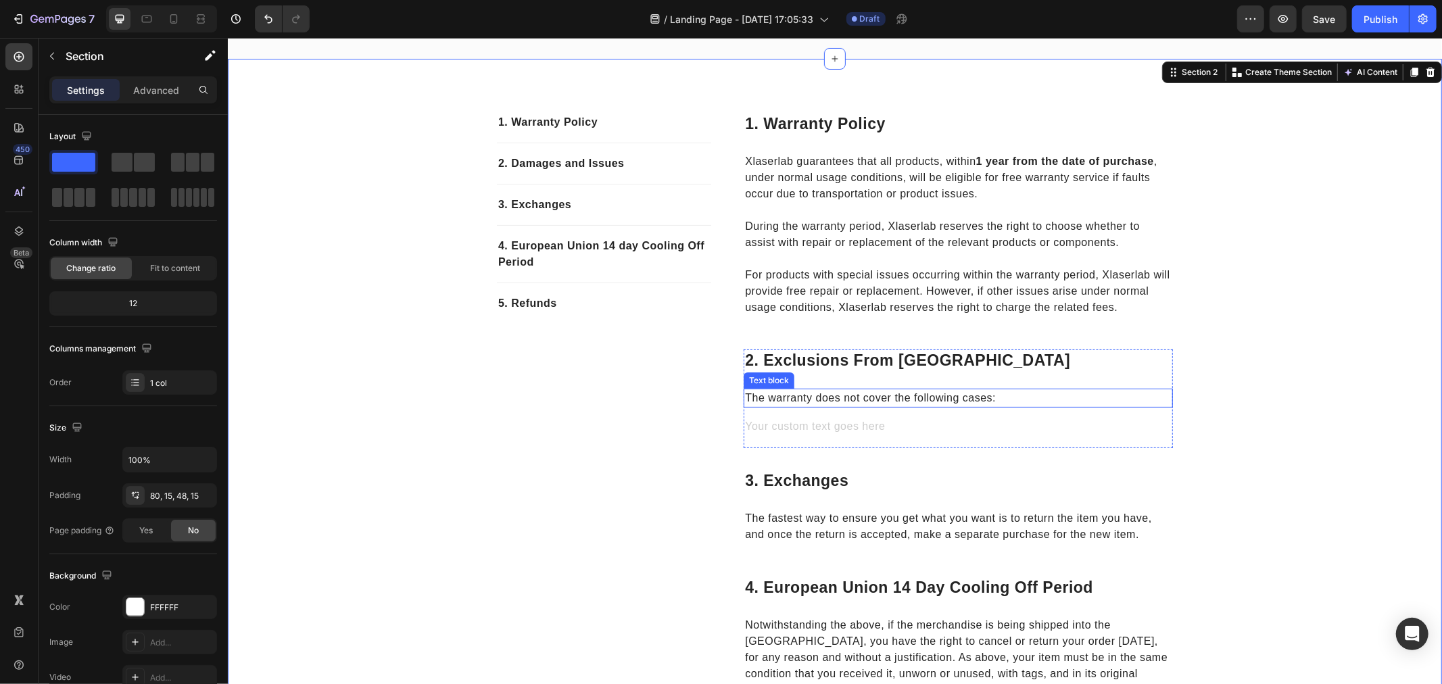
click at [1013, 406] on p "The warranty does not cover the following cases:" at bounding box center [957, 397] width 426 height 16
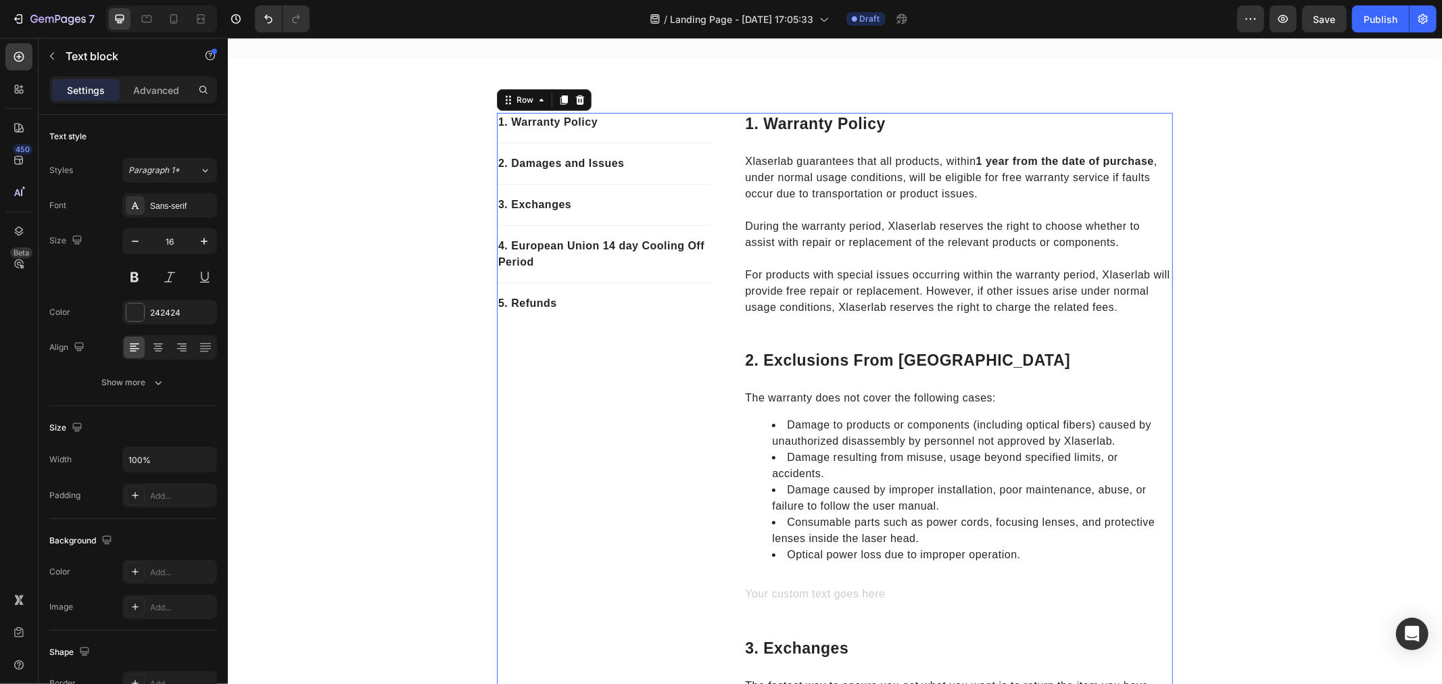
drag, startPoint x: 630, startPoint y: 446, endPoint x: 672, endPoint y: 464, distance: 45.7
click at [630, 446] on div "1. Warranty Policy Text block 2. Damages and Issues Text block 3. Exchanges Tex…" at bounding box center [603, 596] width 214 height 969
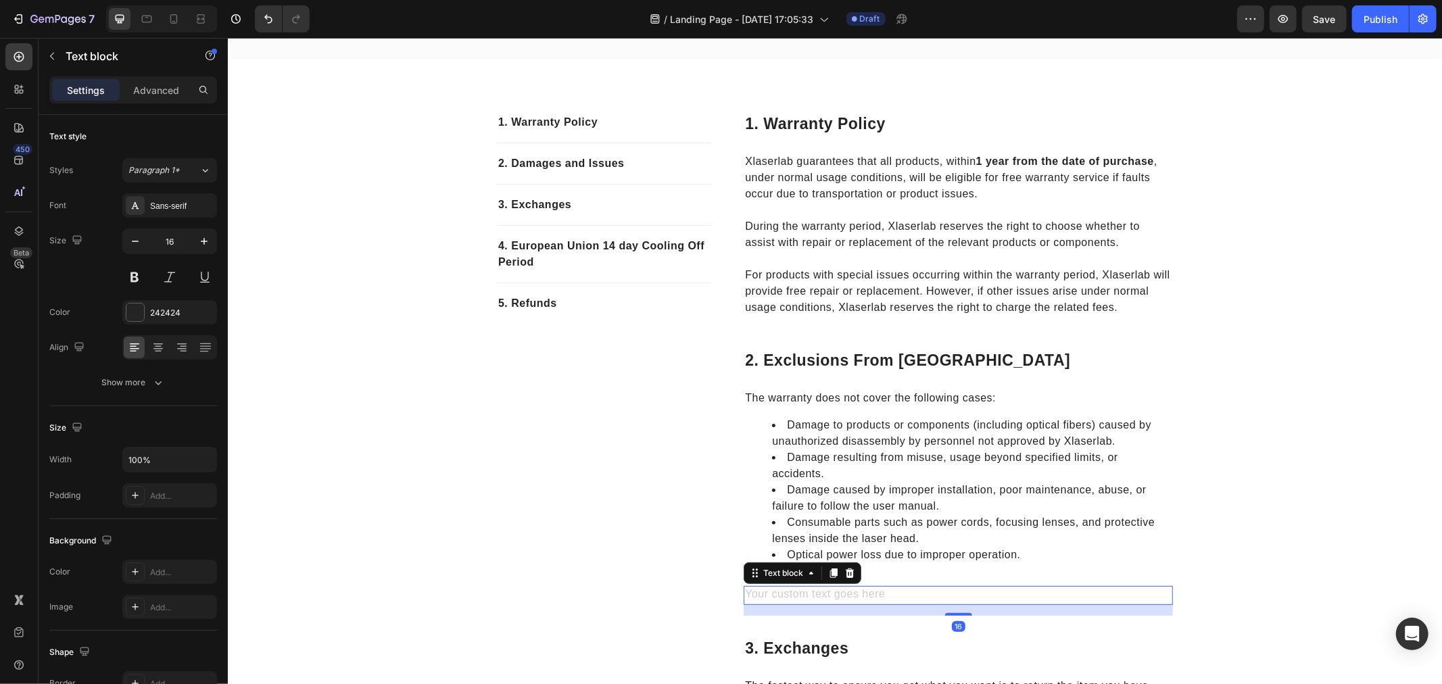
click at [835, 603] on div "Rich Text Editor. Editing area: main" at bounding box center [957, 594] width 429 height 19
click at [849, 581] on div at bounding box center [849, 572] width 16 height 16
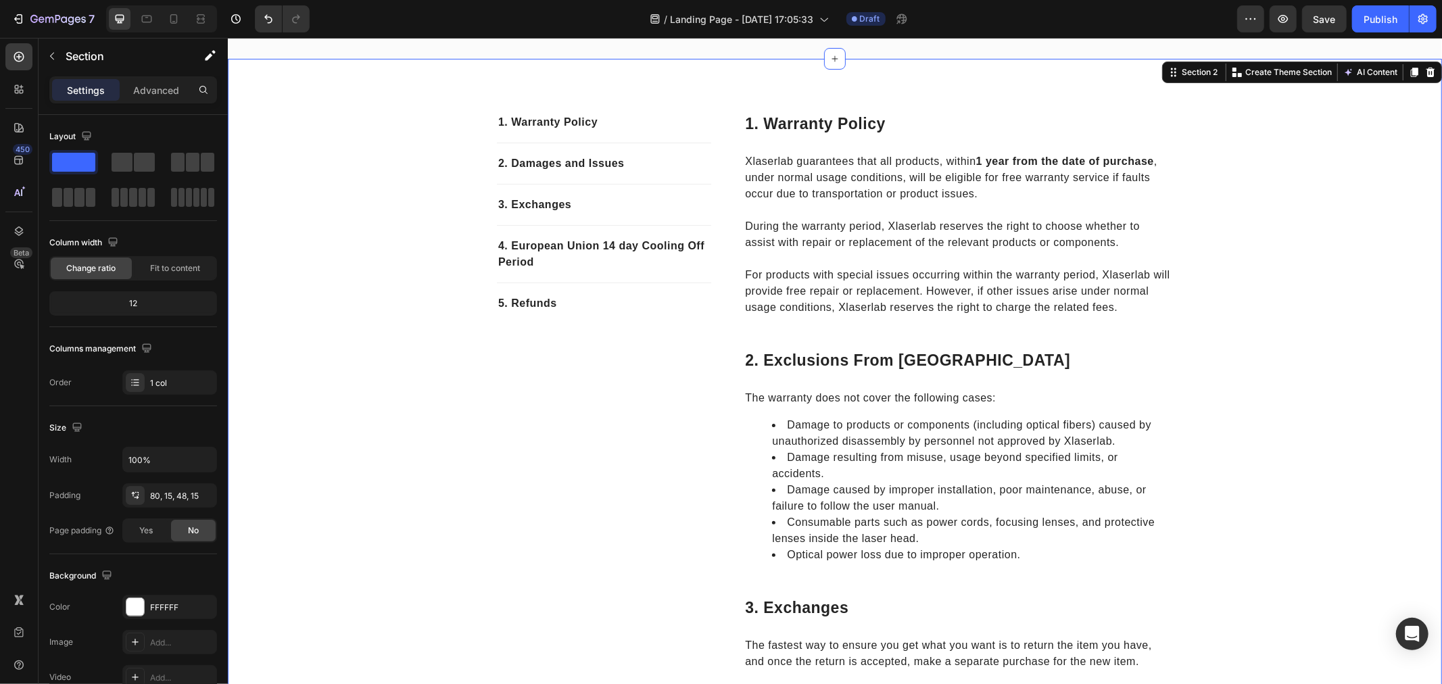
click at [1272, 487] on div "1. Warranty Policy Text block 2. Damages and Issues Text block 3. Exchanges Tex…" at bounding box center [834, 582] width 1194 height 940
click at [898, 370] on p "2. Exclusions from [GEOGRAPHIC_DATA]" at bounding box center [957, 360] width 426 height 20
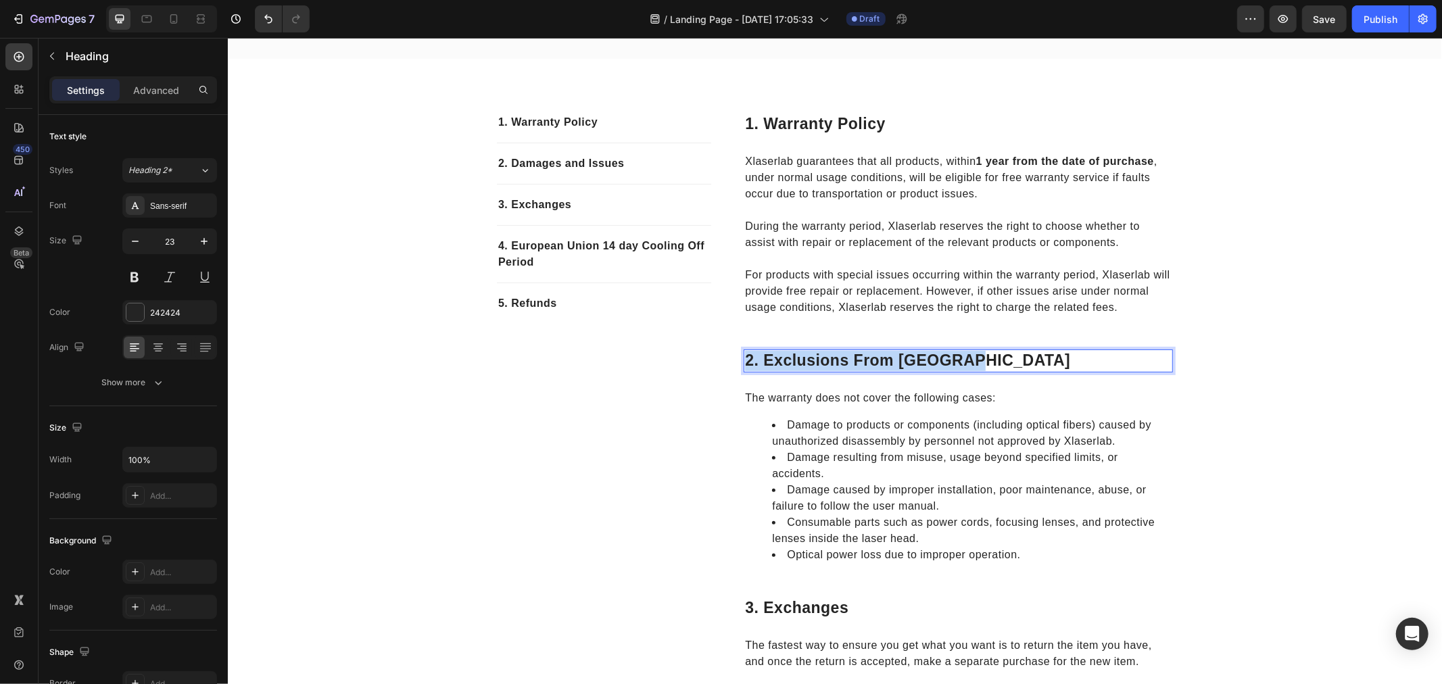
copy p "2. Exclusions from [GEOGRAPHIC_DATA]"
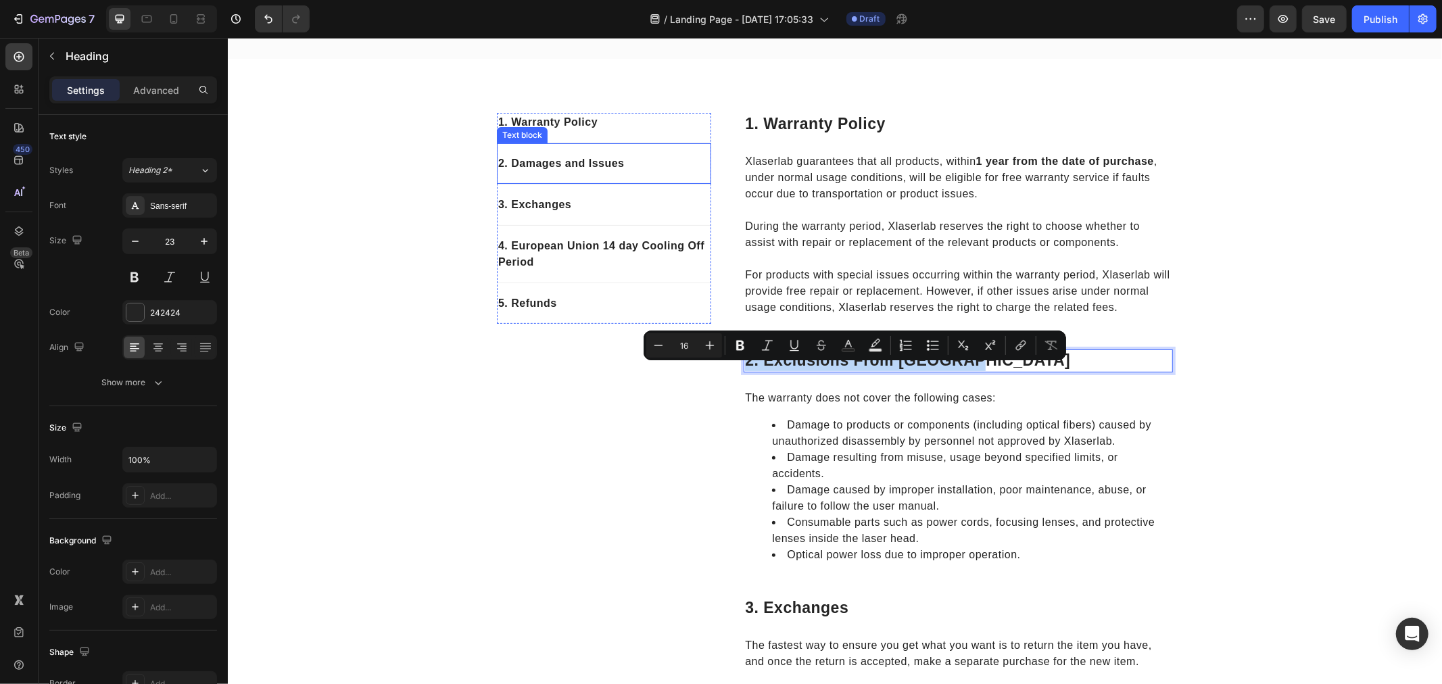
click at [586, 164] on p "2. Damages and Issues" at bounding box center [603, 163] width 212 height 16
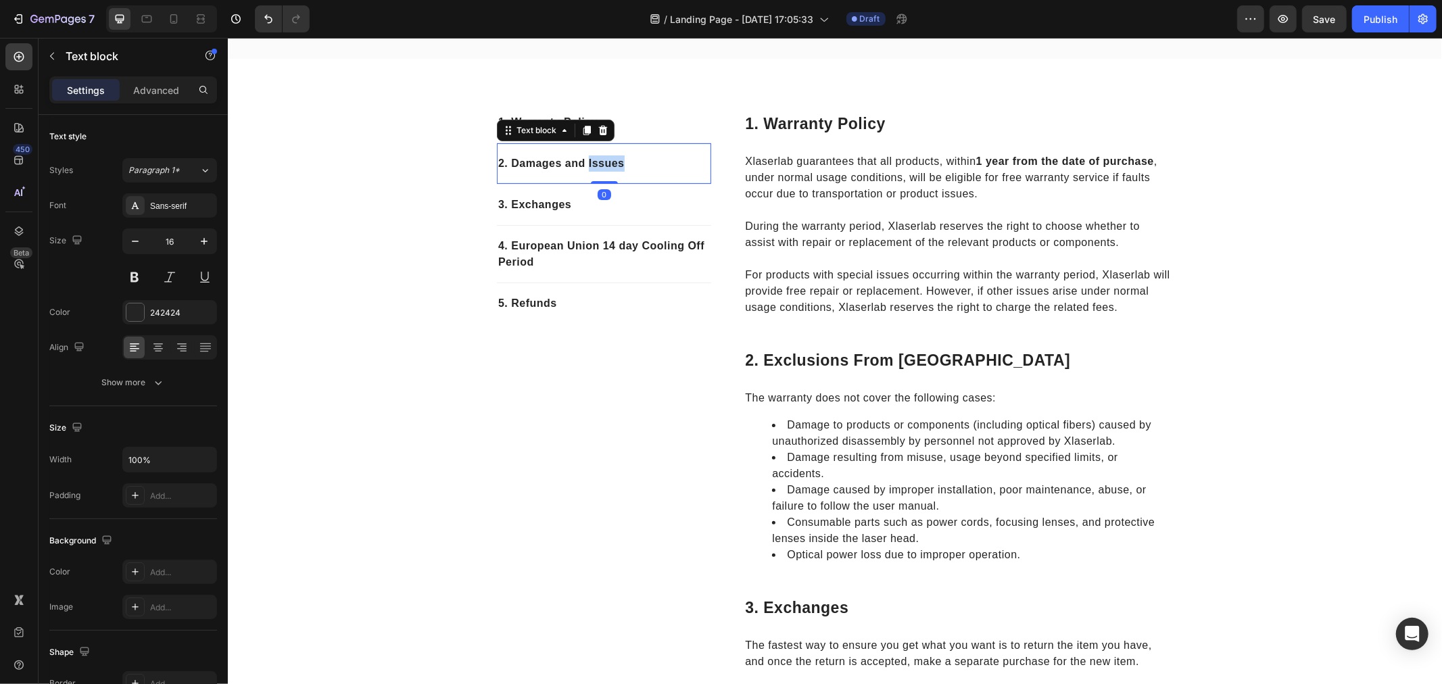
click at [586, 164] on p "2. Damages and Issues" at bounding box center [603, 163] width 212 height 16
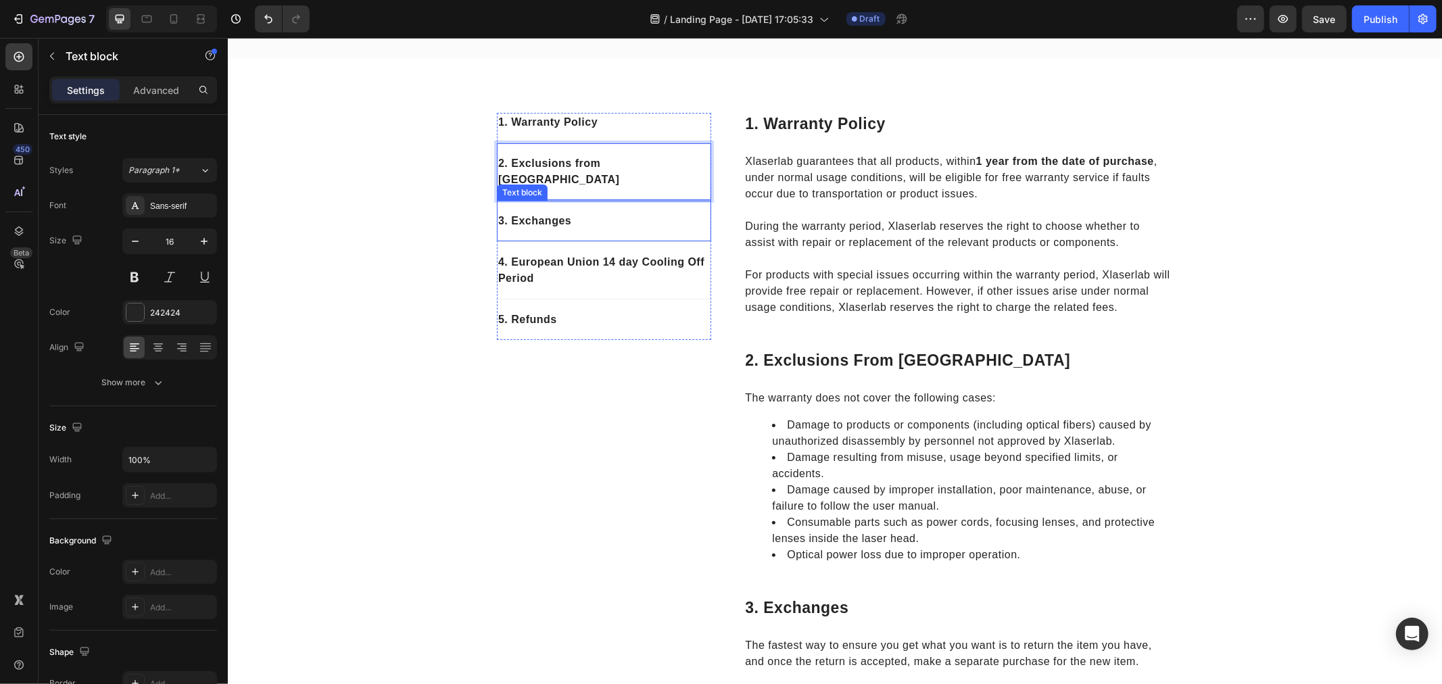
click at [564, 212] on p "3. Exchanges" at bounding box center [603, 220] width 212 height 16
click at [496, 211] on div "Technical Support and Repair" at bounding box center [603, 220] width 214 height 19
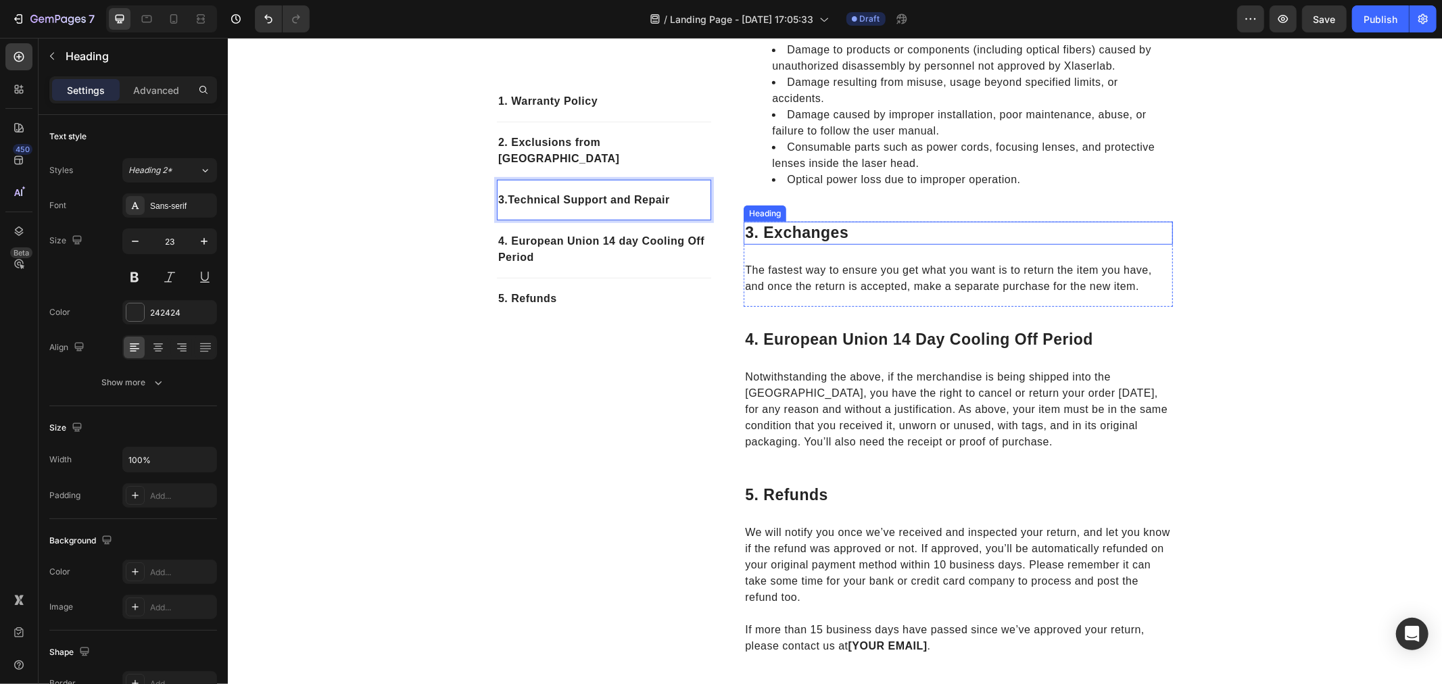
click at [794, 243] on p "3. exchanges" at bounding box center [957, 232] width 426 height 20
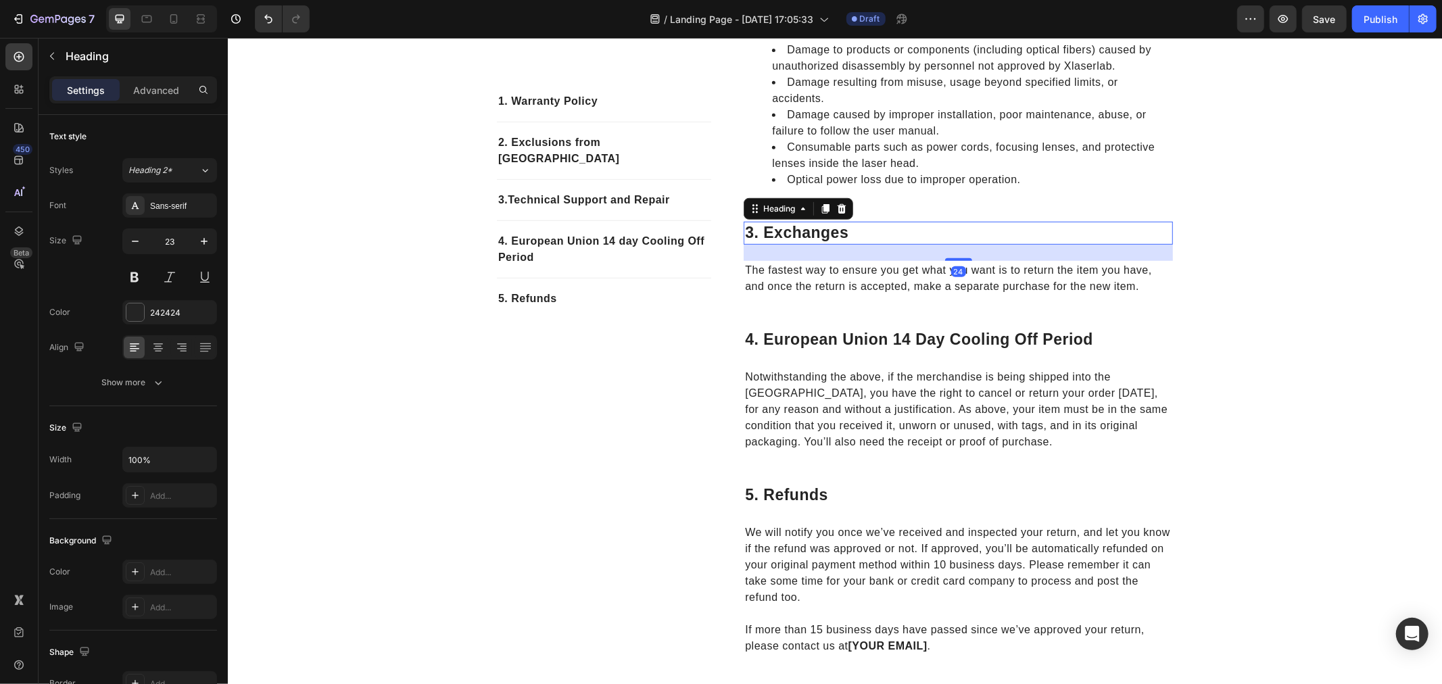
click at [794, 243] on p "3. exchanges" at bounding box center [957, 232] width 426 height 20
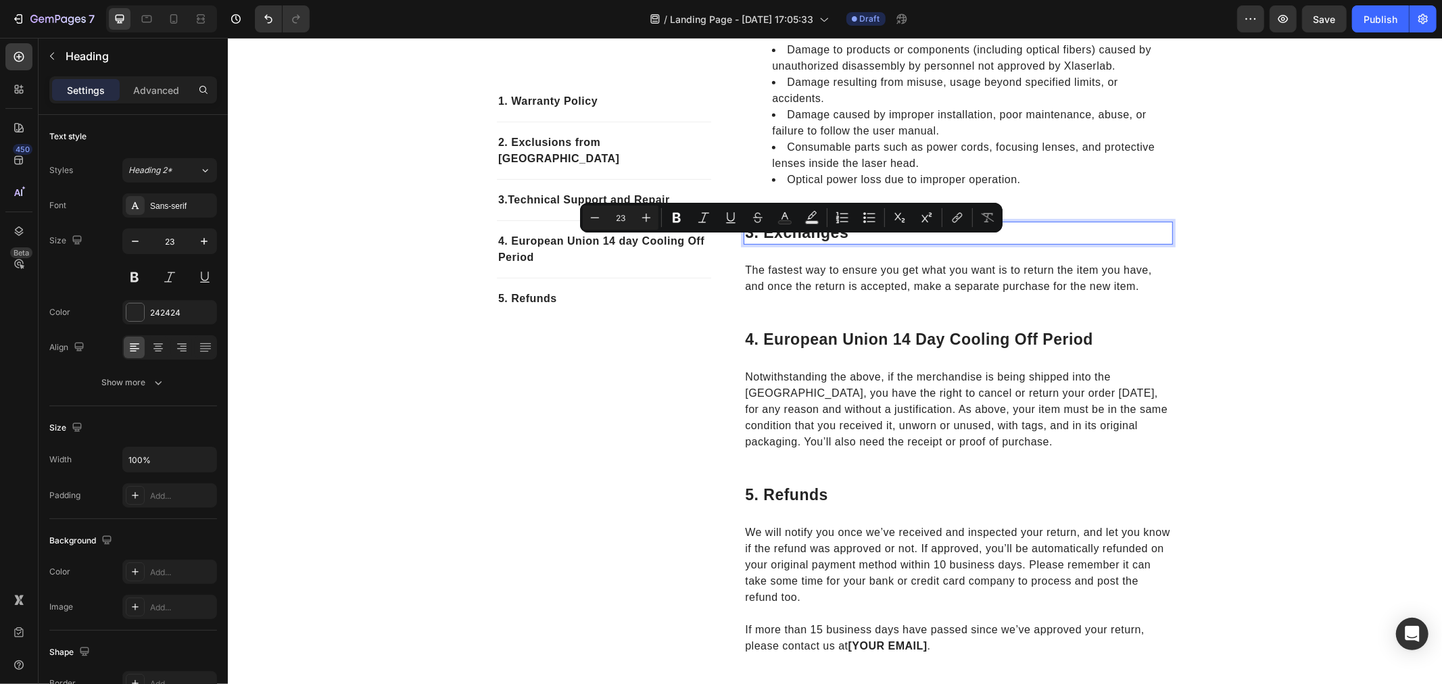
click at [775, 243] on p "3. exchanges" at bounding box center [957, 232] width 426 height 20
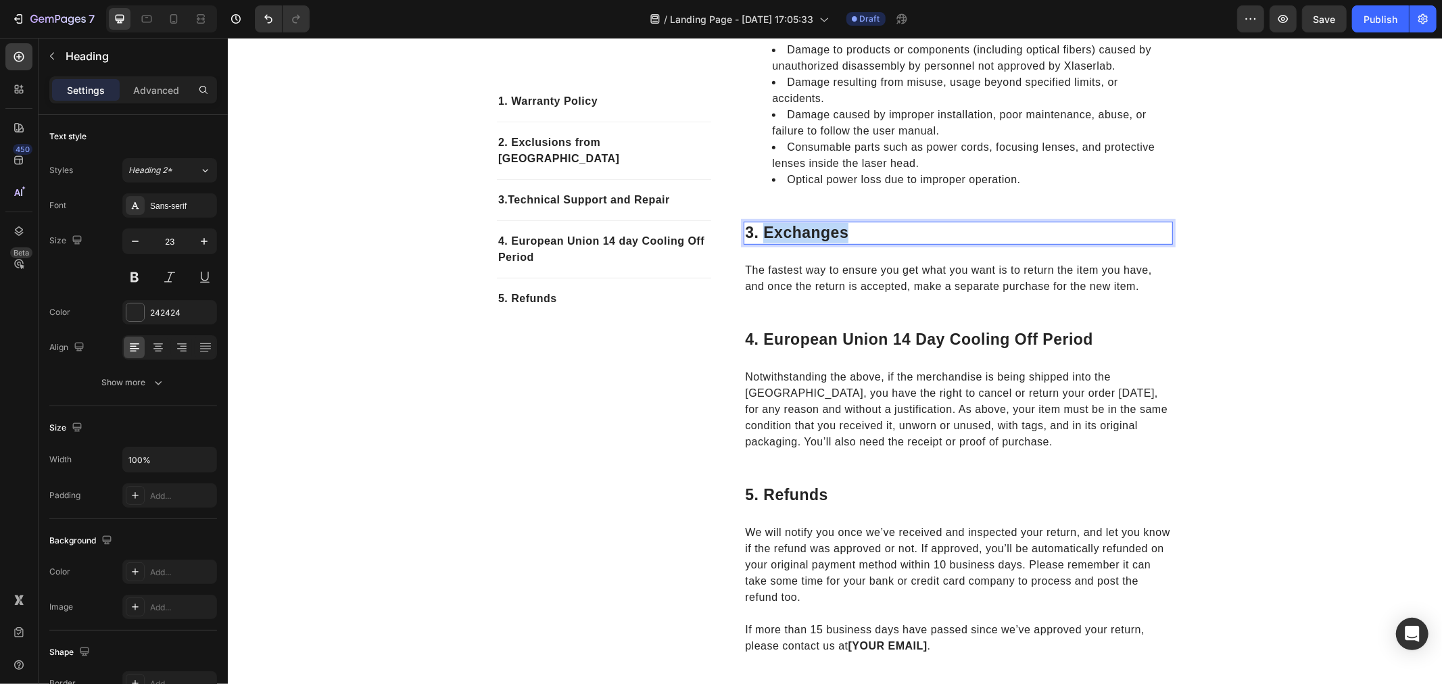
drag, startPoint x: 760, startPoint y: 246, endPoint x: 867, endPoint y: 247, distance: 106.8
click at [867, 243] on p "3. exchanges" at bounding box center [957, 232] width 426 height 20
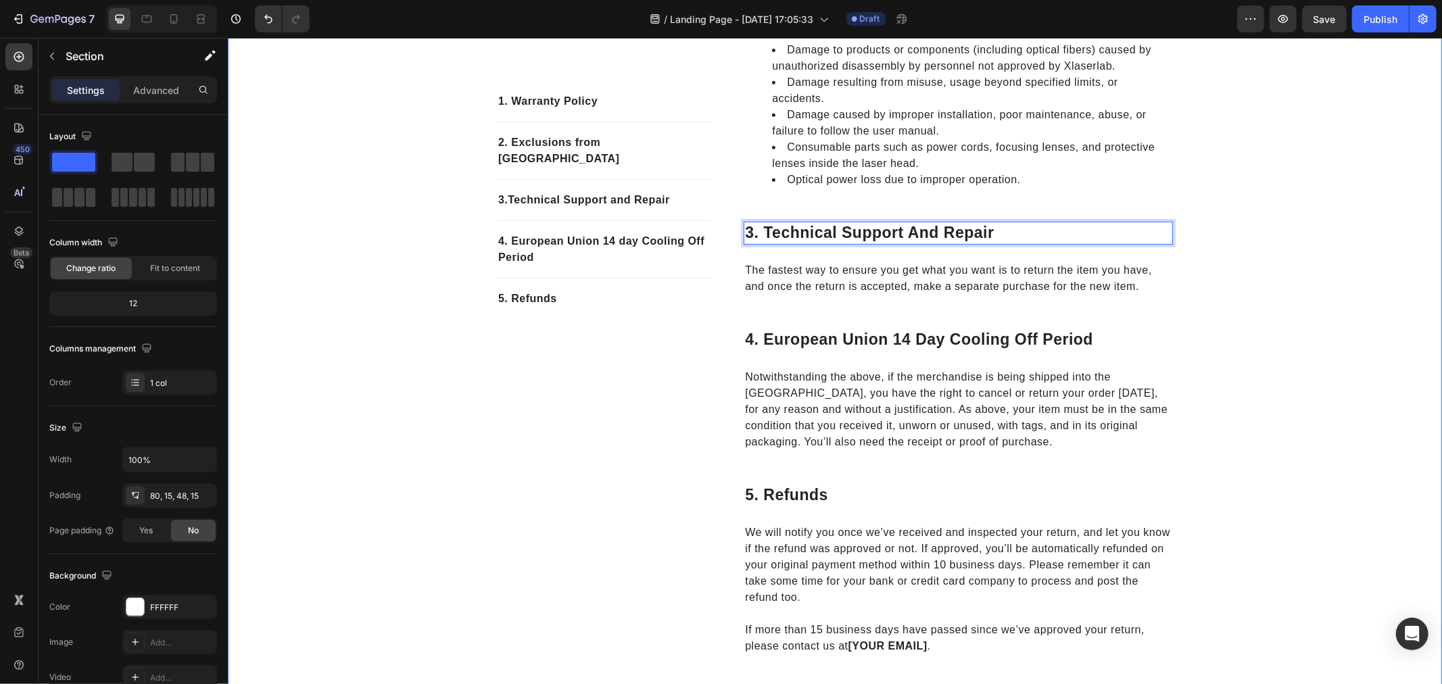
click at [1254, 358] on div "1. Warranty Policy Text block 2. Exclusions from Warranty Text block 3.Technica…" at bounding box center [834, 207] width 1194 height 940
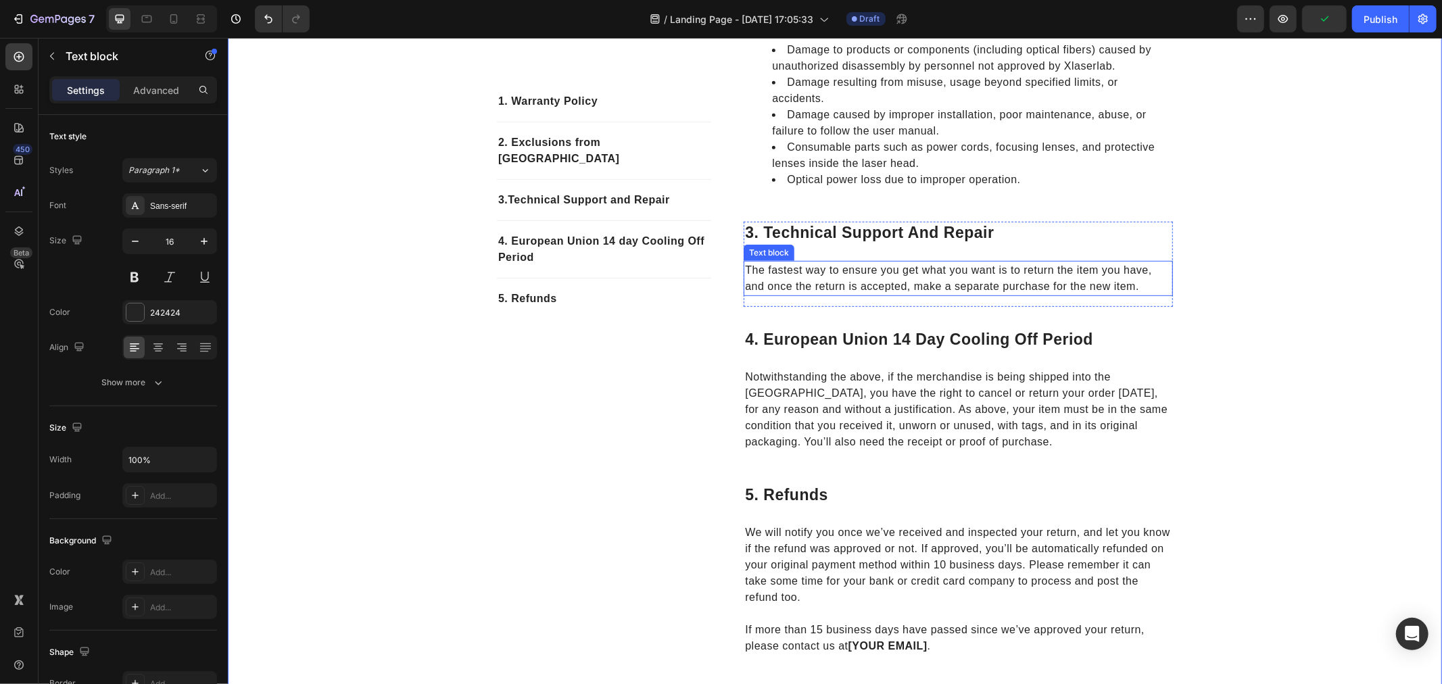
click at [801, 293] on p "The fastest way to ensure you get what you want is to return the item you have,…" at bounding box center [957, 278] width 426 height 32
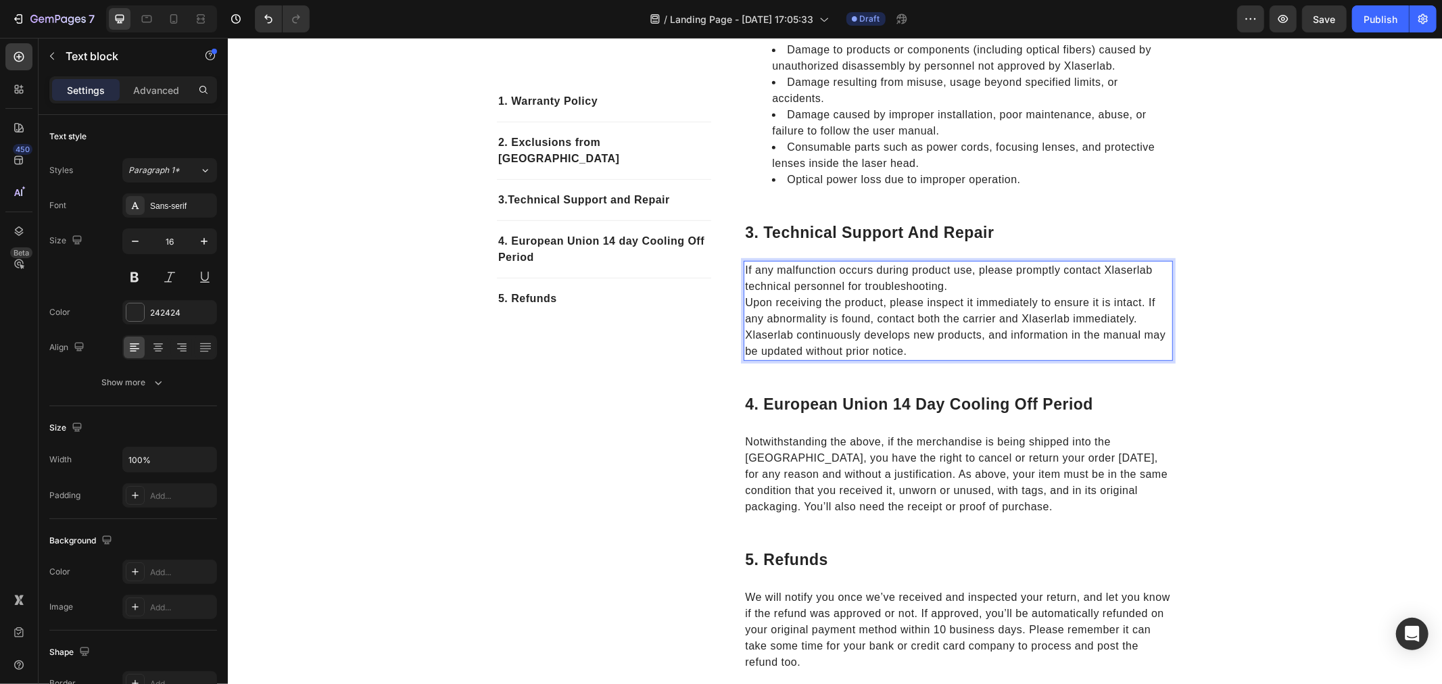
click at [1022, 294] on p "If any malfunction occurs during product use, please promptly contact Xlaserlab…" at bounding box center [957, 278] width 426 height 32
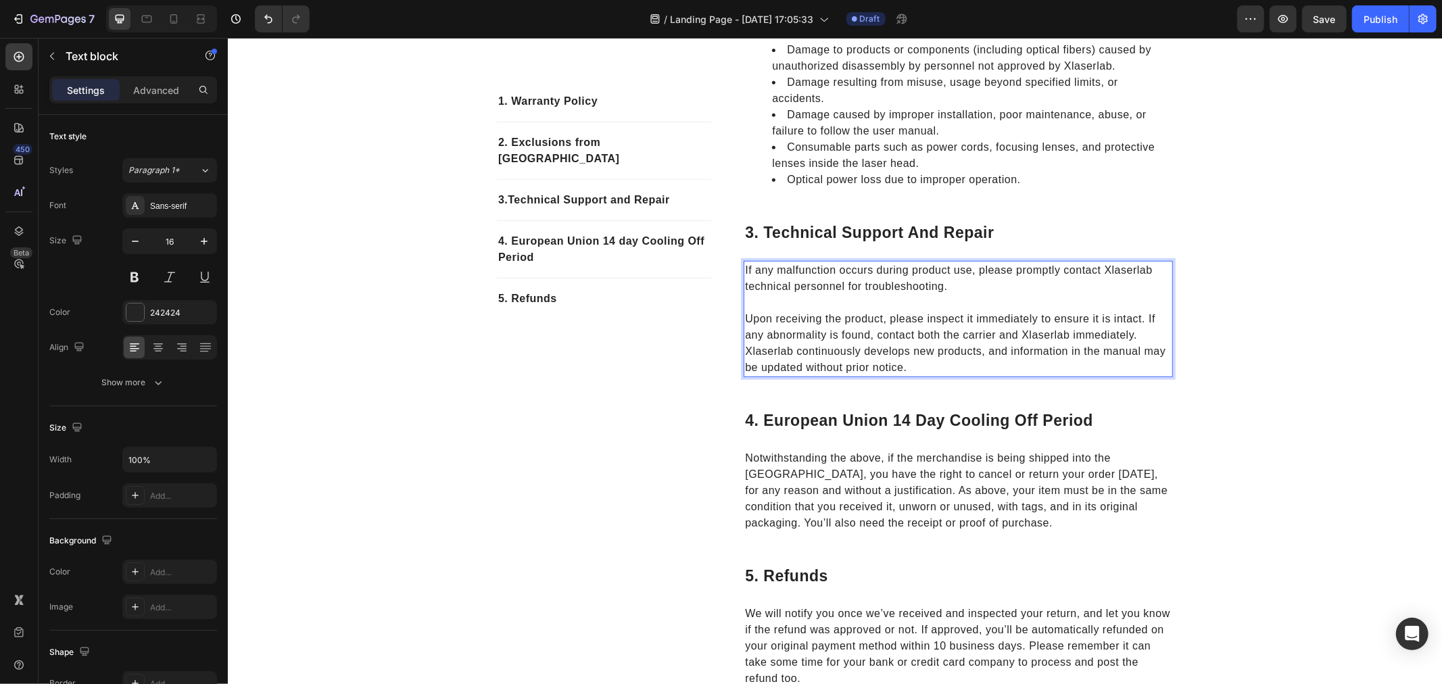
click at [844, 343] on p "Upon receiving the product, please inspect it immediately to ensure it is intac…" at bounding box center [957, 326] width 426 height 32
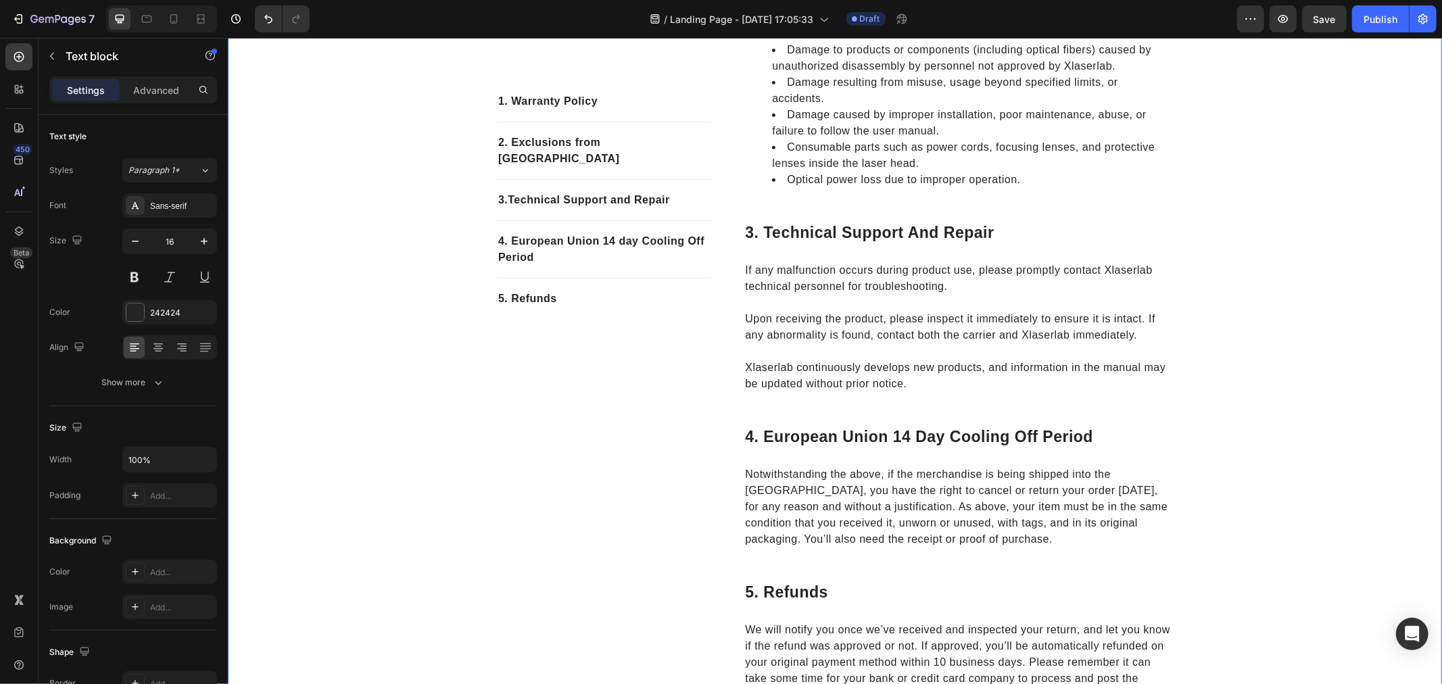
click at [1275, 349] on div "1. Warranty Policy Text block 2. Exclusions from Warranty Text block 3.Technica…" at bounding box center [834, 255] width 1194 height 1037
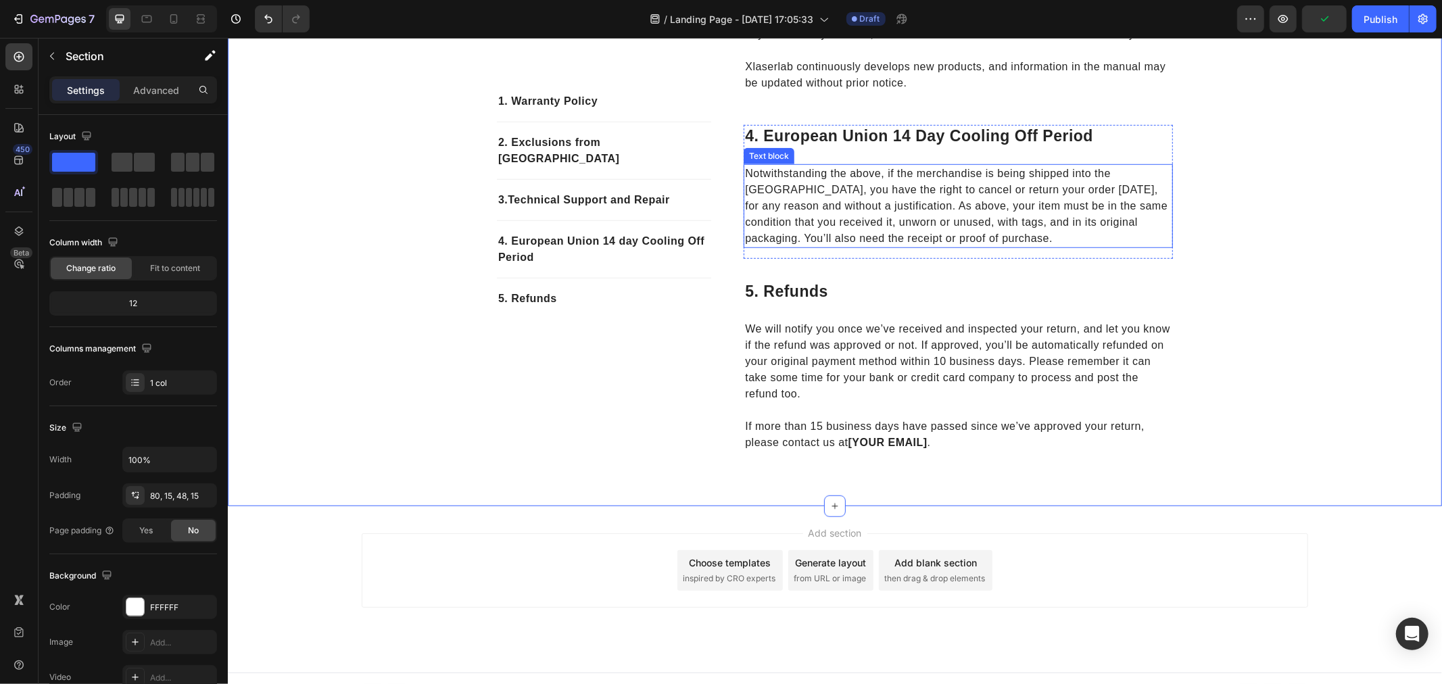
scroll to position [751, 0]
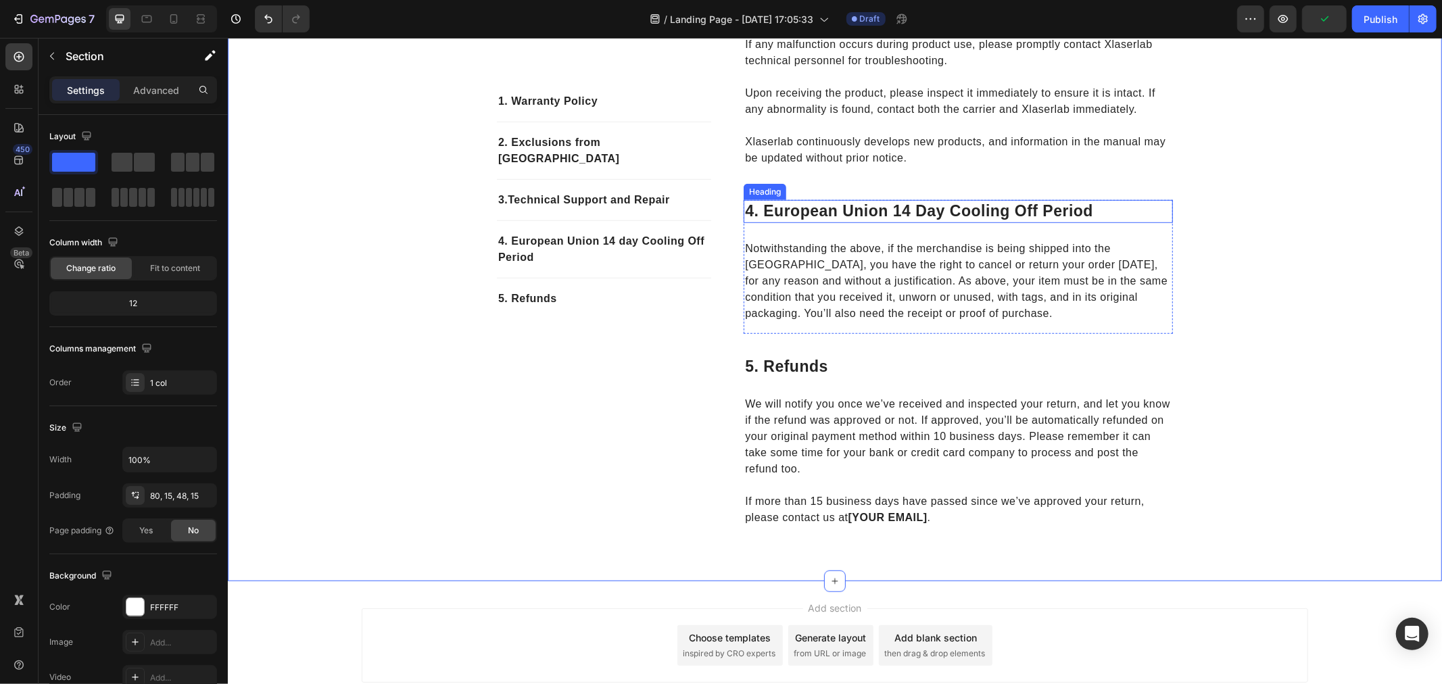
click at [826, 221] on p "4. european union 14 day cooling off period" at bounding box center [957, 211] width 426 height 20
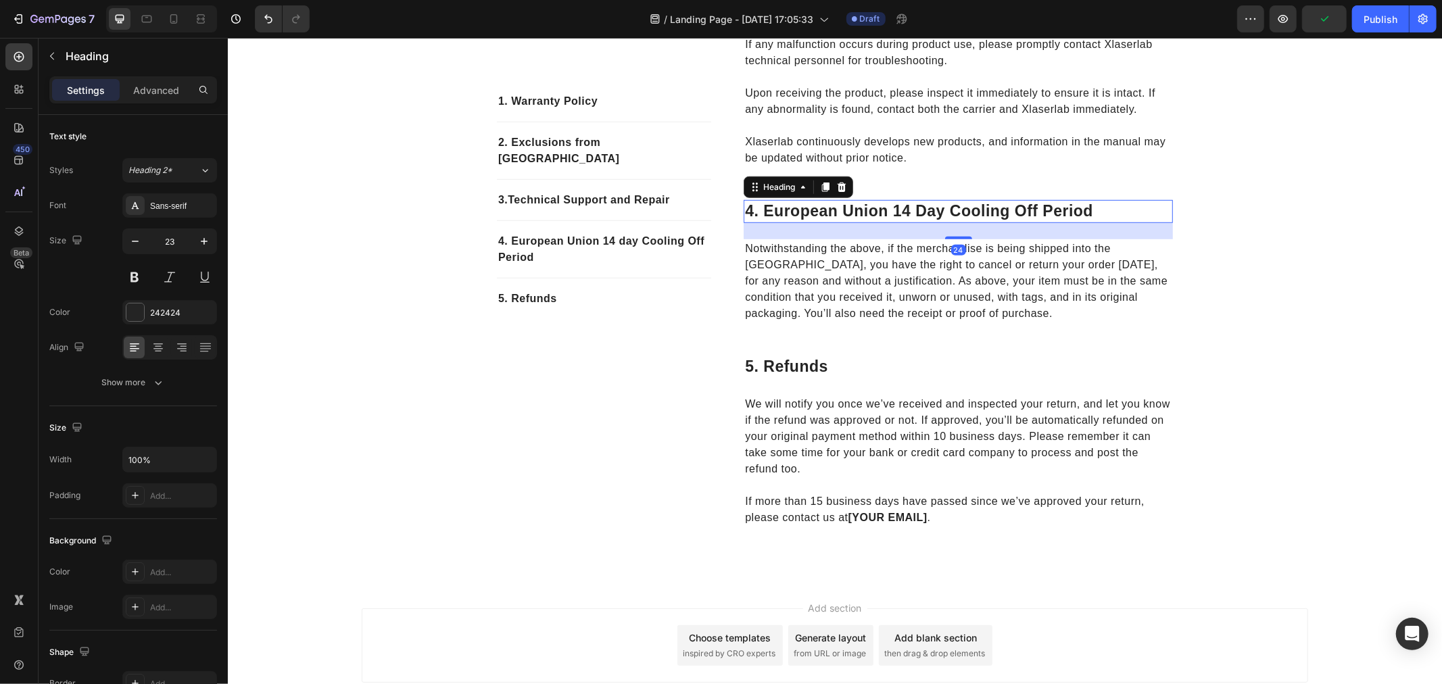
click at [826, 221] on p "4. european union 14 day cooling off period" at bounding box center [957, 211] width 426 height 20
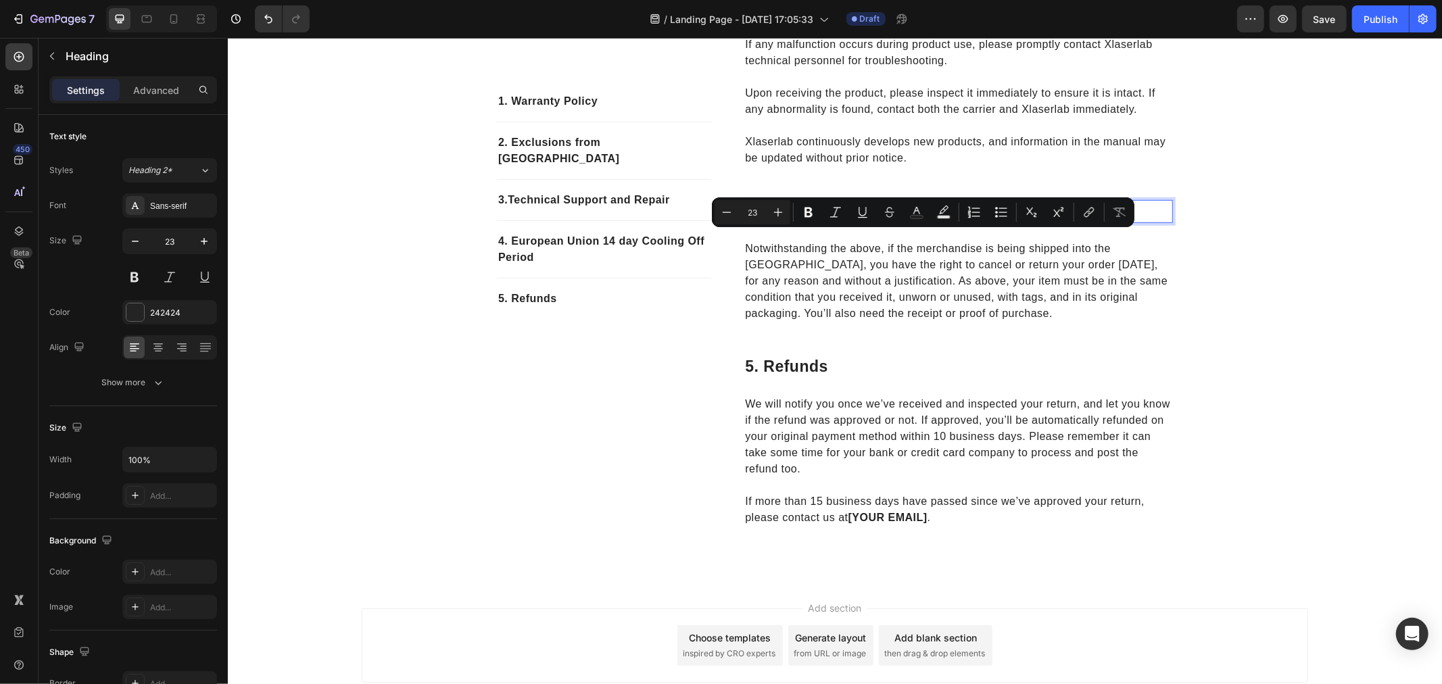
click at [826, 221] on p "4. european union 14 day cooling off period" at bounding box center [957, 211] width 426 height 20
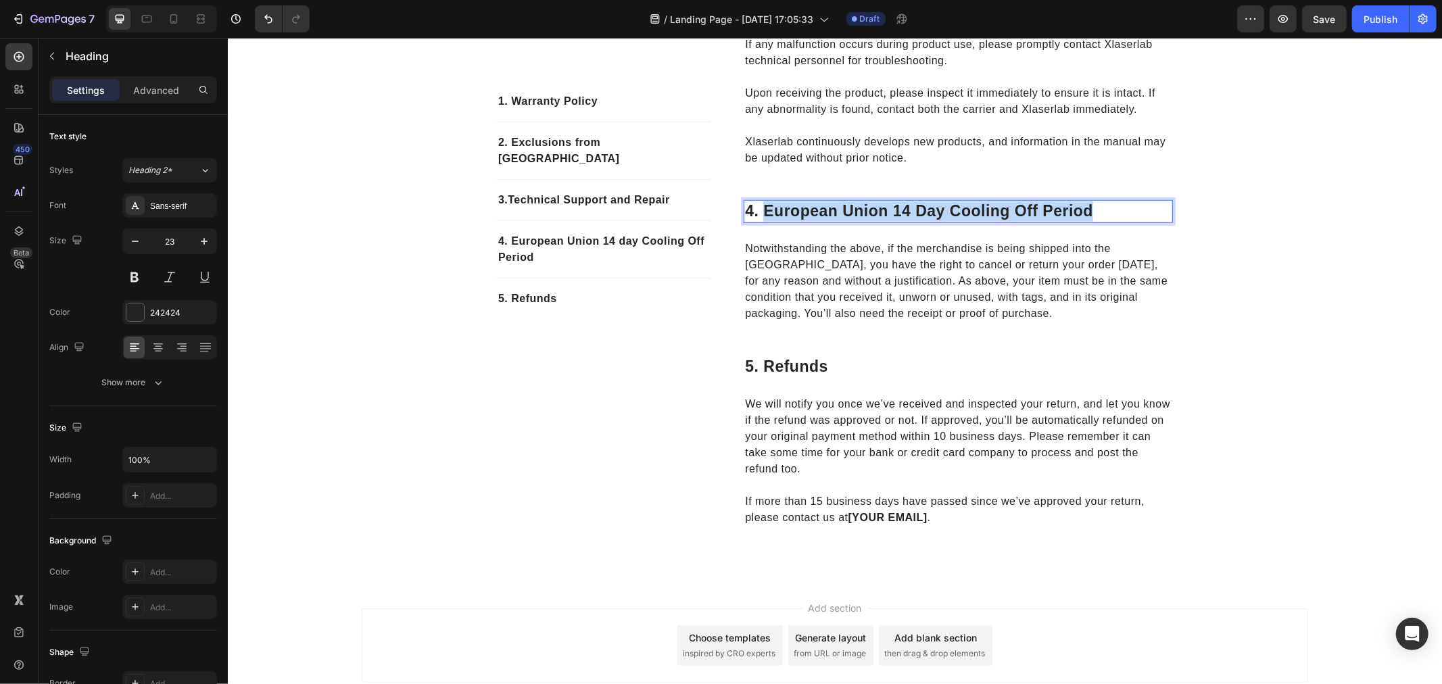
drag, startPoint x: 761, startPoint y: 240, endPoint x: 1142, endPoint y: 247, distance: 380.6
click at [1142, 221] on p "4. european union 14 day cooling off period" at bounding box center [957, 211] width 426 height 20
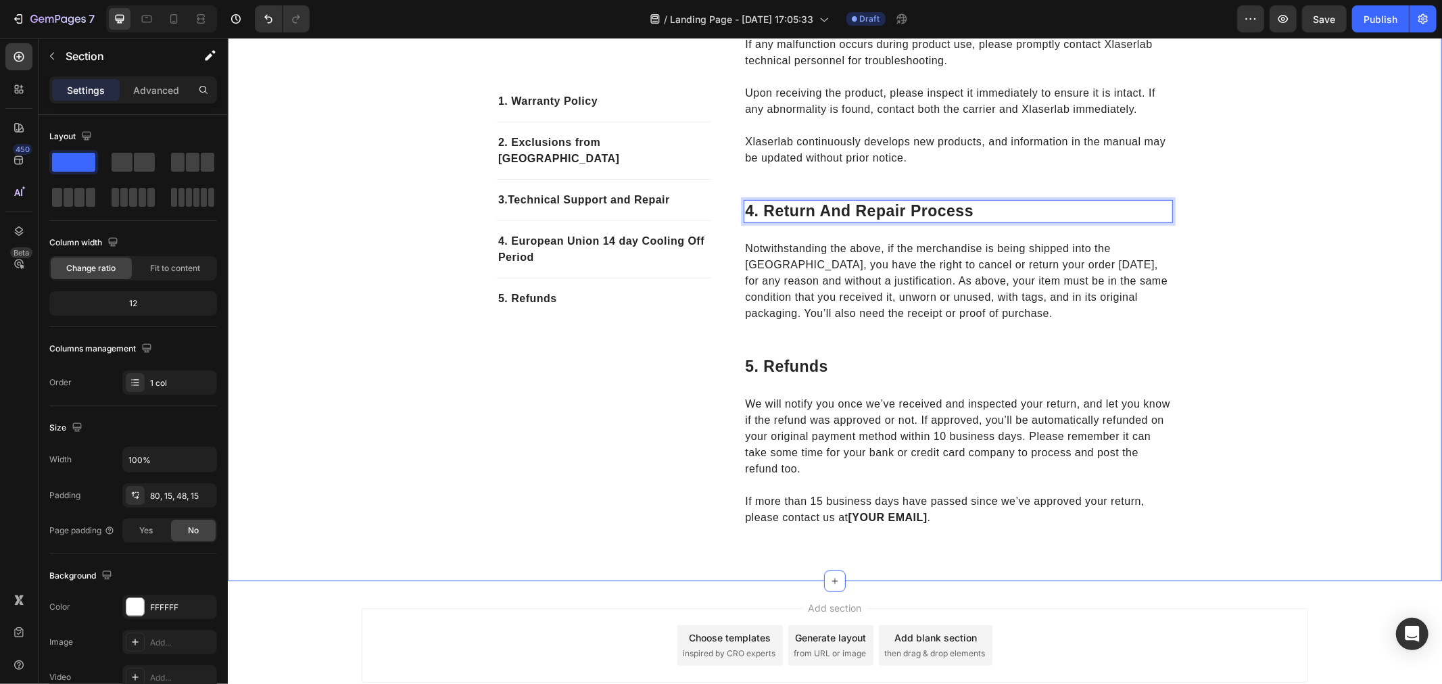
click at [1300, 273] on div "1. Warranty Policy Text block 2. Exclusions from Warranty Text block 3.Technica…" at bounding box center [834, 29] width 1194 height 1037
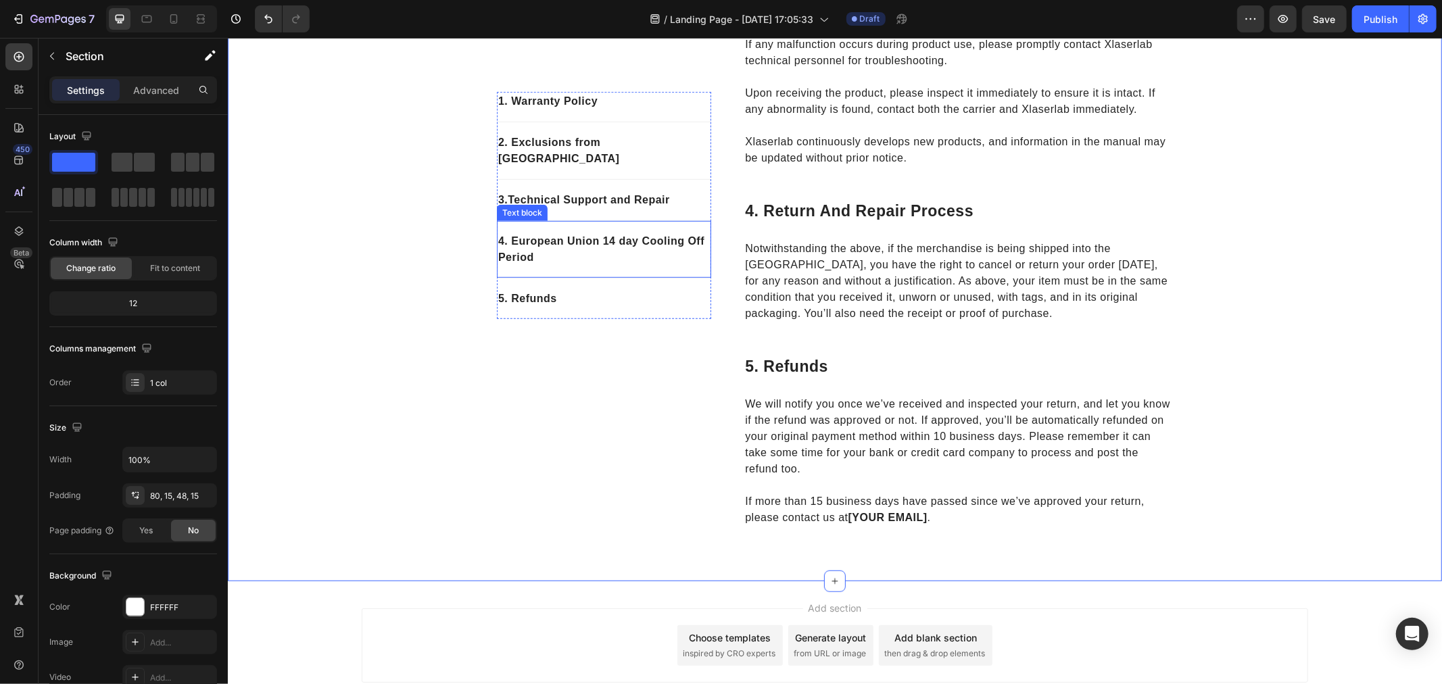
scroll to position [676, 0]
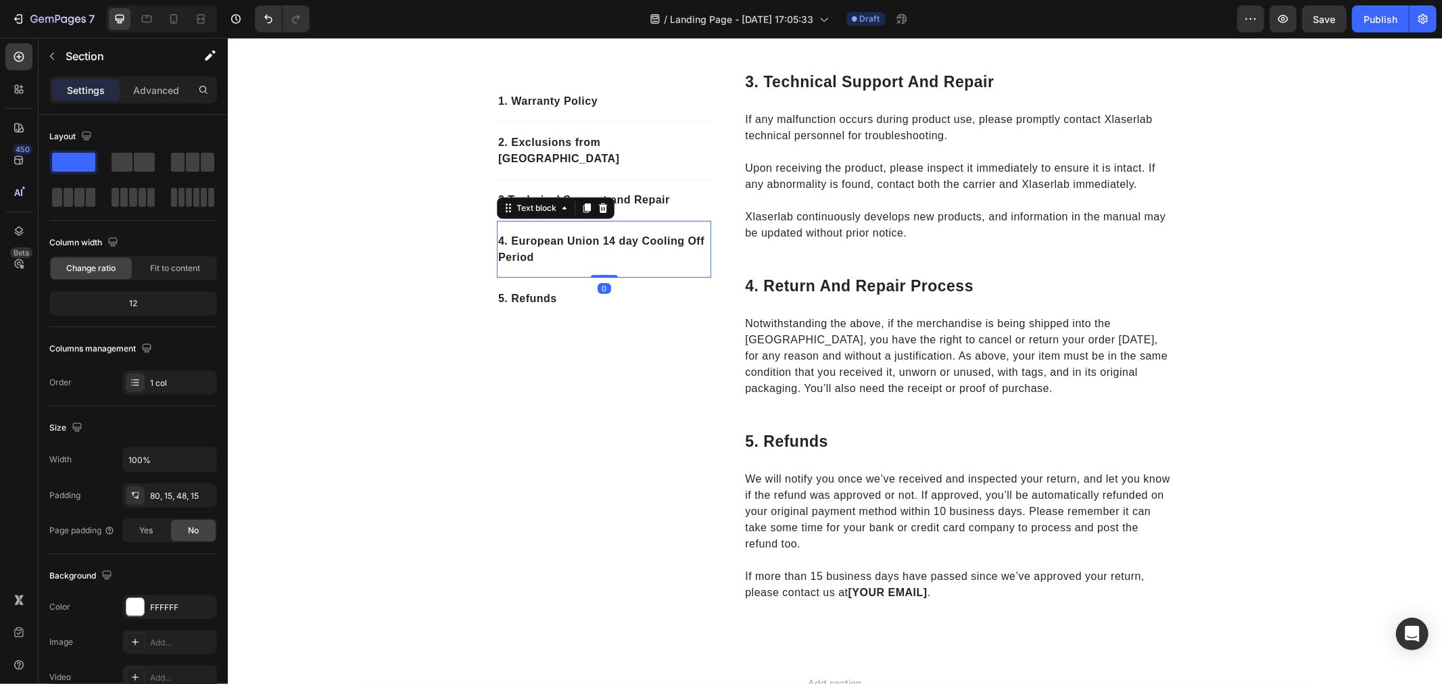
click at [604, 247] on p "4. European Union 14 day Cooling Off Period" at bounding box center [603, 249] width 212 height 32
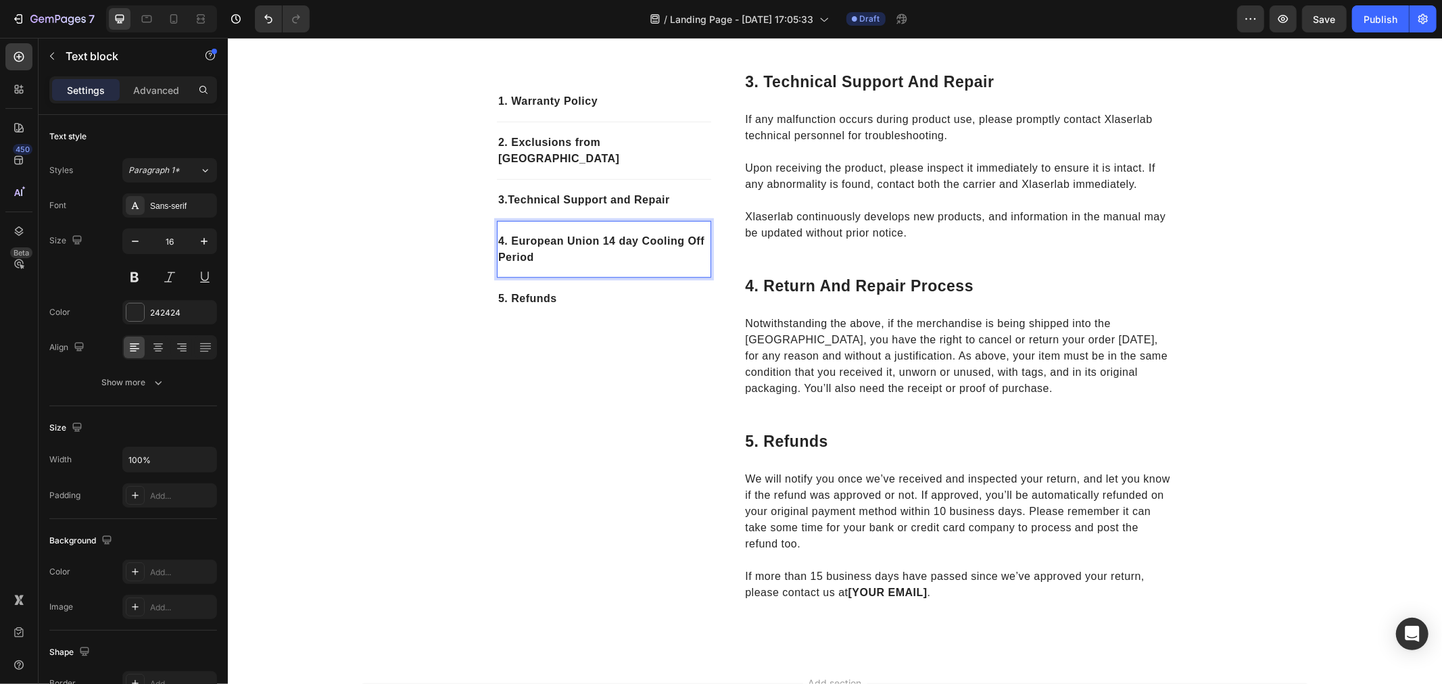
click at [604, 247] on p "4. European Union 14 day Cooling Off Period" at bounding box center [603, 249] width 212 height 32
drag, startPoint x: 552, startPoint y: 245, endPoint x: 504, endPoint y: 223, distance: 52.6
click at [504, 233] on p "4. European Union 14 day Cooling Off Period" at bounding box center [603, 249] width 212 height 32
click at [510, 233] on p "4. European Union 14 day Cooling Off Period" at bounding box center [603, 249] width 212 height 32
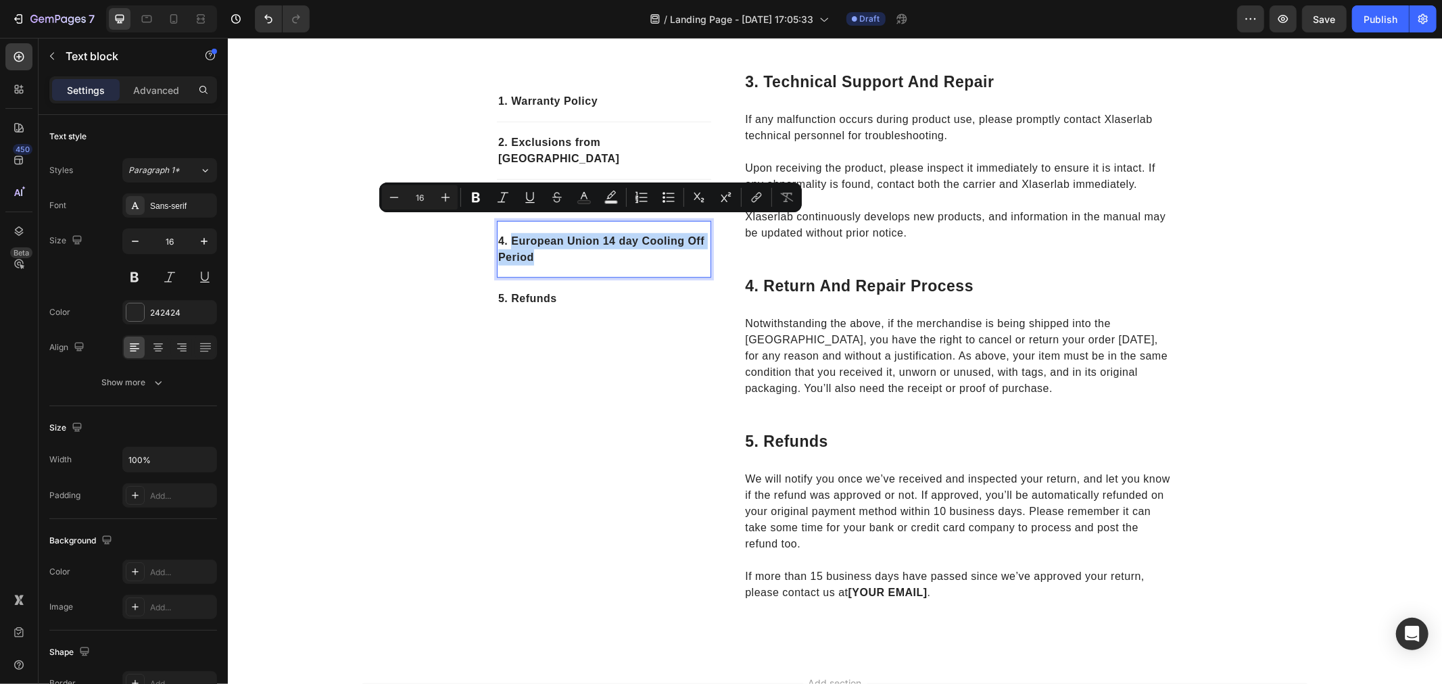
drag, startPoint x: 506, startPoint y: 223, endPoint x: 559, endPoint y: 241, distance: 55.6
click at [559, 241] on p "4. European Union 14 day Cooling Off Period" at bounding box center [603, 249] width 212 height 32
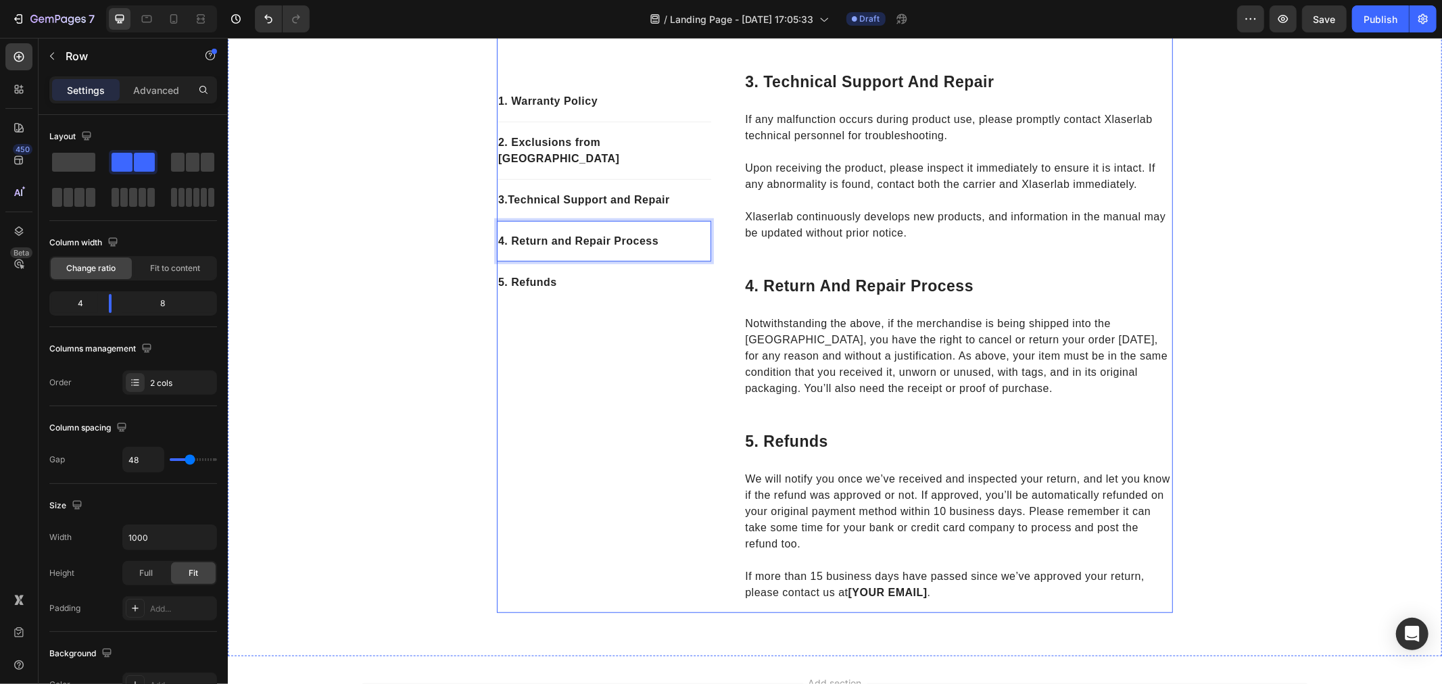
click at [548, 336] on div "1. Warranty Policy Text block 2. Exclusions from Warranty Text block 3.Technica…" at bounding box center [603, 99] width 214 height 1026
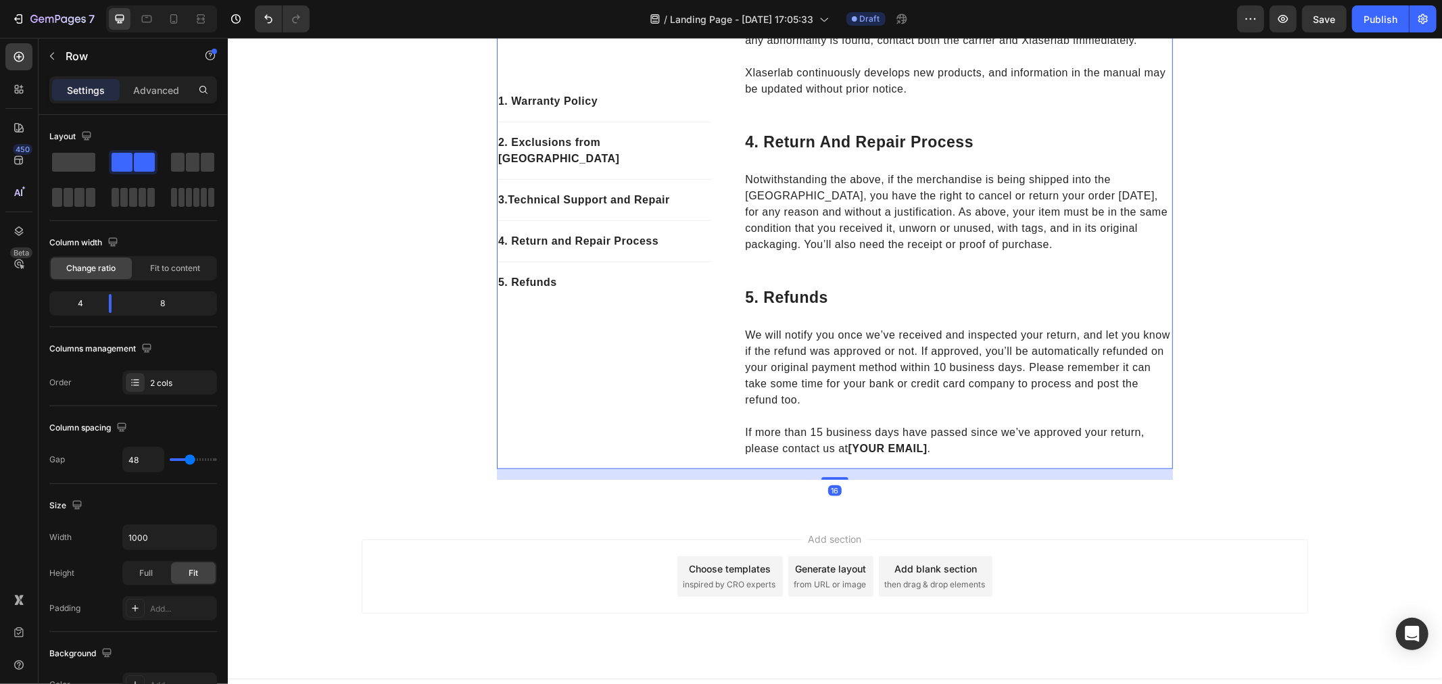
scroll to position [826, 0]
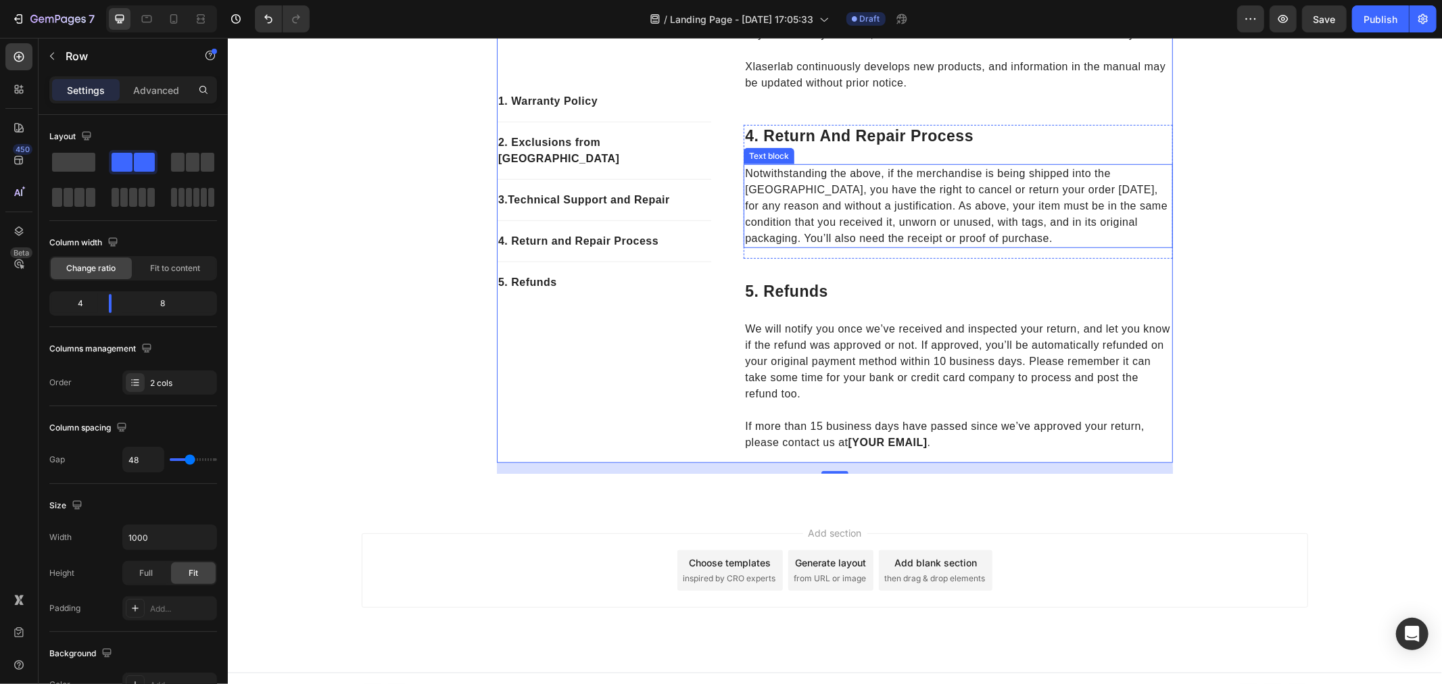
click at [854, 246] on p "Notwithstanding the above, if the merchandise is being shipped into the [GEOGRA…" at bounding box center [957, 205] width 426 height 81
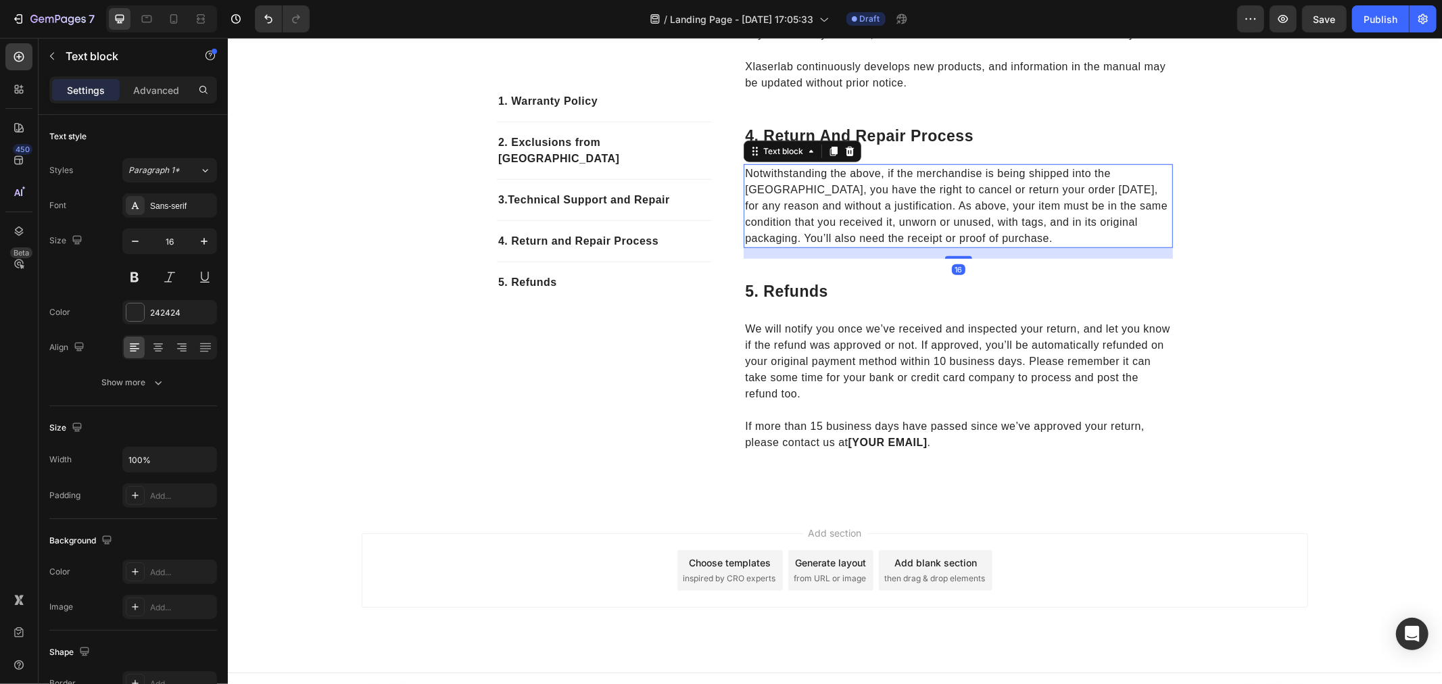
click at [854, 246] on p "Notwithstanding the above, if the merchandise is being shipped into the [GEOGRA…" at bounding box center [957, 205] width 426 height 81
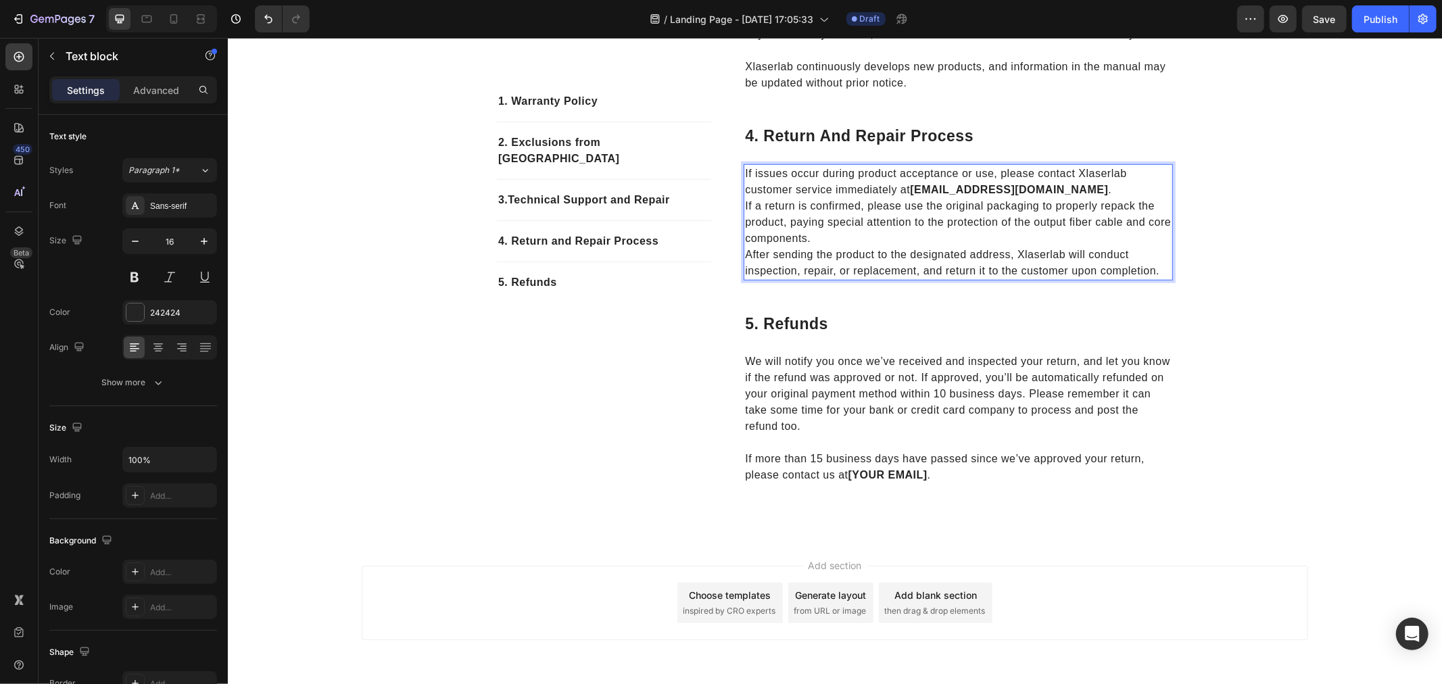
click at [1077, 197] on p "If issues occur during product acceptance or use, please contact Xlaserlab cust…" at bounding box center [957, 181] width 426 height 32
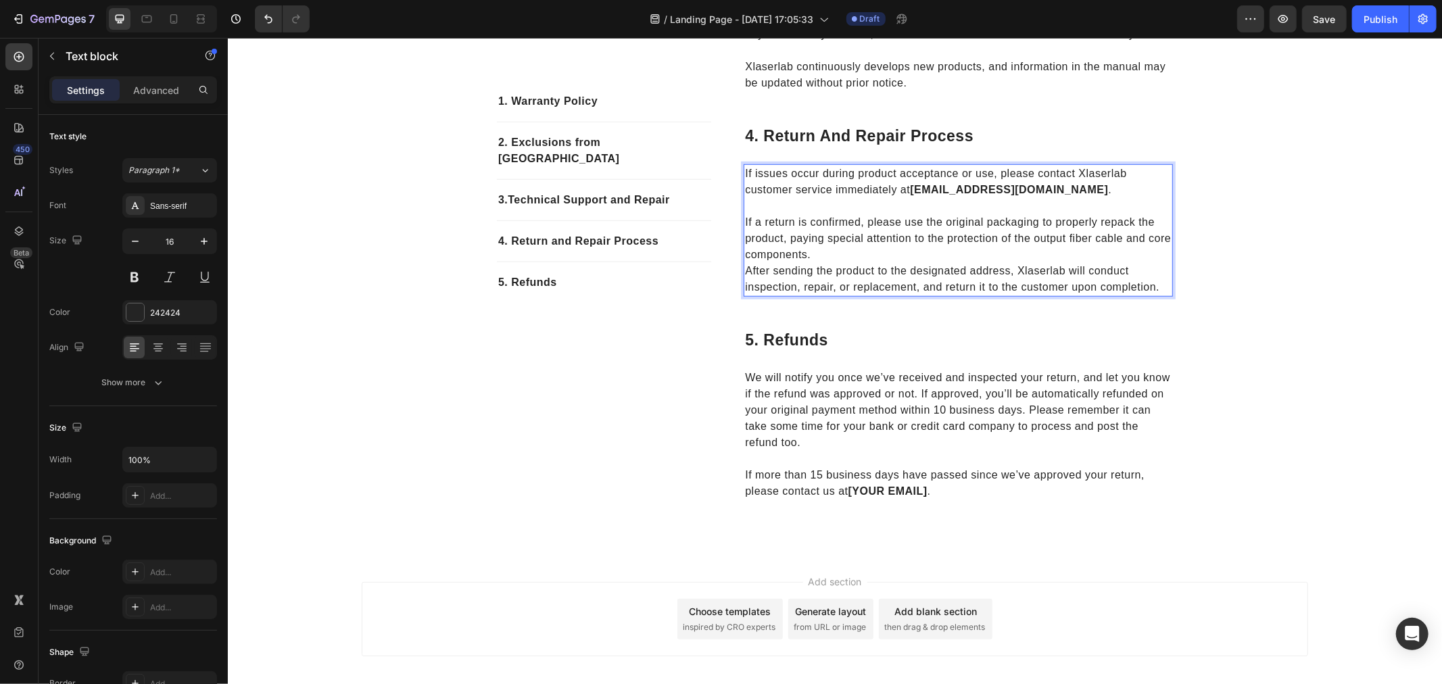
click at [917, 262] on p "If a return is confirmed, please use the original packaging to properly repack …" at bounding box center [957, 238] width 426 height 49
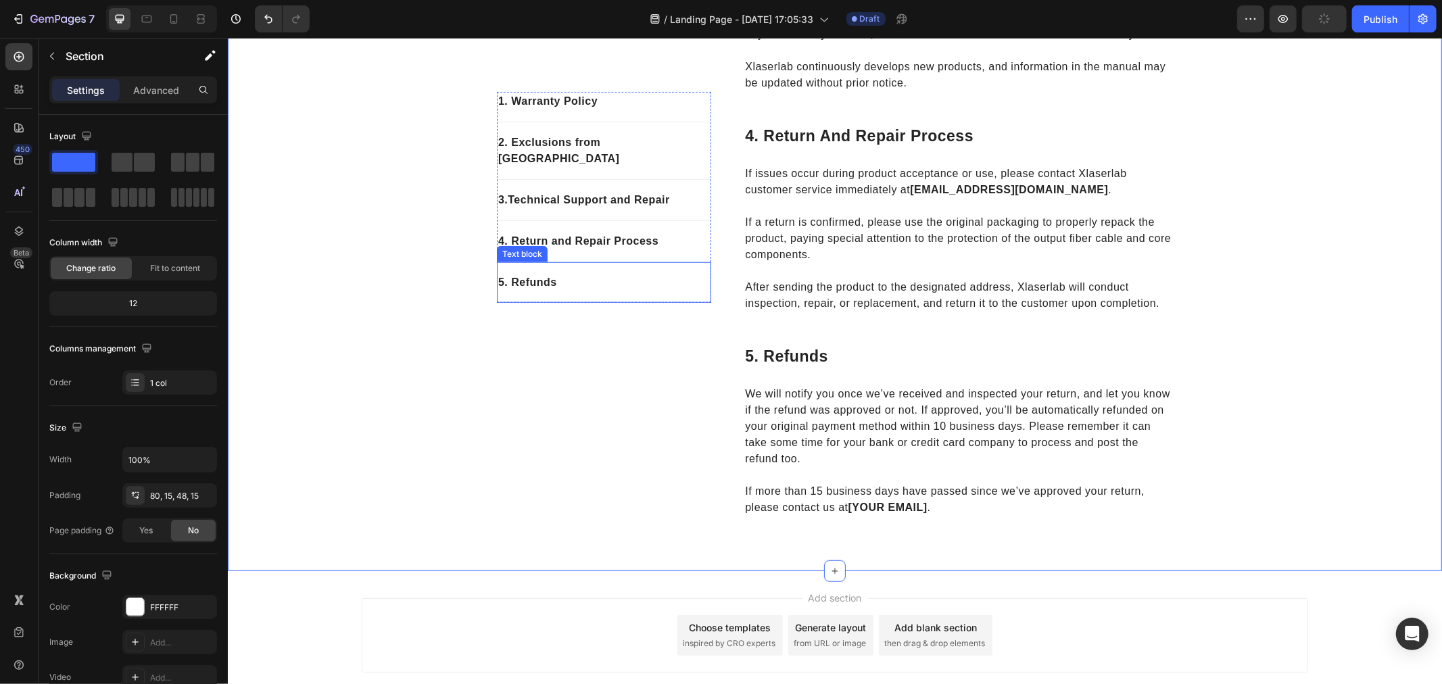
click at [557, 274] on p "5. Refunds" at bounding box center [603, 282] width 212 height 16
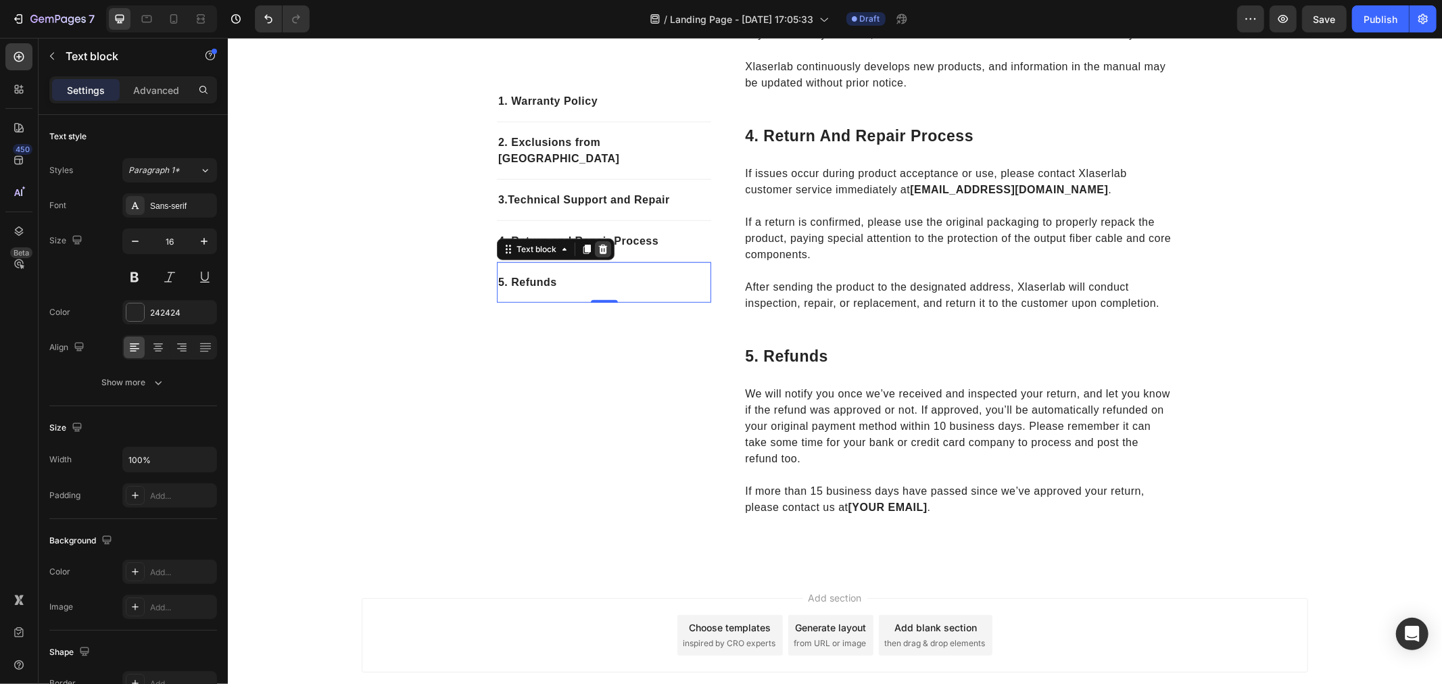
click at [599, 244] on icon at bounding box center [602, 248] width 9 height 9
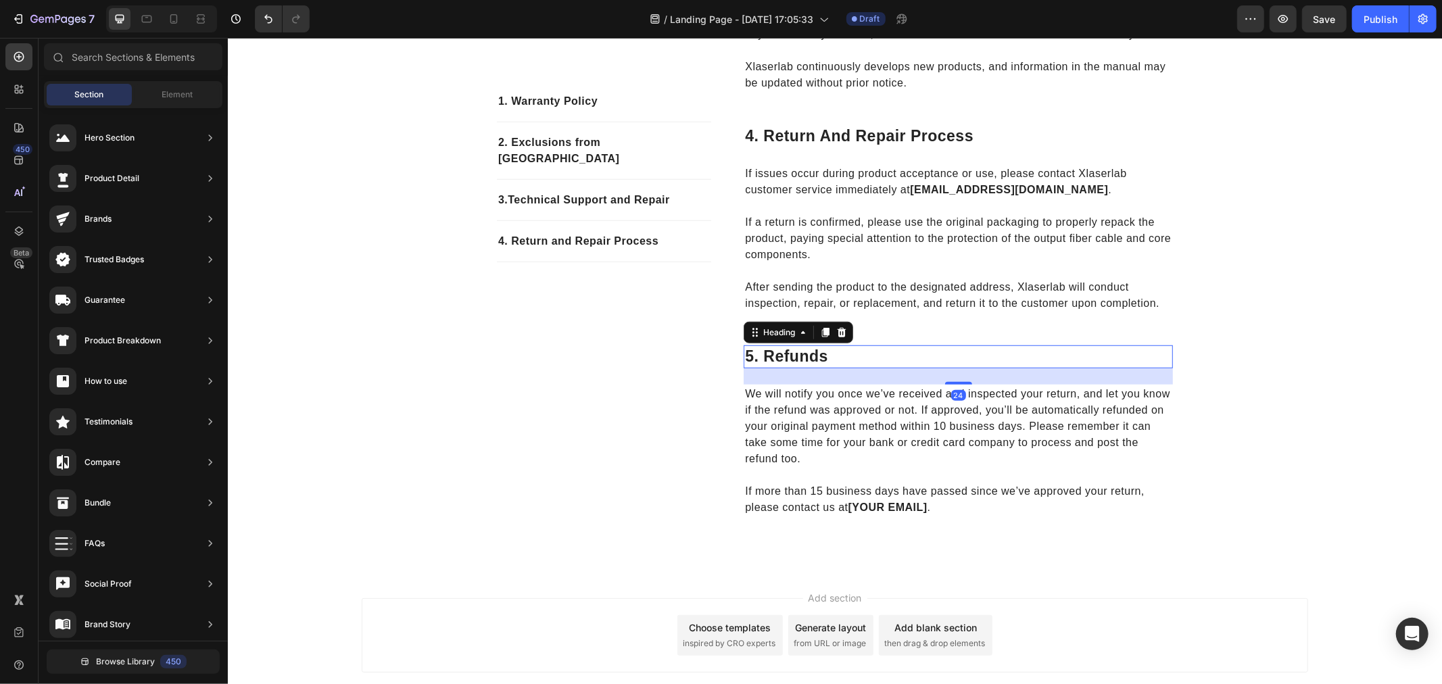
click at [768, 366] on p "5. refunds" at bounding box center [957, 356] width 426 height 20
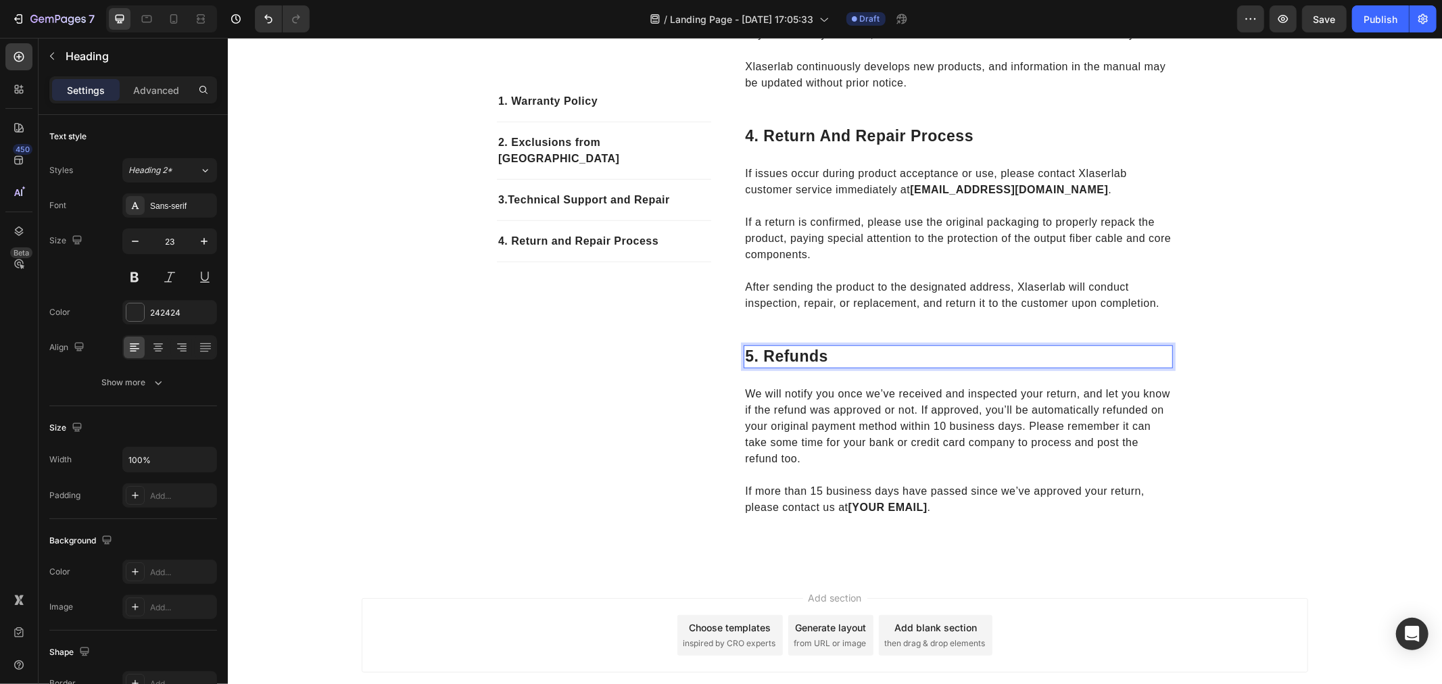
click at [752, 366] on p "5. refunds" at bounding box center [957, 356] width 426 height 20
click at [756, 366] on p "5. refunds" at bounding box center [957, 356] width 426 height 20
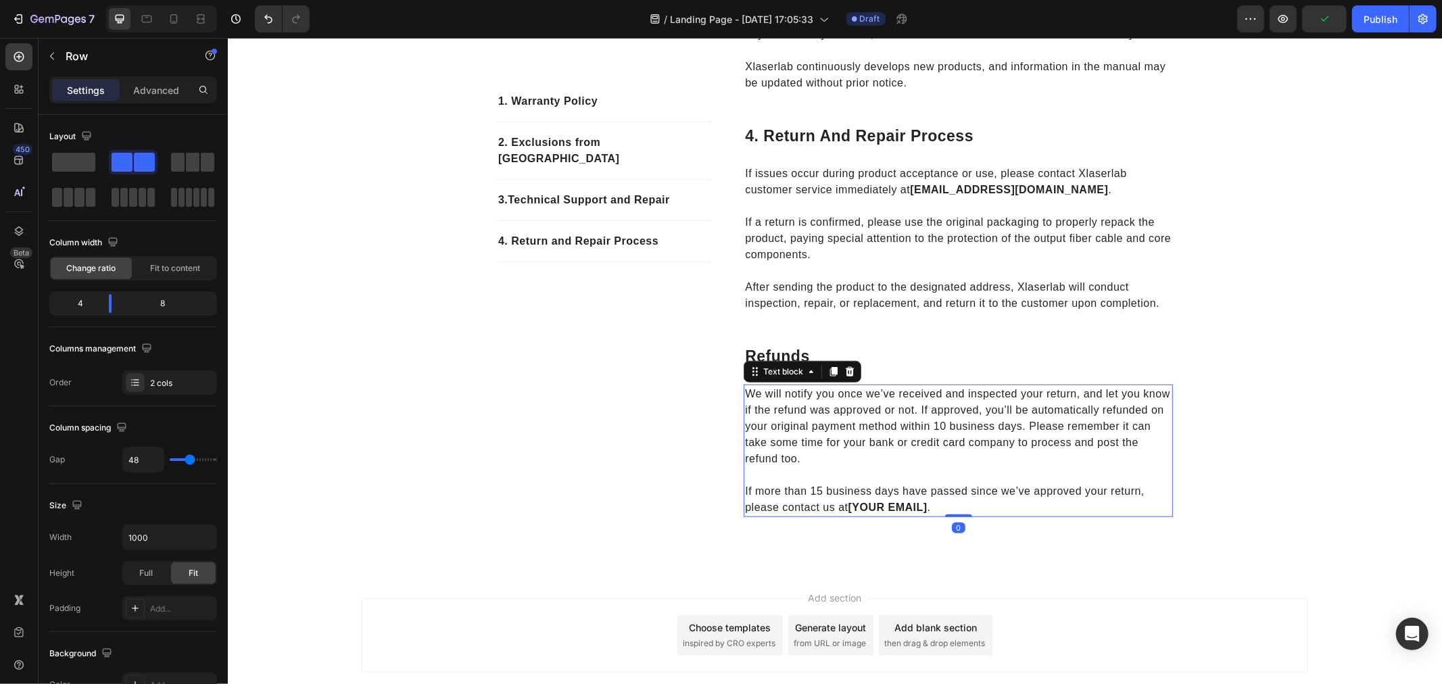
click at [896, 466] on p "We will notify you once we’ve received and inspected your return, and let you k…" at bounding box center [957, 425] width 426 height 81
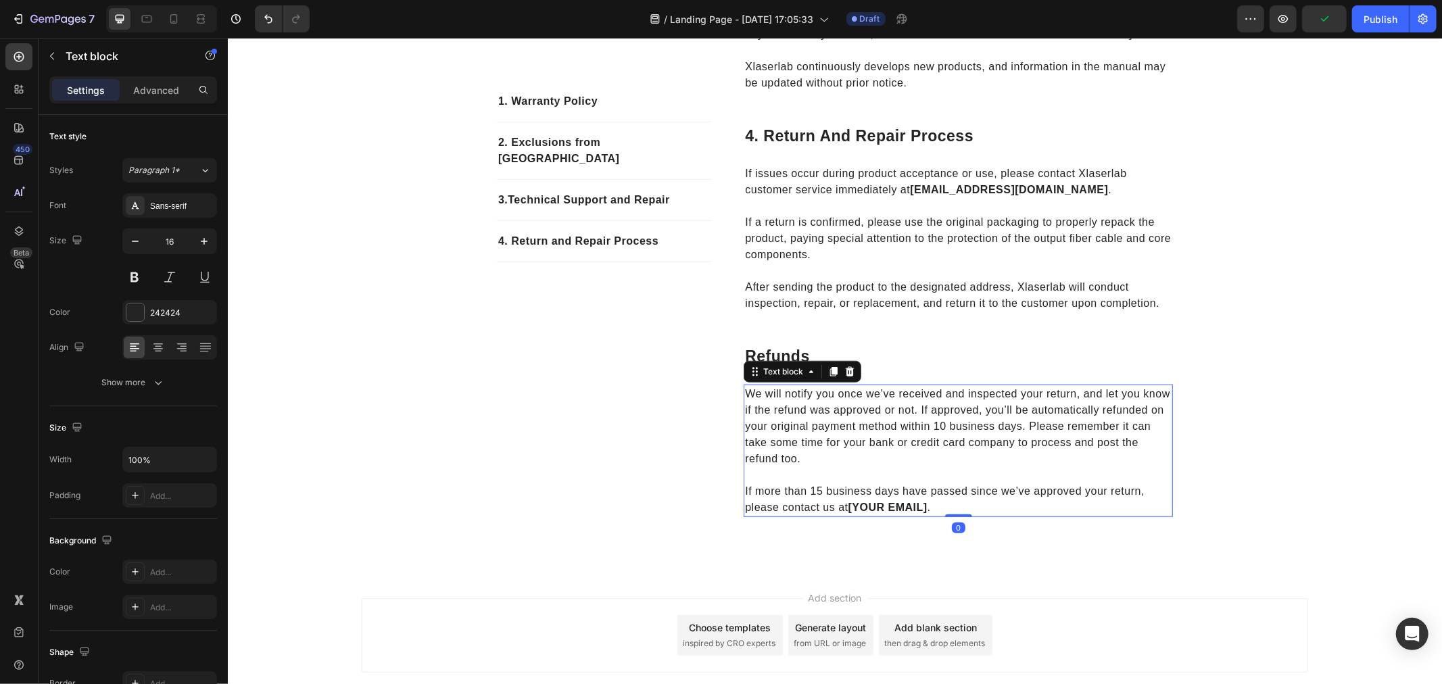
drag, startPoint x: 846, startPoint y: 419, endPoint x: 856, endPoint y: 444, distance: 27.0
click at [846, 376] on icon at bounding box center [849, 370] width 9 height 9
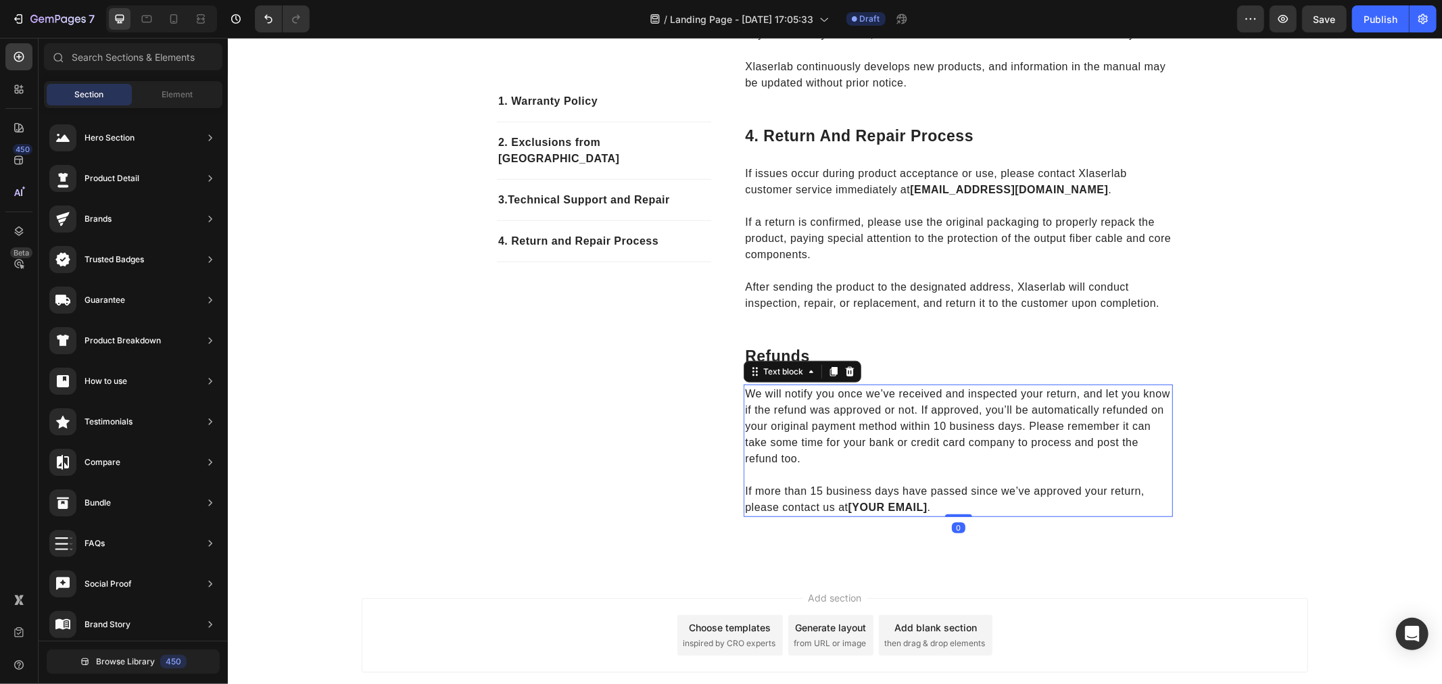
scroll to position [823, 0]
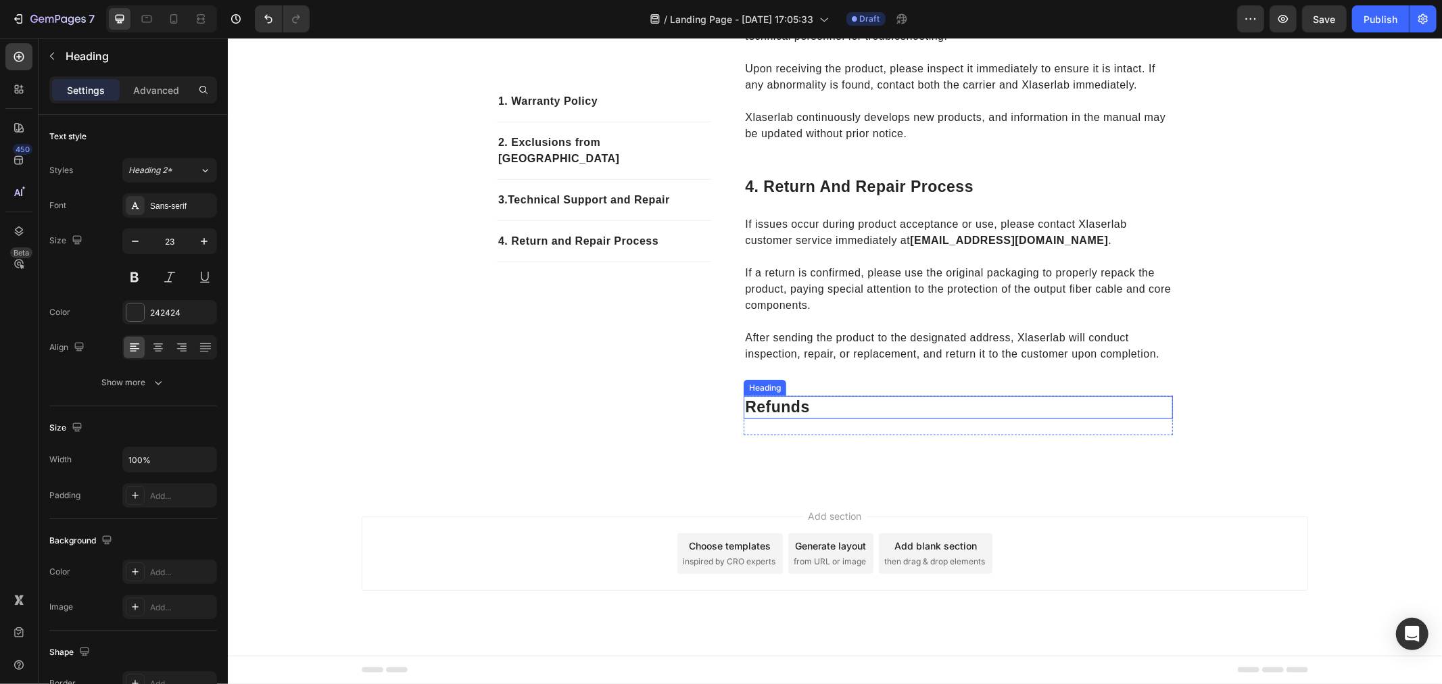
click at [814, 401] on p "refunds" at bounding box center [957, 407] width 426 height 20
click at [839, 385] on icon at bounding box center [841, 382] width 9 height 9
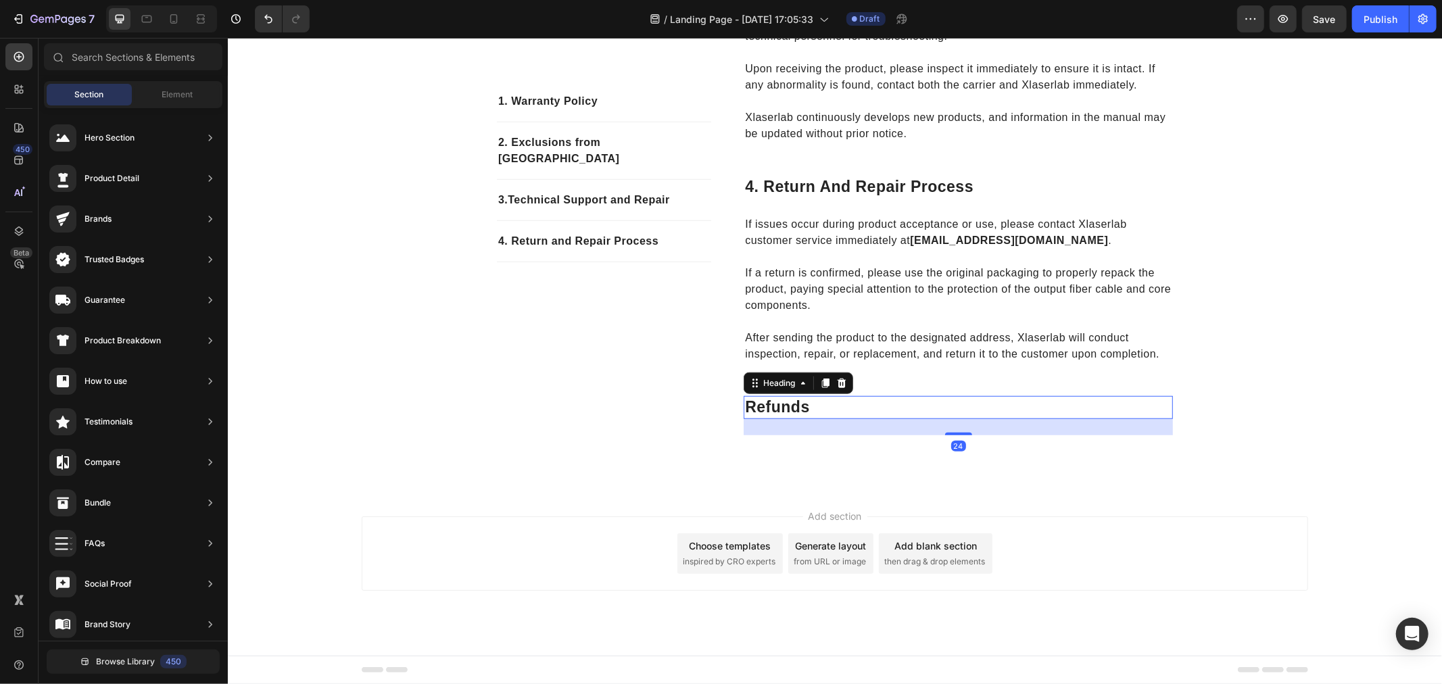
scroll to position [825, 0]
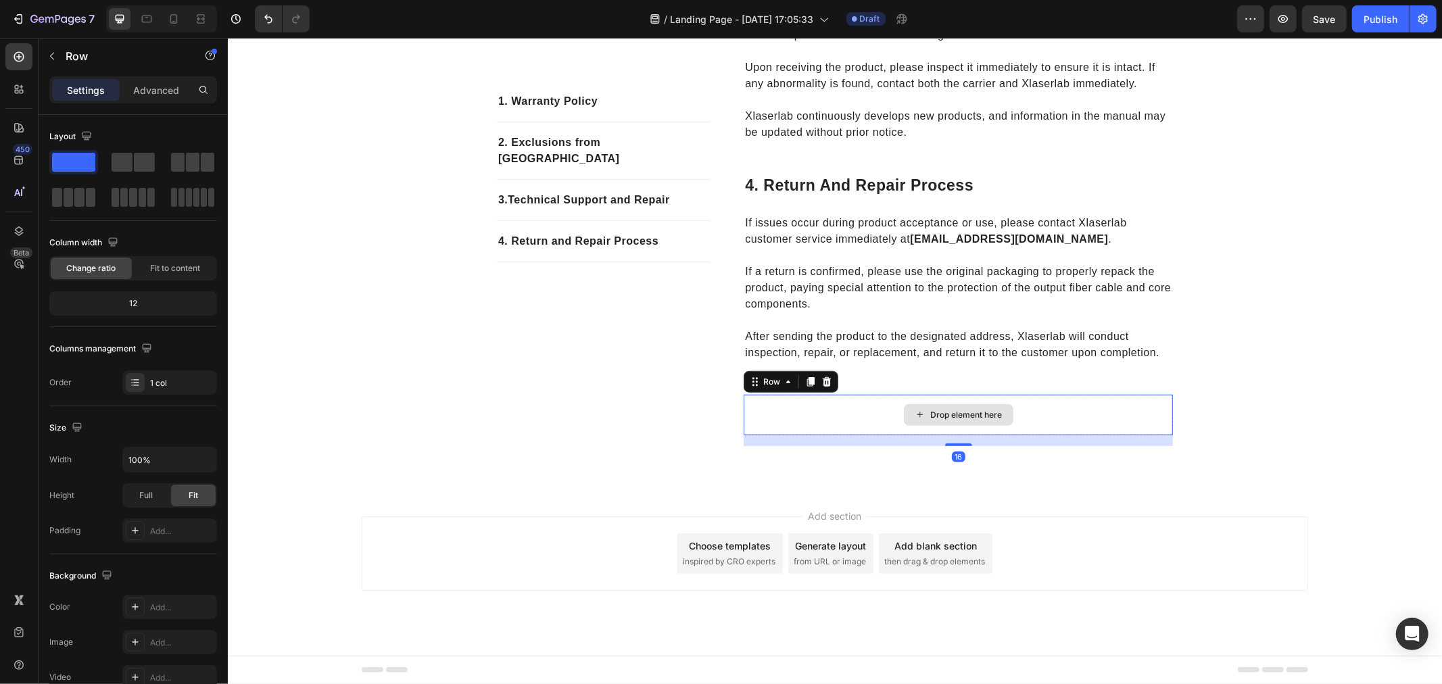
click at [1044, 423] on div "Drop element here" at bounding box center [957, 414] width 429 height 41
click at [821, 383] on icon at bounding box center [826, 381] width 11 height 11
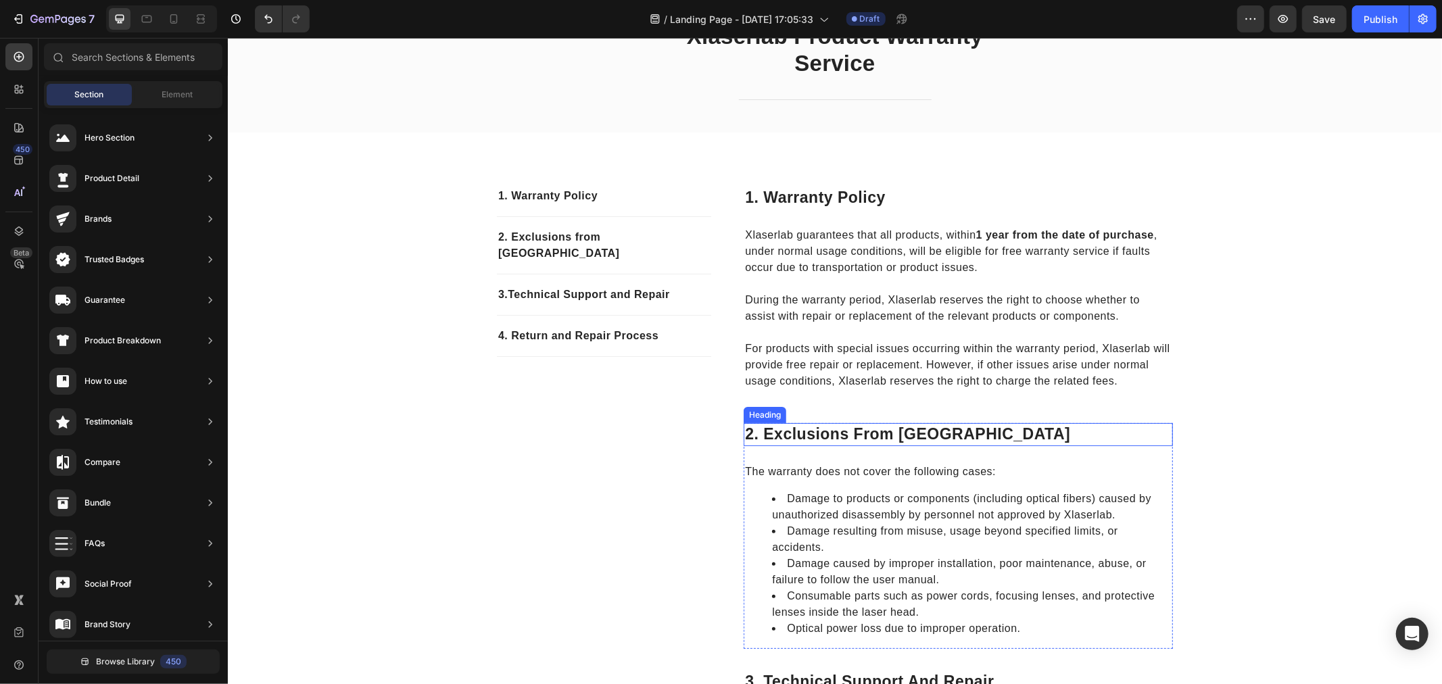
scroll to position [0, 0]
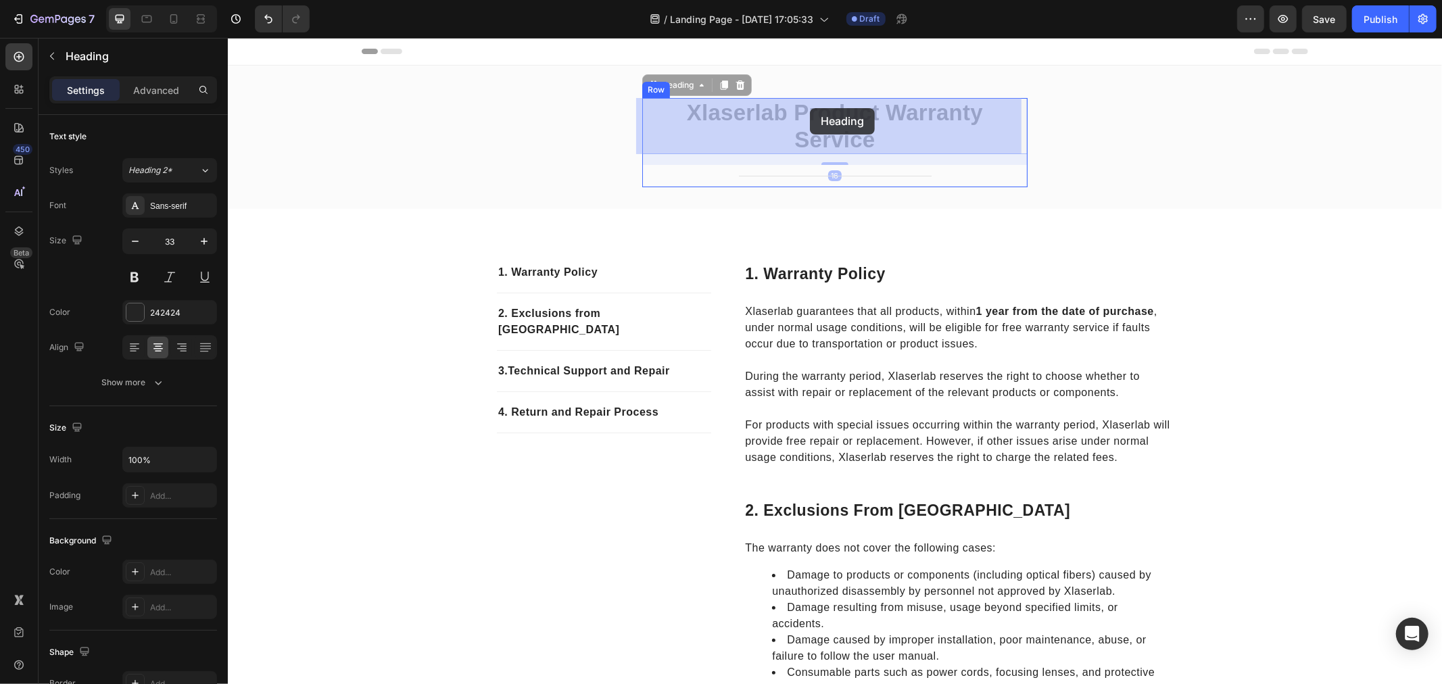
drag, startPoint x: 871, startPoint y: 113, endPoint x: 809, endPoint y: 107, distance: 62.4
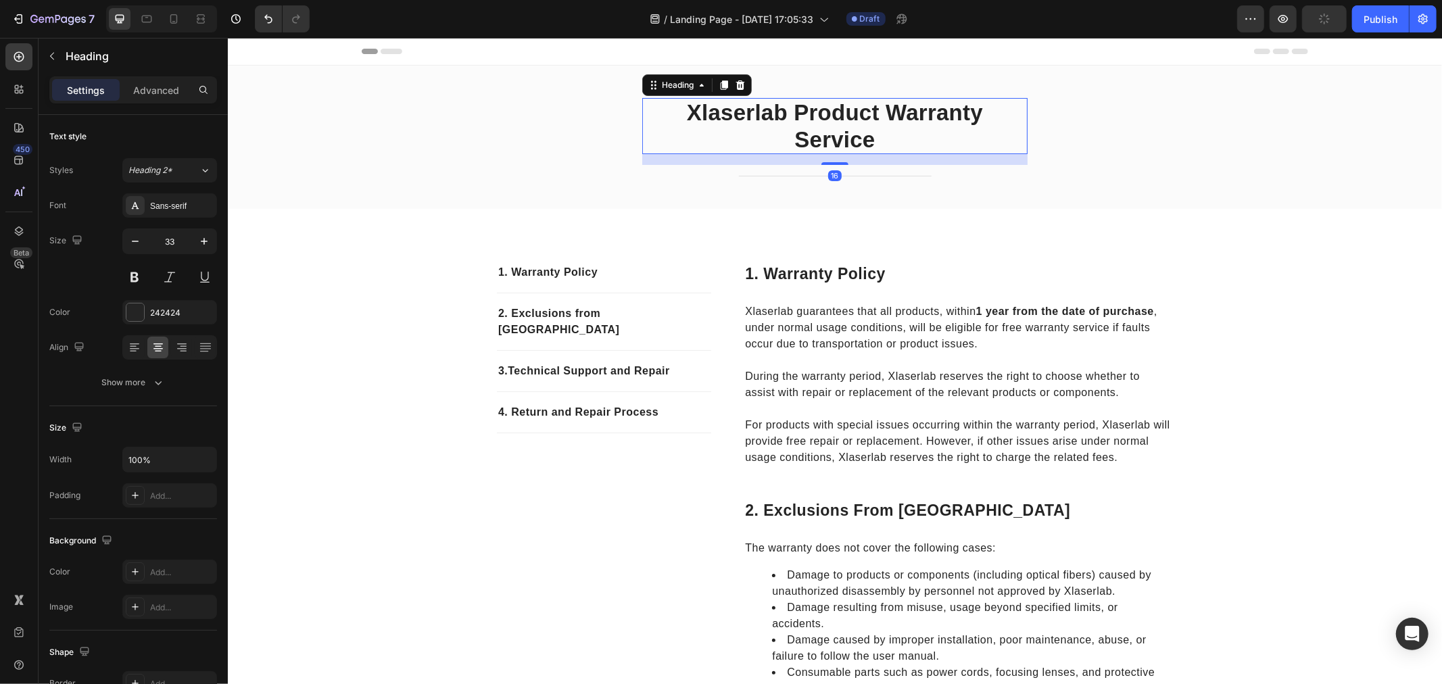
click at [848, 122] on h2 "Xlaserlab Product Warranty Service" at bounding box center [833, 125] width 385 height 56
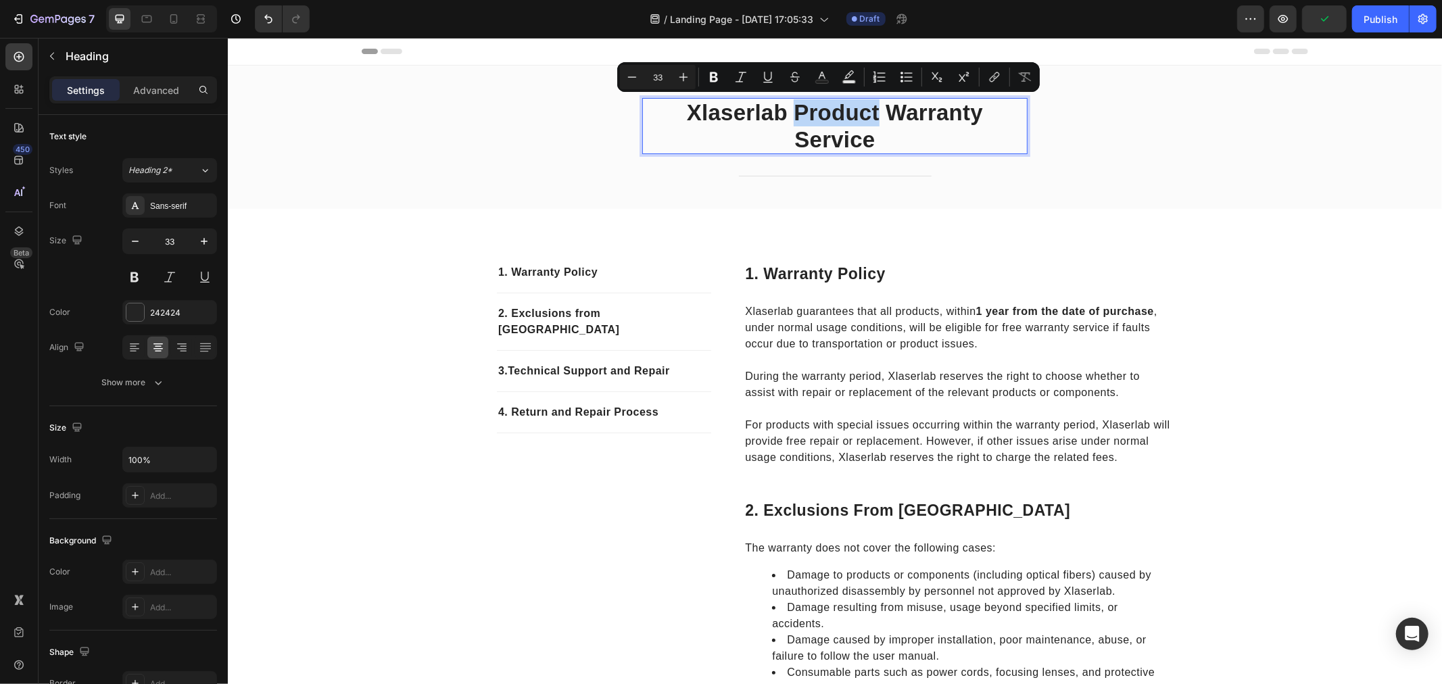
drag, startPoint x: 871, startPoint y: 114, endPoint x: 781, endPoint y: 109, distance: 89.3
click at [781, 109] on p "Xlaserlab Product Warranty Service" at bounding box center [834, 125] width 383 height 53
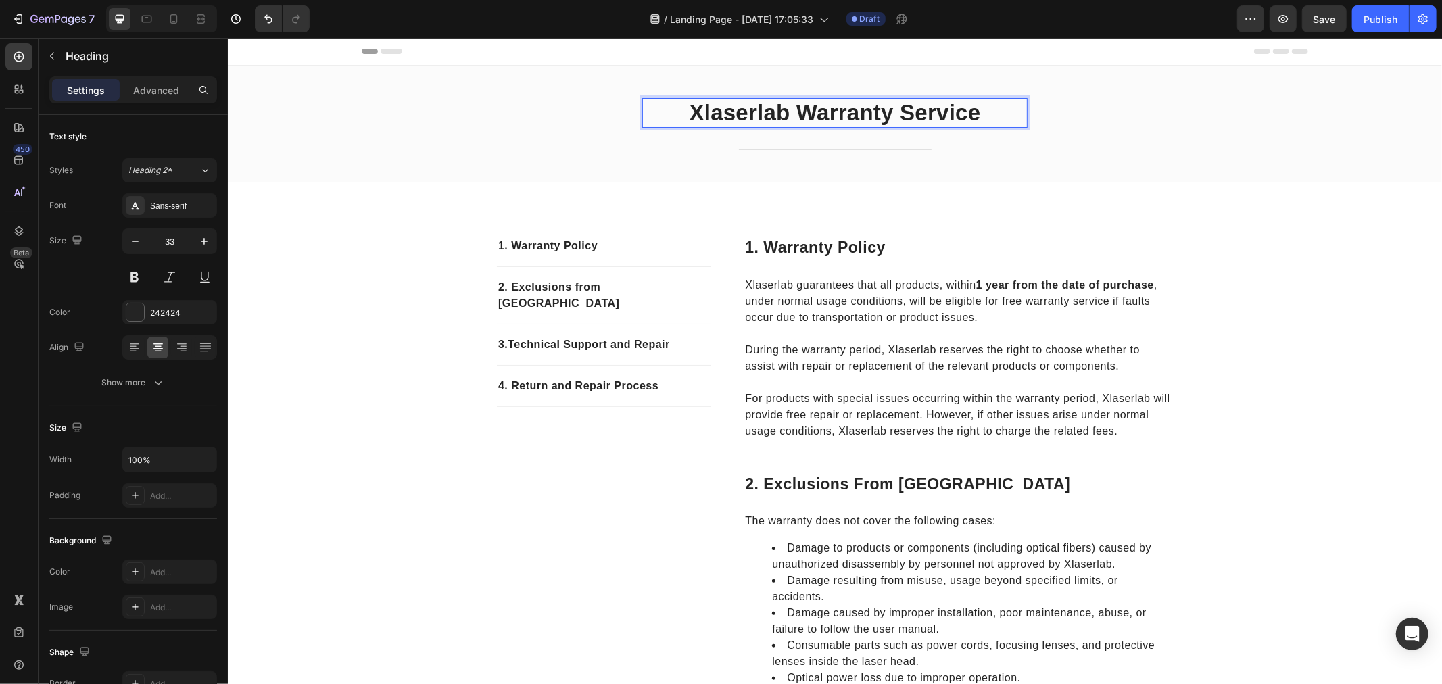
click at [821, 118] on p "Xlaserlab Warranty Service" at bounding box center [834, 112] width 383 height 27
click at [908, 120] on p "Xlaserlab Warranty Service" at bounding box center [834, 112] width 383 height 27
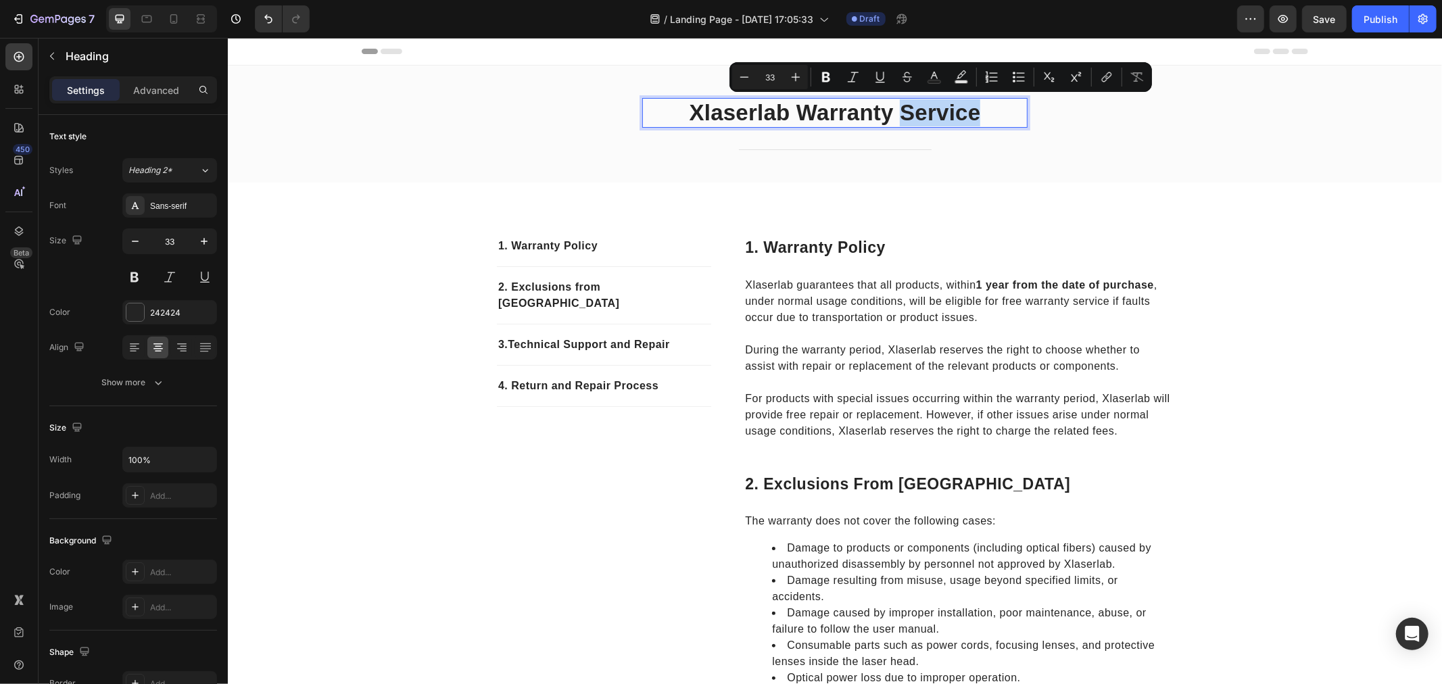
drag, startPoint x: 902, startPoint y: 112, endPoint x: 1004, endPoint y: 111, distance: 102.1
click at [1004, 111] on p "Xlaserlab Warranty Service" at bounding box center [834, 112] width 383 height 27
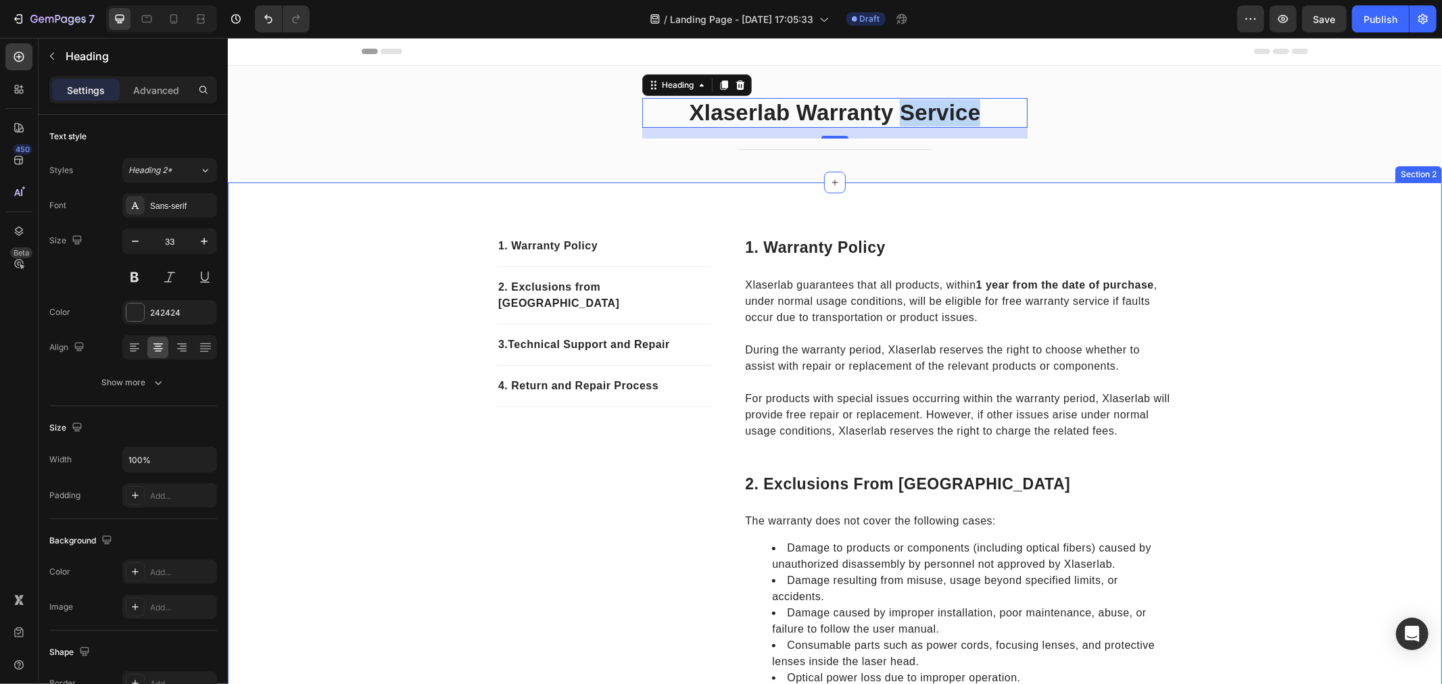
click at [1283, 391] on div "1. Warranty Policy Text block 2. Exclusions from Warranty Text block 3.Technica…" at bounding box center [834, 695] width 1194 height 919
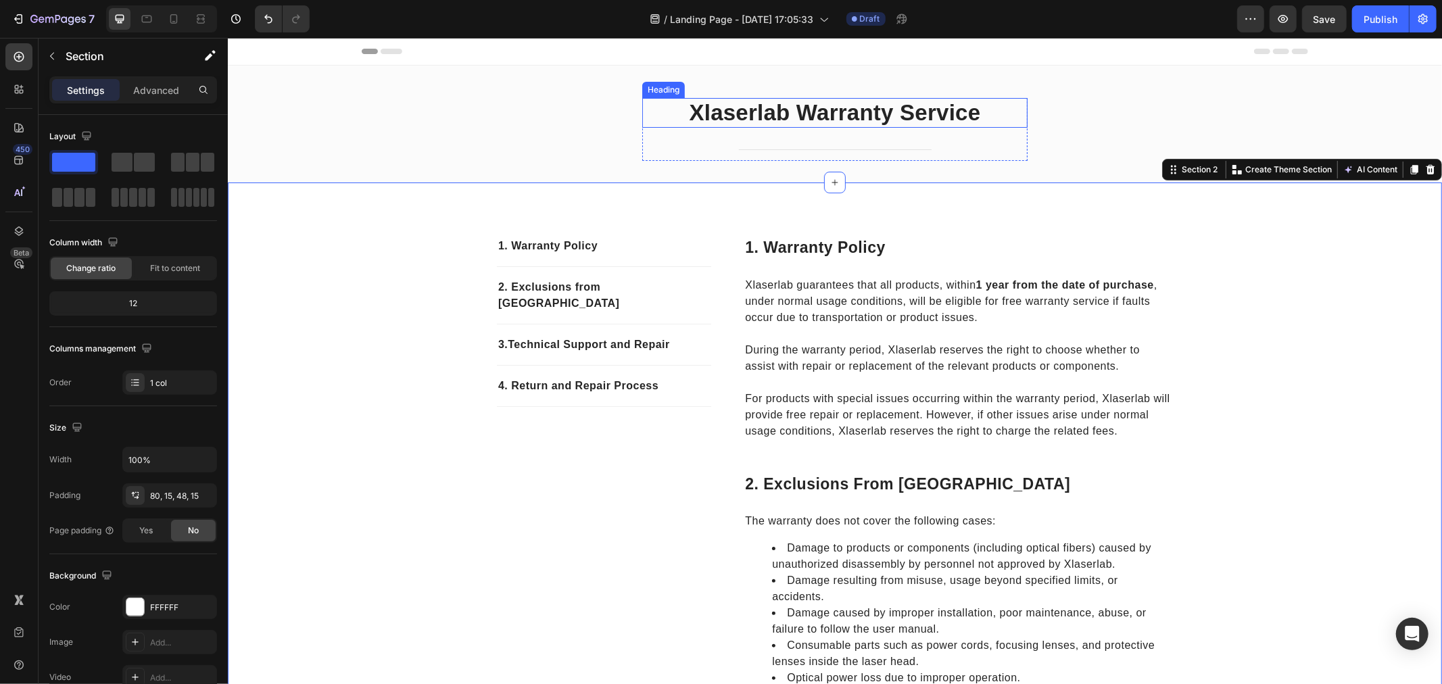
click at [852, 120] on p "Xlaserlab Warranty Service" at bounding box center [834, 112] width 383 height 27
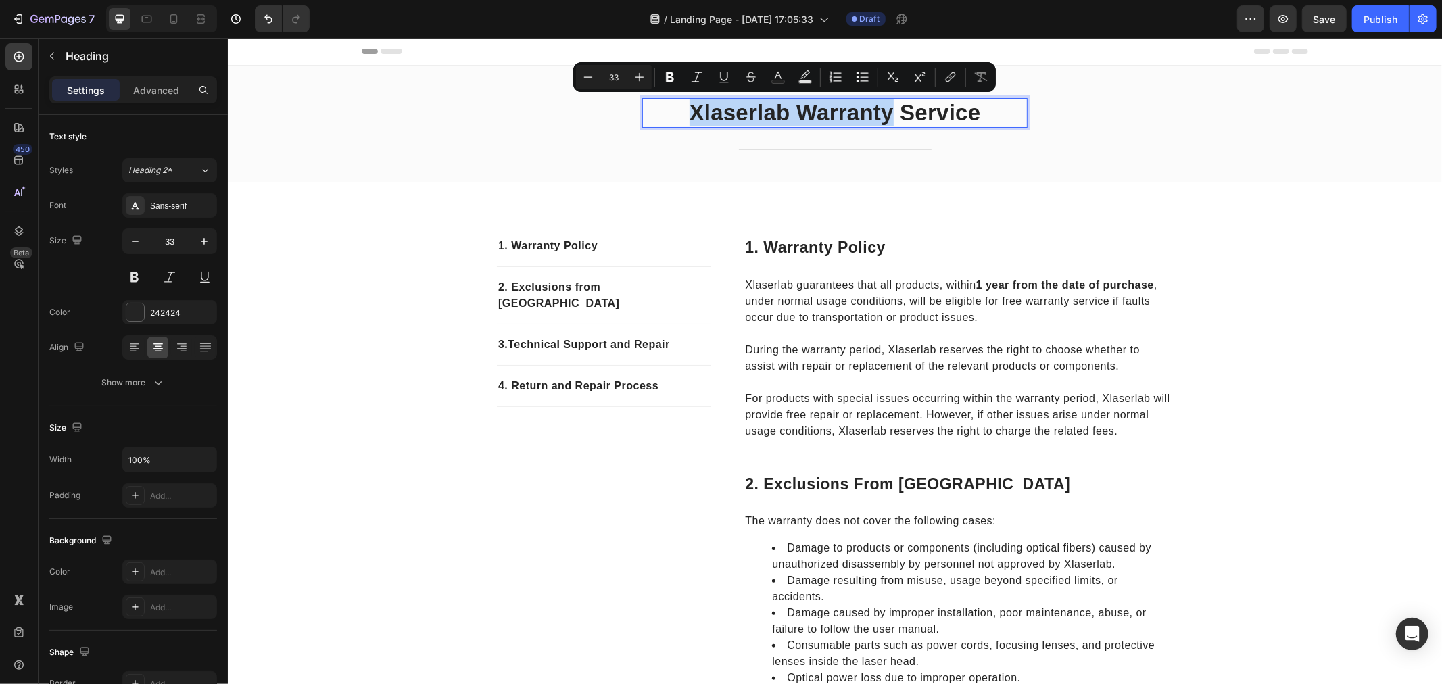
copy p "Xlaserlab Warranty"
drag, startPoint x: 889, startPoint y: 120, endPoint x: 678, endPoint y: 119, distance: 210.9
click at [678, 119] on p "Xlaserlab Warranty Service" at bounding box center [834, 112] width 383 height 27
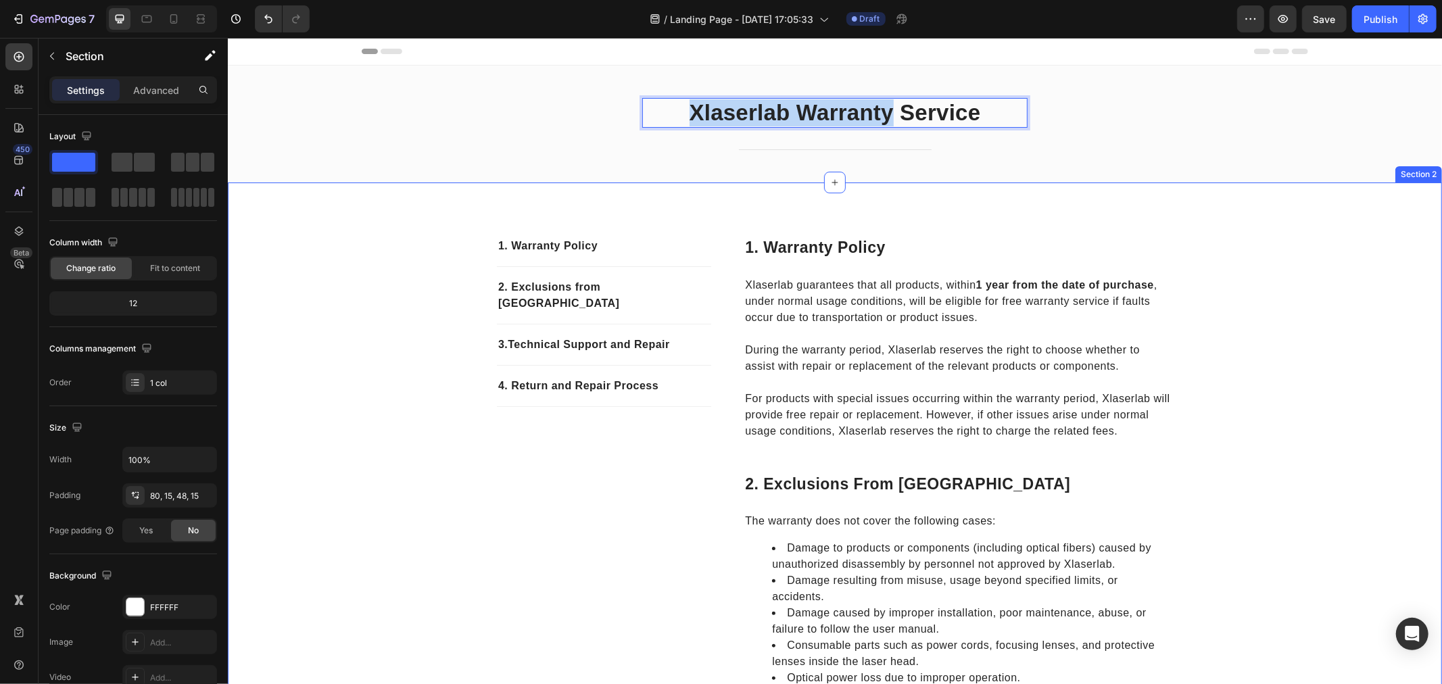
drag, startPoint x: 1320, startPoint y: 264, endPoint x: 1334, endPoint y: 230, distance: 35.8
click at [1320, 264] on div "1. Warranty Policy Text block 2. Exclusions from Warranty Text block 3.Technica…" at bounding box center [834, 695] width 1194 height 919
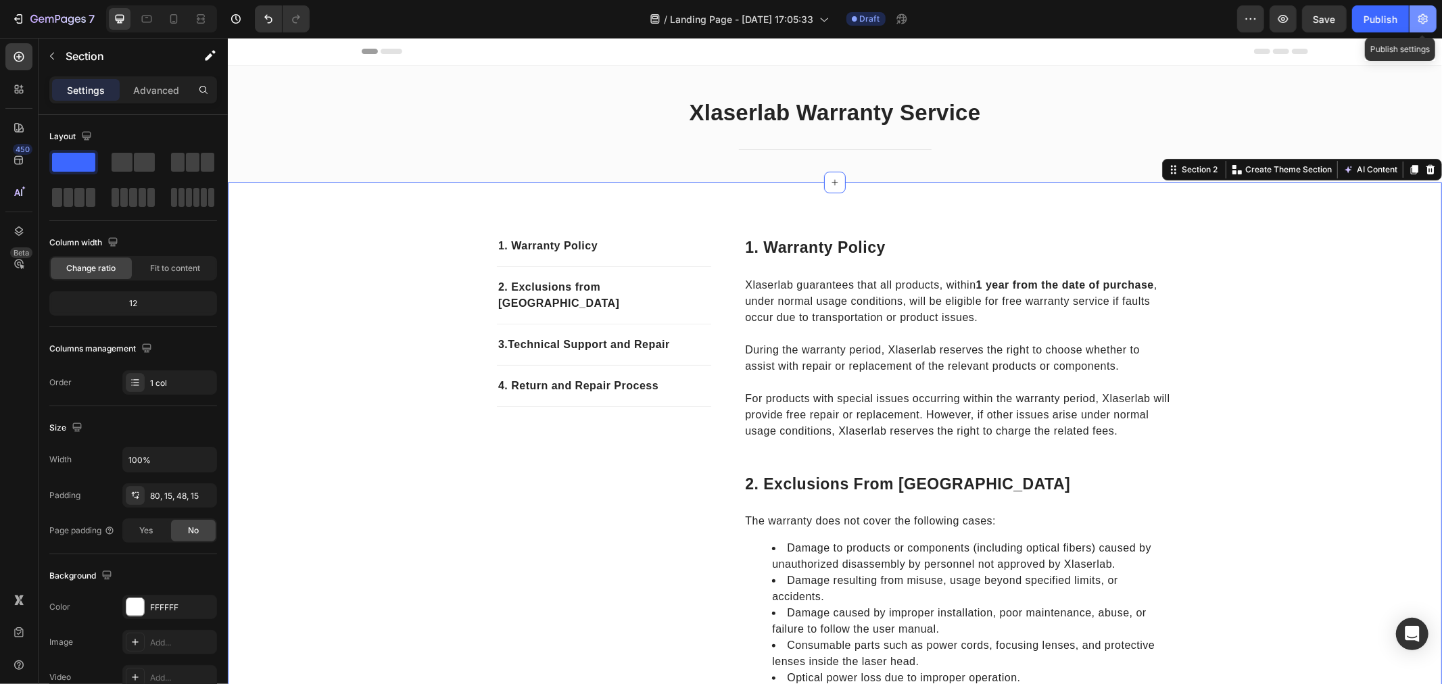
click at [1425, 26] on button "button" at bounding box center [1422, 18] width 27 height 27
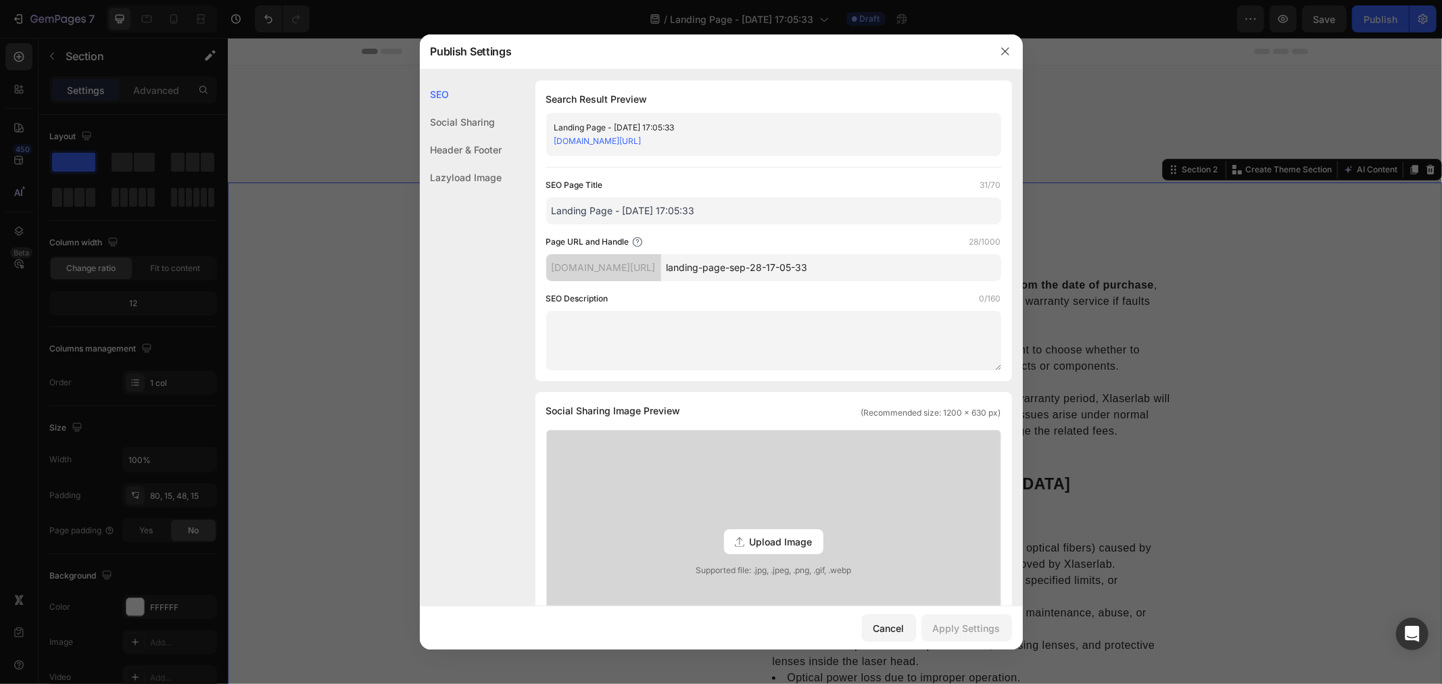
click at [715, 210] on input "Landing Page - [DATE] 17:05:33" at bounding box center [773, 210] width 455 height 27
paste input "Xlaserlab Warranty"
type input "Xlaserlab Warranty"
click at [723, 185] on div "SEO Page Title 18/70" at bounding box center [773, 185] width 455 height 14
click at [791, 262] on input "landing-page-sep-28-17-05-33" at bounding box center [831, 267] width 340 height 27
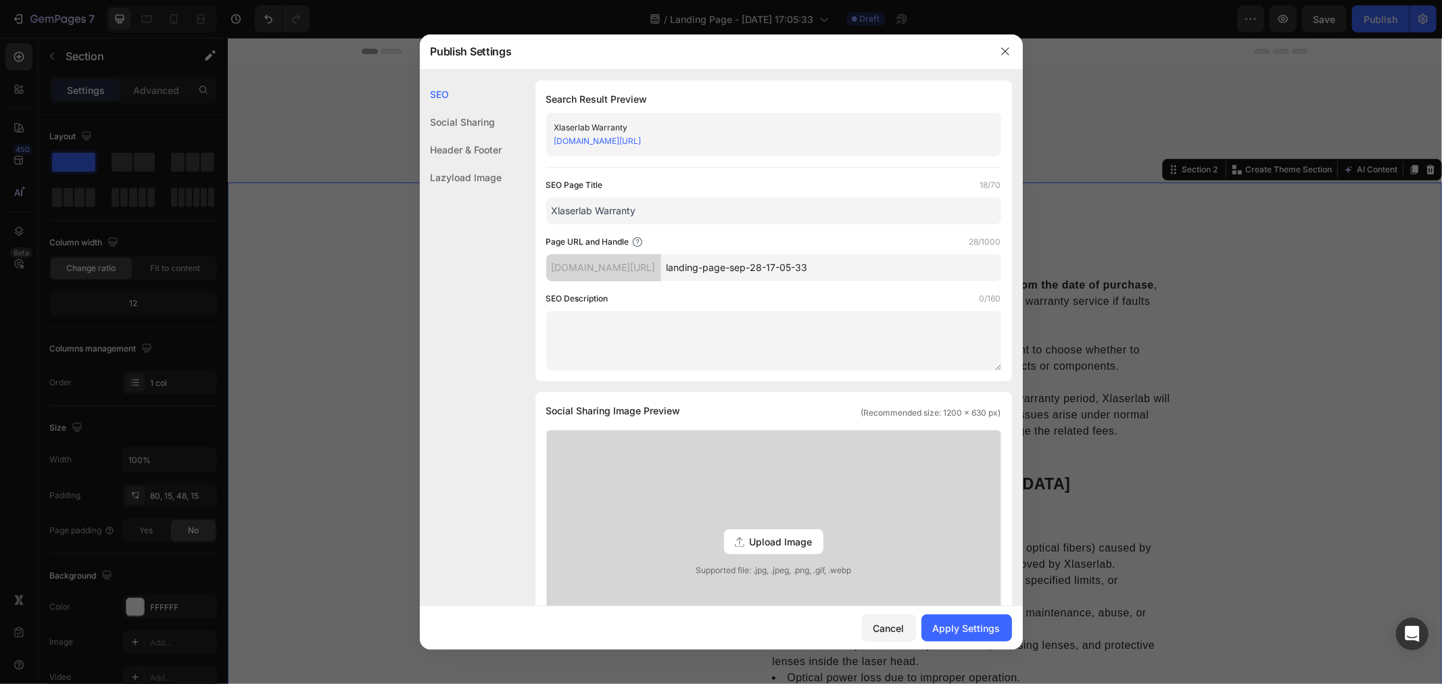
paste input "Xlaserlab Warranty"
type input "Xlaserlab-Warranty"
click at [800, 300] on div "SEO Description 0/160" at bounding box center [773, 299] width 455 height 14
click at [759, 331] on textarea at bounding box center [773, 340] width 455 height 59
paste textarea "Xlaserlab Warranty"
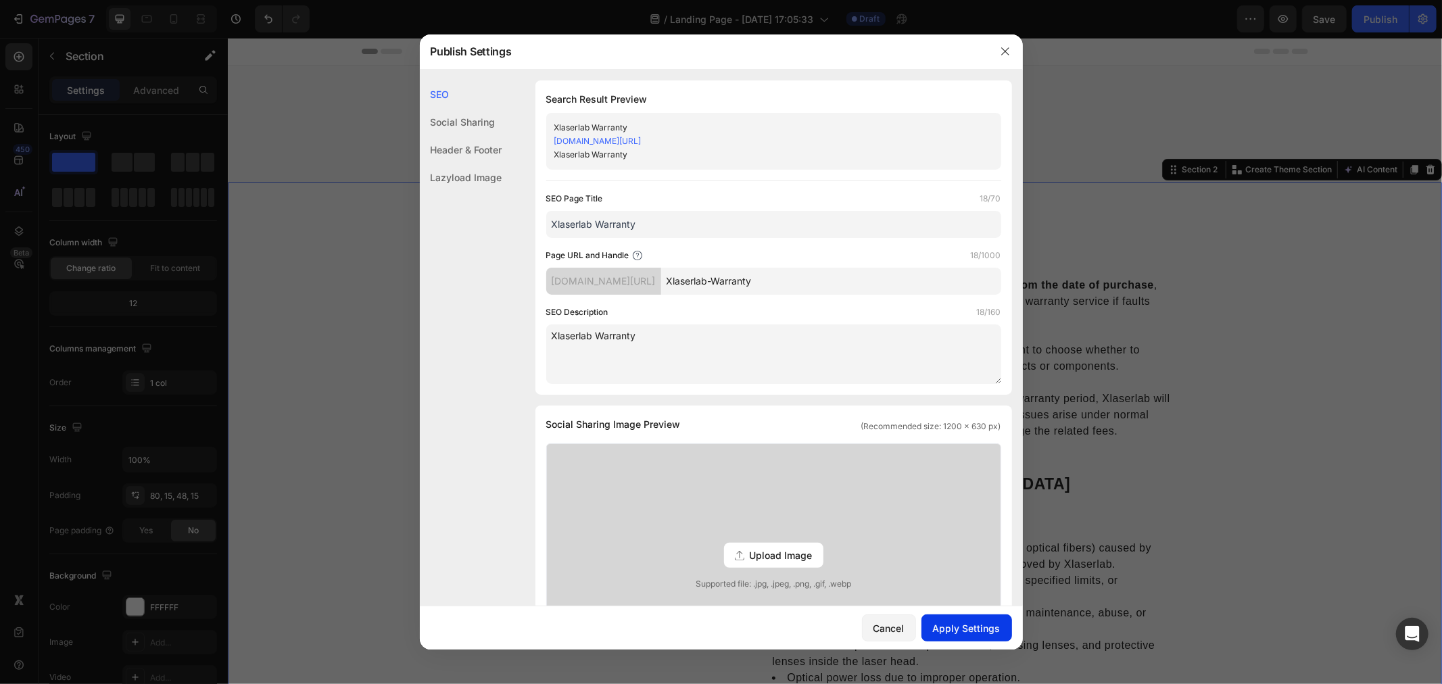
type textarea "Xlaserlab Warranty"
click at [983, 627] on div "Apply Settings" at bounding box center [967, 628] width 68 height 14
click at [1003, 46] on icon "button" at bounding box center [1005, 51] width 11 height 11
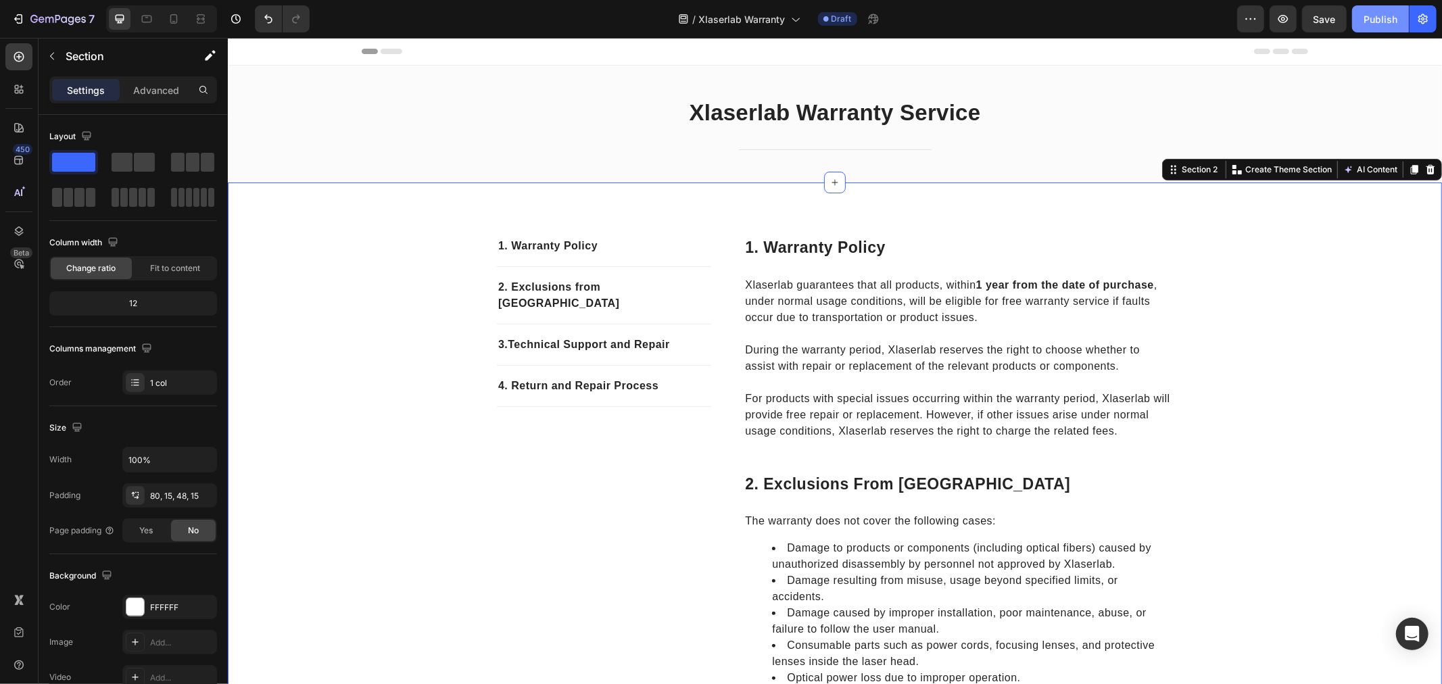
click at [1377, 27] on button "Publish" at bounding box center [1380, 18] width 57 height 27
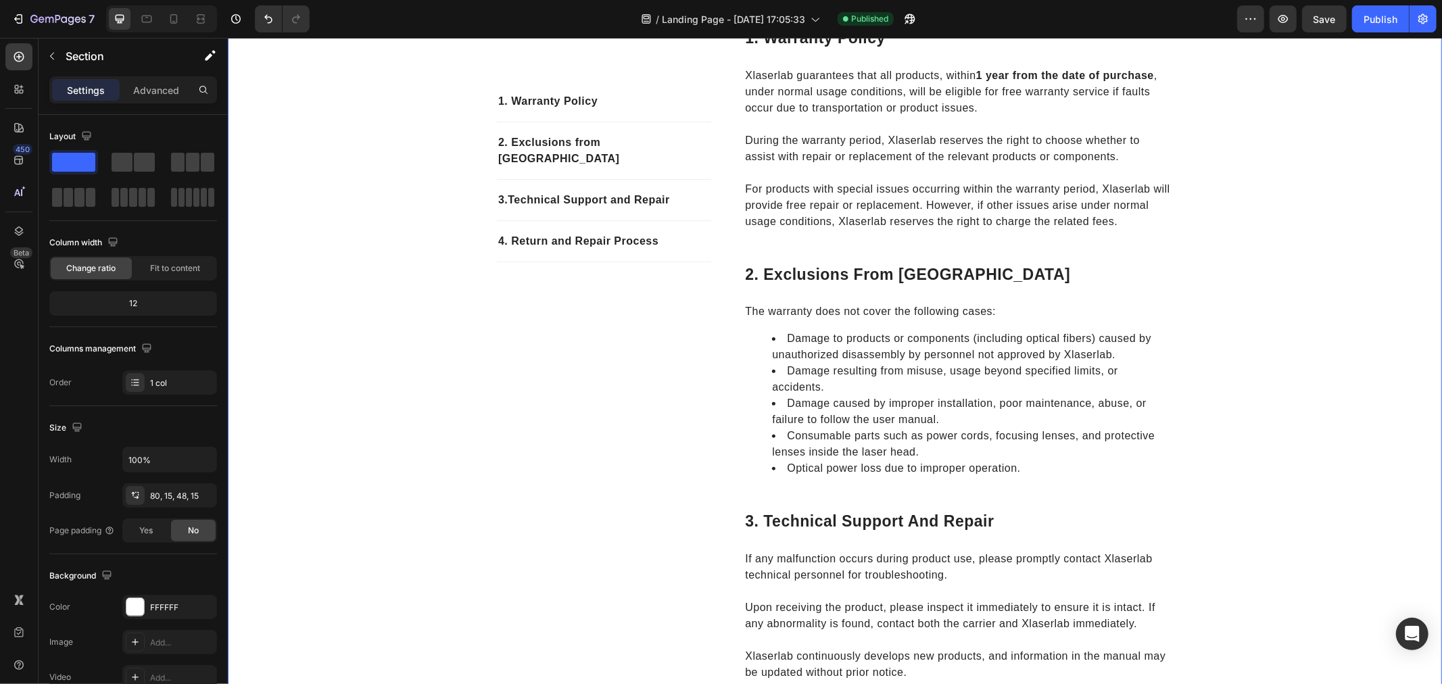
scroll to position [375, 0]
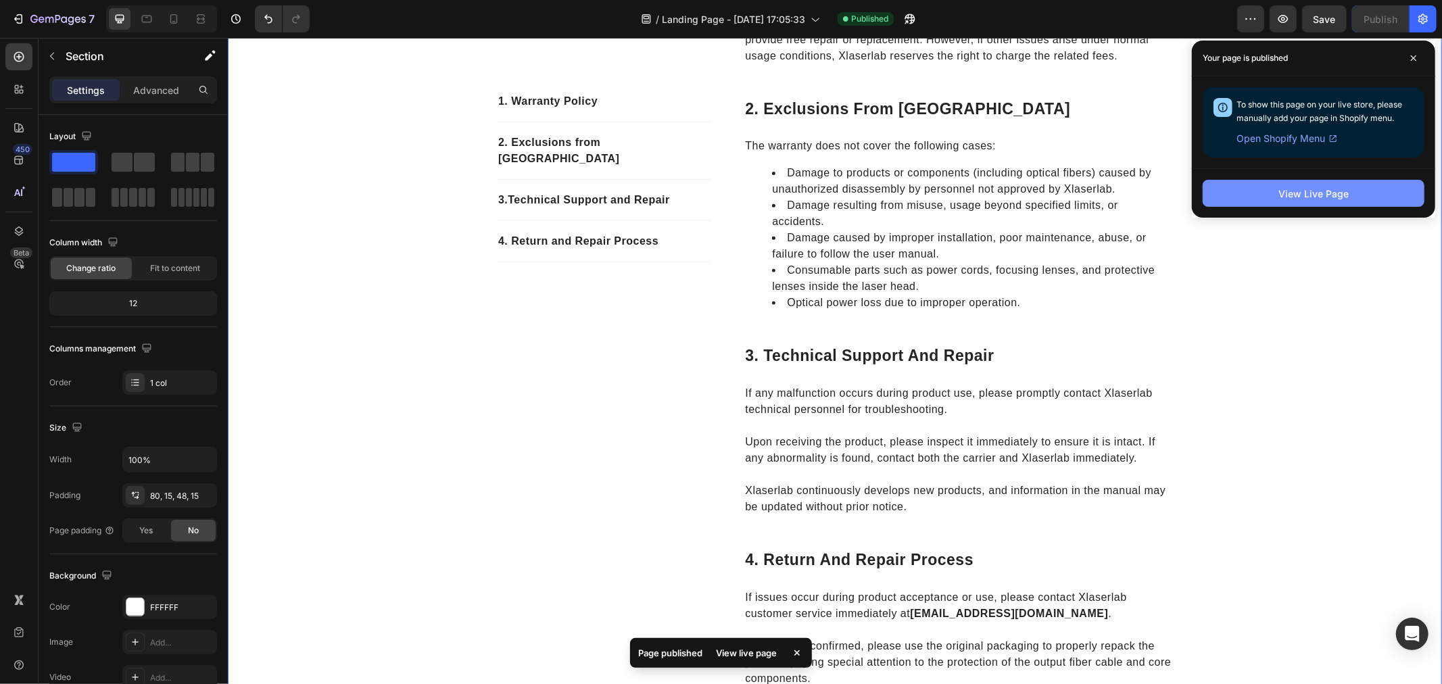
click at [1275, 199] on button "View Live Page" at bounding box center [1313, 193] width 222 height 27
